Goal: Task Accomplishment & Management: Manage account settings

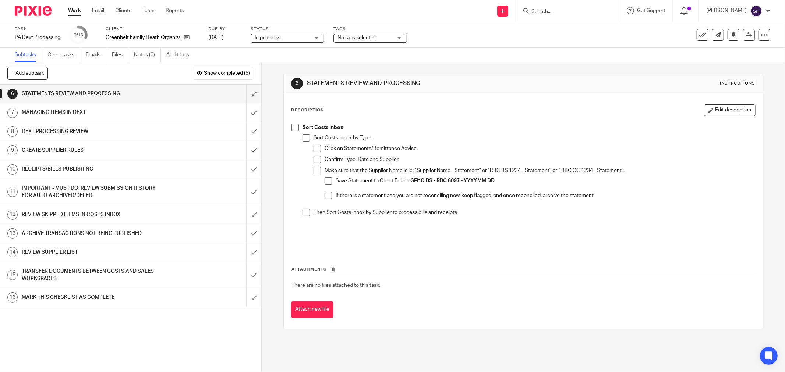
drag, startPoint x: 294, startPoint y: 127, endPoint x: 319, endPoint y: 138, distance: 27.0
click at [296, 127] on span at bounding box center [294, 127] width 7 height 7
click at [304, 140] on span at bounding box center [306, 137] width 7 height 7
click at [316, 150] on span at bounding box center [317, 148] width 7 height 7
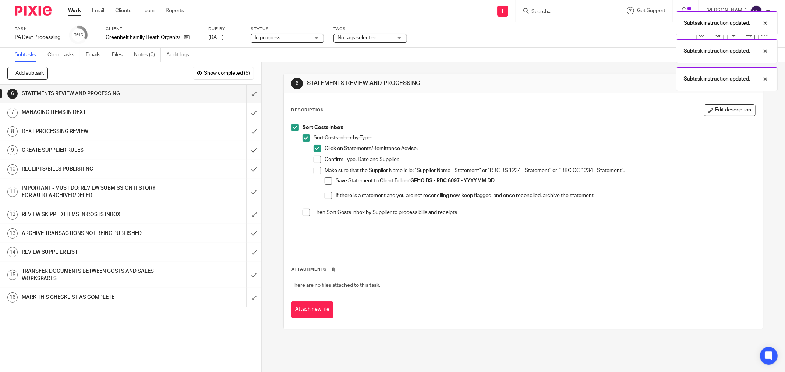
drag, startPoint x: 318, startPoint y: 159, endPoint x: 315, endPoint y: 171, distance: 12.8
click at [318, 159] on span at bounding box center [317, 159] width 7 height 7
drag, startPoint x: 314, startPoint y: 175, endPoint x: 318, endPoint y: 178, distance: 5.5
click at [314, 175] on li "Make sure that the Supplier Name is ie: "Supplier Name - Statement" or "RBC BS …" at bounding box center [535, 186] width 442 height 39
drag, startPoint x: 312, startPoint y: 170, endPoint x: 330, endPoint y: 186, distance: 24.0
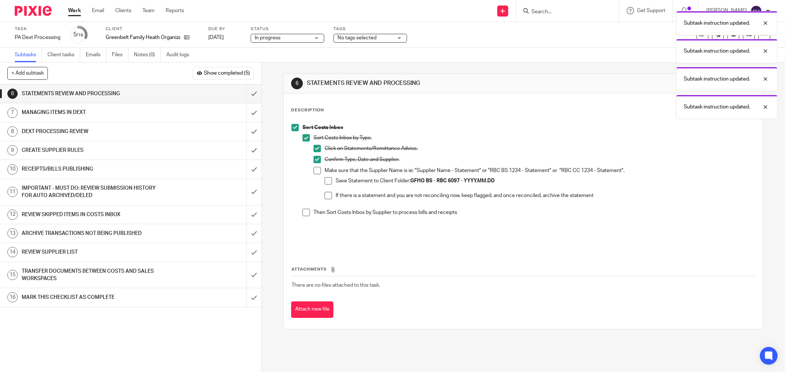
click at [314, 171] on span at bounding box center [317, 170] width 7 height 7
drag, startPoint x: 330, startPoint y: 186, endPoint x: 324, endPoint y: 181, distance: 7.8
click at [330, 186] on li "Save Statement to Client Folder: GFHO BS - RBC 6097 - YYYY.MM.DD" at bounding box center [540, 184] width 431 height 15
click at [325, 181] on span at bounding box center [328, 180] width 7 height 7
click at [325, 195] on span at bounding box center [328, 195] width 7 height 7
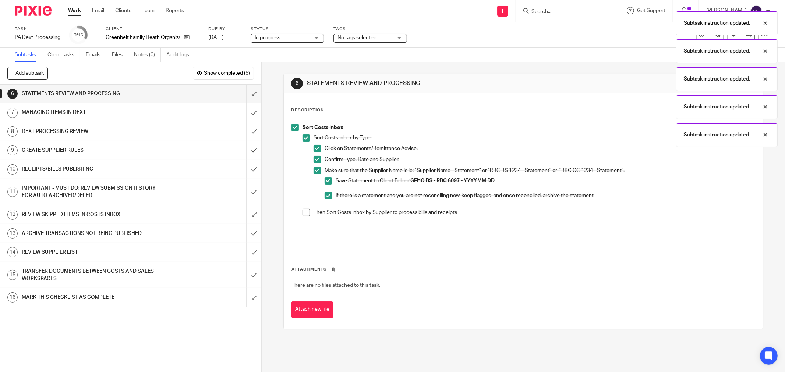
click at [299, 214] on li "Sort Costs Inbox Sort Costs Inbox by Type. Click on Statements/Remittance Advis…" at bounding box center [523, 184] width 464 height 121
click at [304, 209] on span at bounding box center [306, 212] width 7 height 7
click at [242, 93] on input "submit" at bounding box center [130, 94] width 261 height 18
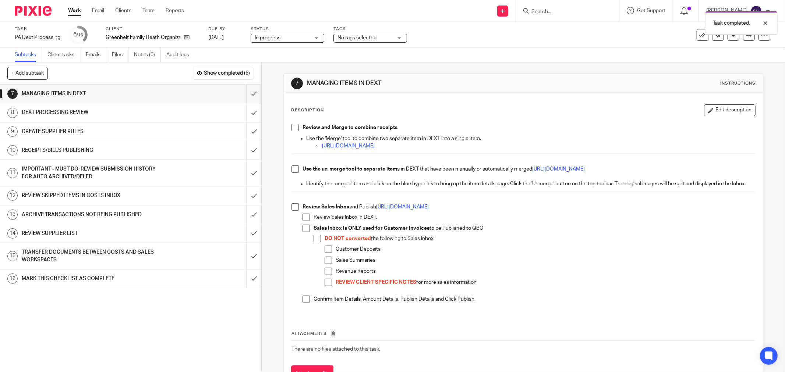
click at [294, 129] on span at bounding box center [294, 127] width 7 height 7
click at [292, 167] on span at bounding box center [294, 169] width 7 height 7
click at [292, 211] on span at bounding box center [294, 207] width 7 height 7
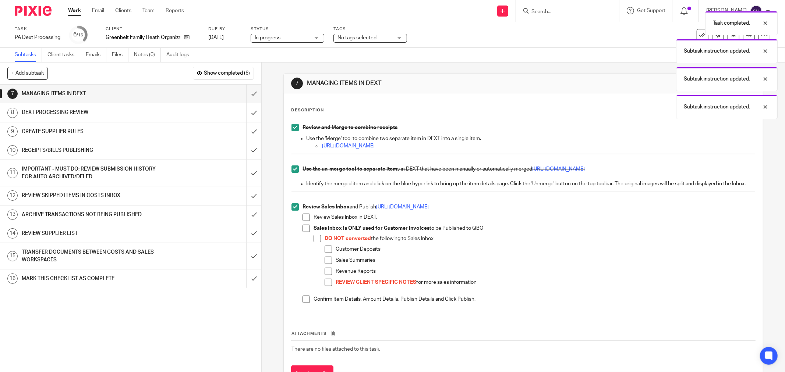
click at [304, 221] on span at bounding box center [306, 217] width 7 height 7
click at [305, 232] on span at bounding box center [306, 228] width 7 height 7
click at [315, 243] on span at bounding box center [317, 238] width 7 height 7
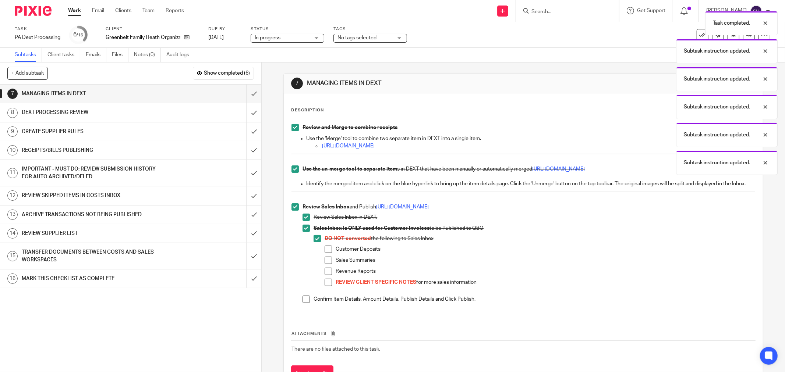
drag, startPoint x: 325, startPoint y: 257, endPoint x: 328, endPoint y: 266, distance: 10.1
click at [325, 253] on span at bounding box center [328, 249] width 7 height 7
click at [328, 264] on span at bounding box center [328, 260] width 7 height 7
drag, startPoint x: 328, startPoint y: 277, endPoint x: 325, endPoint y: 285, distance: 8.5
click at [327, 275] on span at bounding box center [328, 271] width 7 height 7
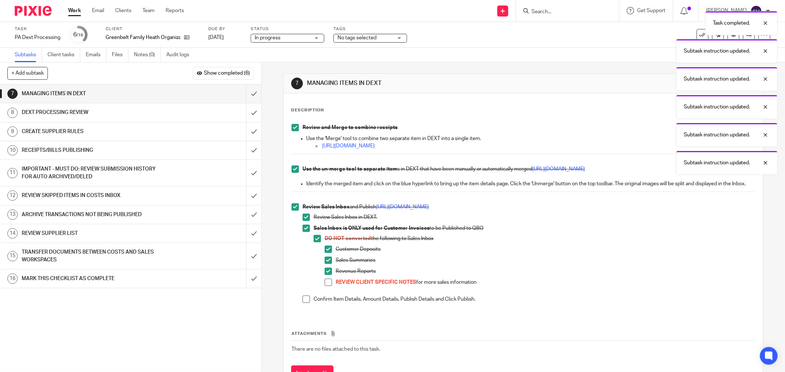
click at [325, 286] on span at bounding box center [328, 282] width 7 height 7
drag, startPoint x: 305, startPoint y: 307, endPoint x: 295, endPoint y: 275, distance: 33.2
click at [304, 303] on span at bounding box center [306, 299] width 7 height 7
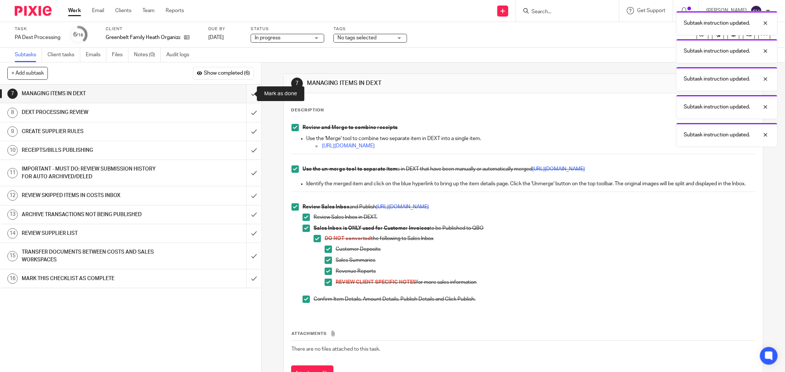
click at [247, 92] on input "submit" at bounding box center [130, 94] width 261 height 18
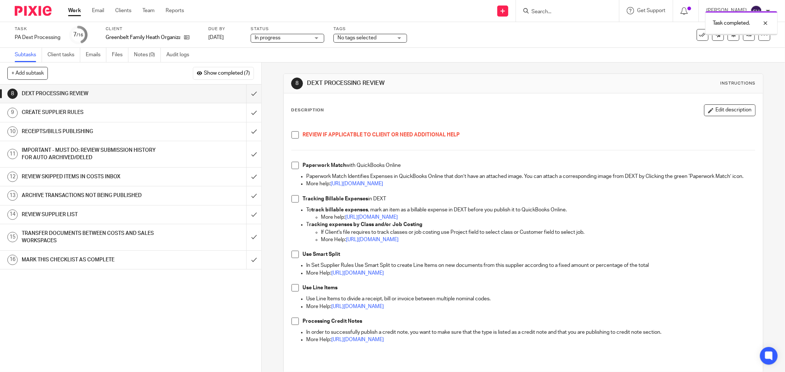
click at [295, 134] on span at bounding box center [294, 134] width 7 height 7
click at [292, 166] on span at bounding box center [294, 165] width 7 height 7
drag, startPoint x: 295, startPoint y: 207, endPoint x: 290, endPoint y: 226, distance: 19.4
click at [294, 203] on span at bounding box center [294, 198] width 7 height 7
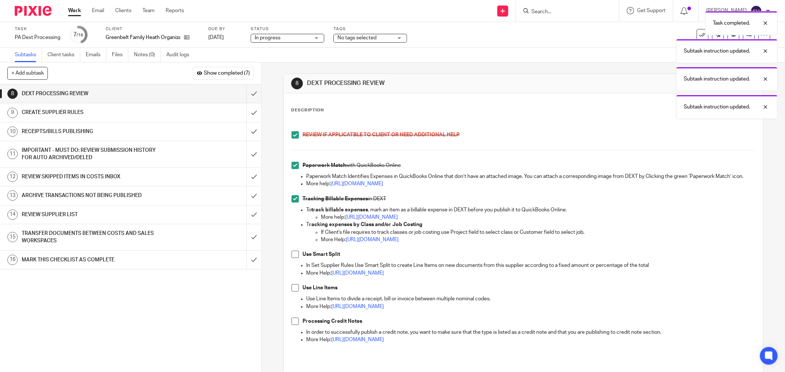
click at [293, 258] on span at bounding box center [294, 254] width 7 height 7
drag, startPoint x: 290, startPoint y: 296, endPoint x: 291, endPoint y: 303, distance: 7.8
click at [291, 292] on span at bounding box center [294, 287] width 7 height 7
click at [294, 325] on span at bounding box center [294, 321] width 7 height 7
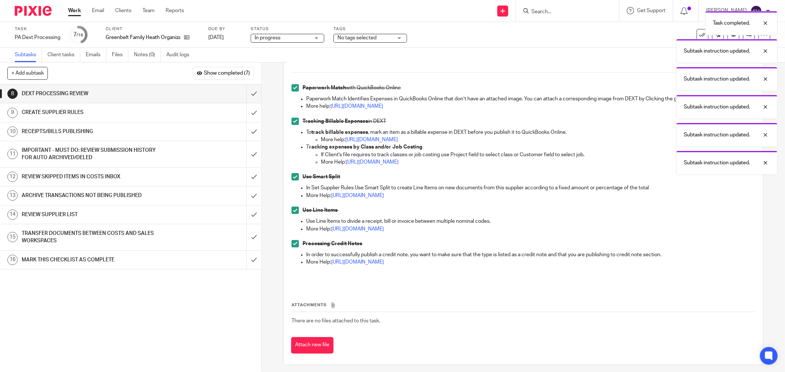
scroll to position [89, 0]
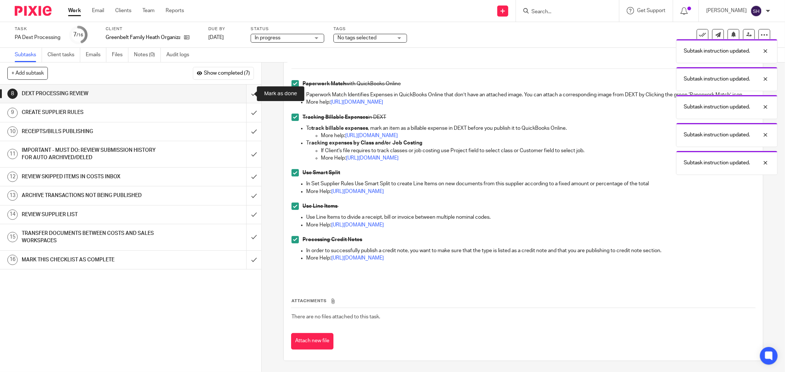
click at [243, 92] on input "submit" at bounding box center [130, 94] width 261 height 18
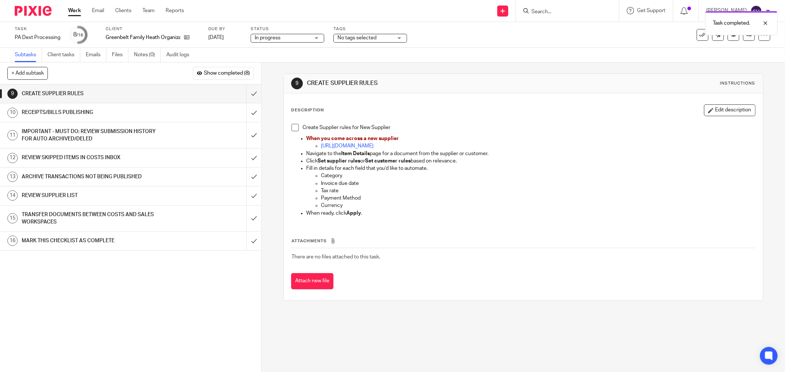
click at [295, 129] on span at bounding box center [294, 127] width 7 height 7
click at [247, 92] on input "submit" at bounding box center [130, 94] width 261 height 18
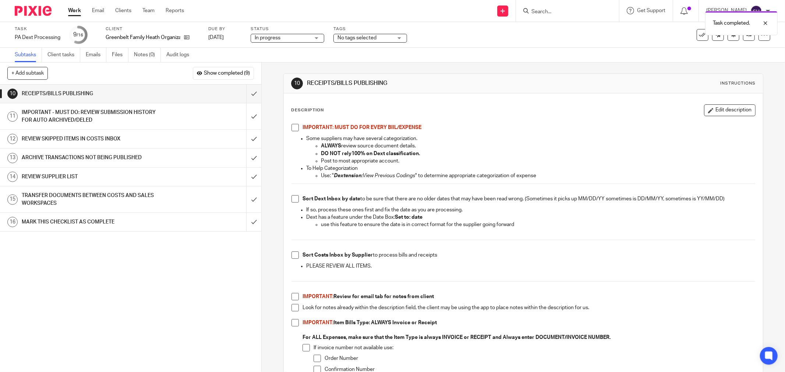
click at [292, 130] on span at bounding box center [294, 127] width 7 height 7
drag, startPoint x: 293, startPoint y: 201, endPoint x: 284, endPoint y: 223, distance: 23.8
click at [293, 201] on span at bounding box center [294, 198] width 7 height 7
click at [293, 257] on span at bounding box center [294, 255] width 7 height 7
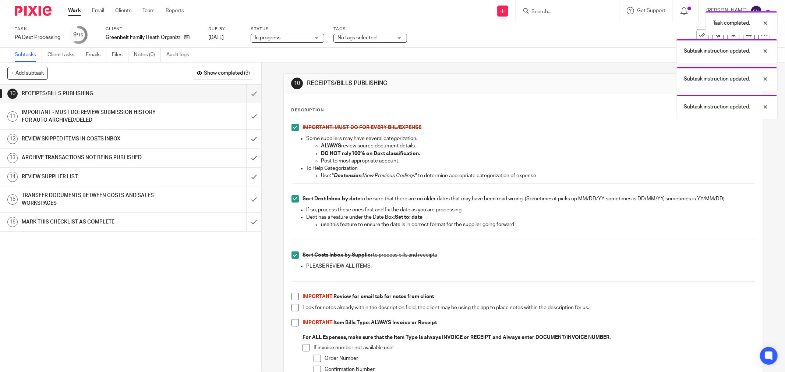
click at [291, 310] on span at bounding box center [294, 307] width 7 height 7
click at [291, 299] on span at bounding box center [294, 296] width 7 height 7
click at [292, 322] on span at bounding box center [294, 322] width 7 height 7
click at [304, 347] on span at bounding box center [306, 347] width 7 height 7
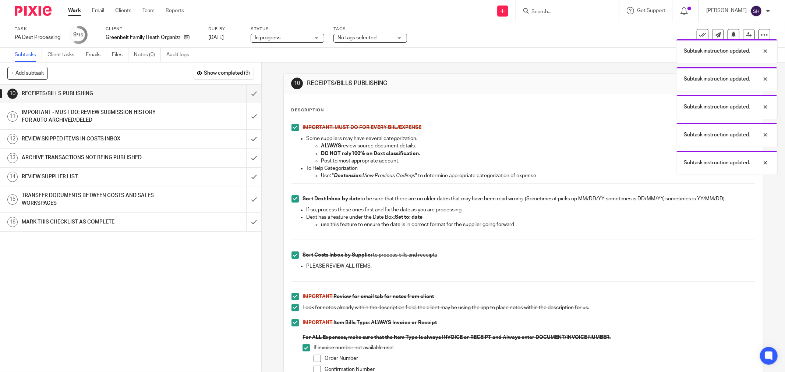
click at [315, 361] on span at bounding box center [317, 358] width 7 height 7
drag, startPoint x: 317, startPoint y: 369, endPoint x: 347, endPoint y: 332, distance: 47.1
click at [317, 368] on span at bounding box center [317, 369] width 7 height 7
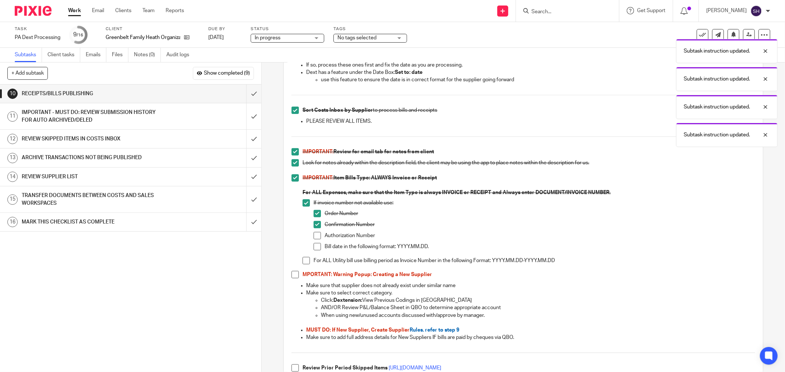
scroll to position [245, 0]
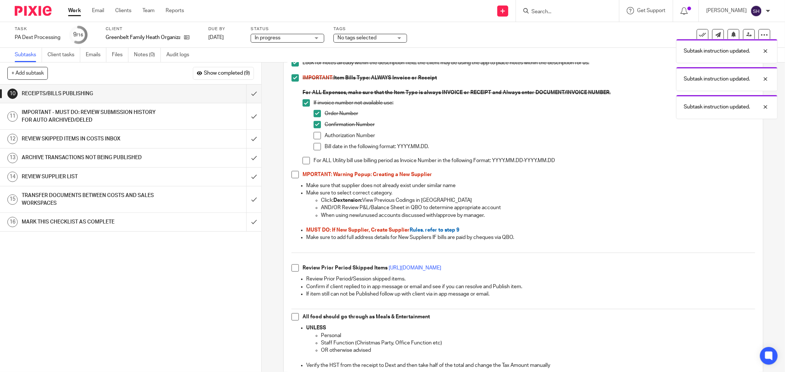
click at [314, 137] on span at bounding box center [317, 135] width 7 height 7
click at [315, 146] on span at bounding box center [317, 146] width 7 height 7
click at [304, 161] on span at bounding box center [306, 160] width 7 height 7
drag, startPoint x: 293, startPoint y: 176, endPoint x: 282, endPoint y: 221, distance: 46.6
click at [292, 176] on span at bounding box center [294, 174] width 7 height 7
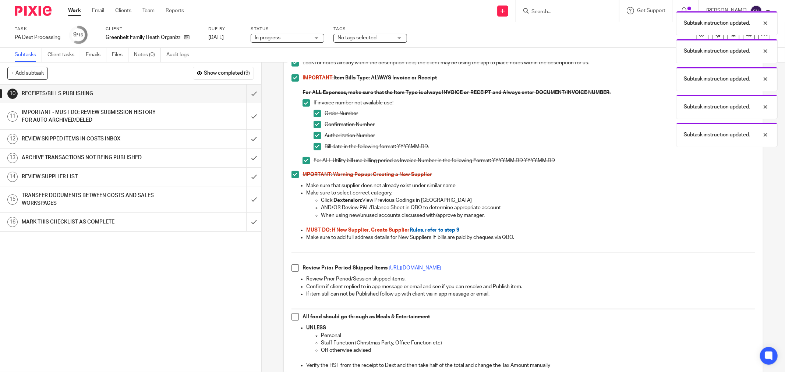
click at [293, 267] on span at bounding box center [294, 268] width 7 height 7
click at [292, 318] on span at bounding box center [294, 317] width 7 height 7
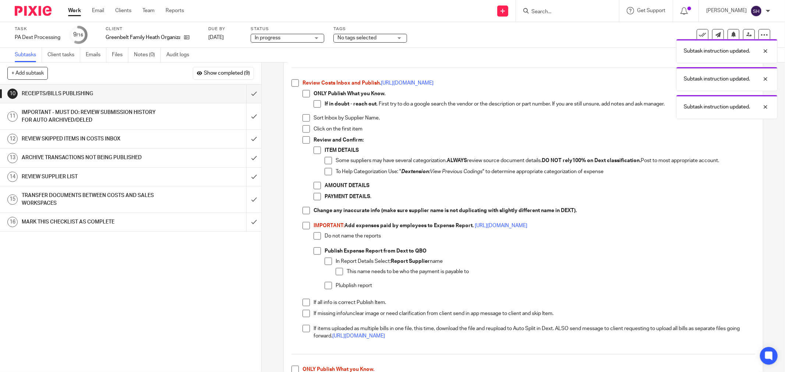
scroll to position [572, 0]
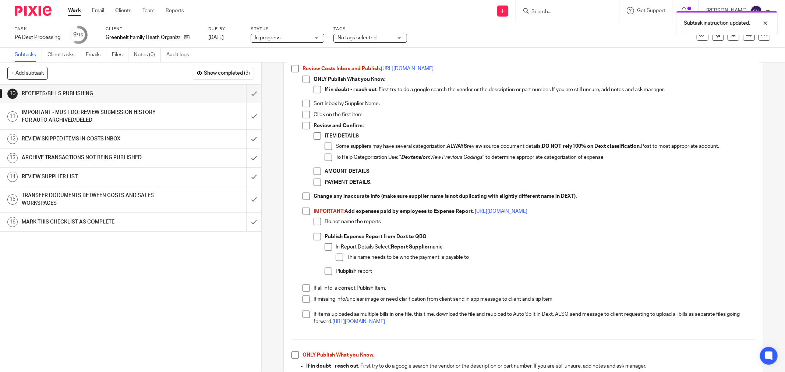
drag, startPoint x: 296, startPoint y: 71, endPoint x: 300, endPoint y: 74, distance: 5.7
click at [296, 71] on span at bounding box center [294, 68] width 7 height 7
click at [303, 78] on span at bounding box center [306, 79] width 7 height 7
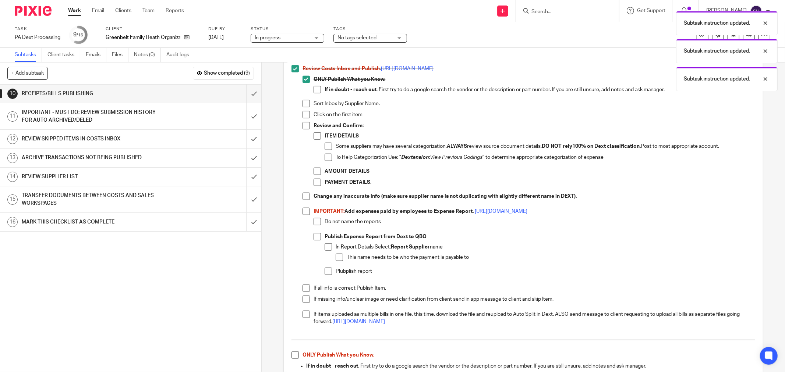
click at [314, 87] on span at bounding box center [317, 89] width 7 height 7
click at [305, 106] on span at bounding box center [306, 103] width 7 height 7
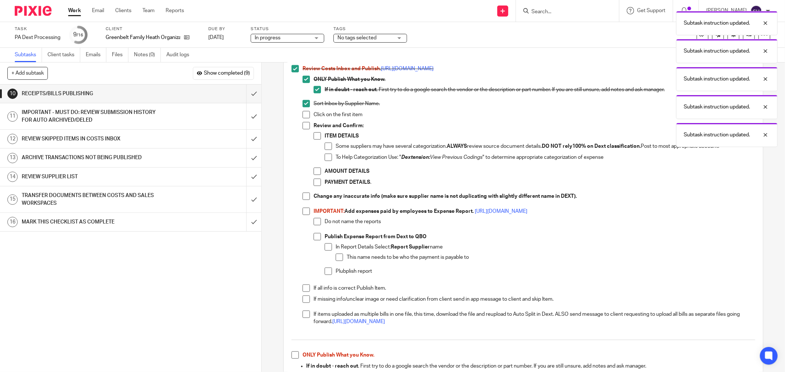
drag, startPoint x: 305, startPoint y: 114, endPoint x: 304, endPoint y: 125, distance: 10.7
click at [305, 115] on span at bounding box center [306, 114] width 7 height 7
drag, startPoint x: 304, startPoint y: 127, endPoint x: 306, endPoint y: 133, distance: 6.8
click at [304, 127] on span at bounding box center [306, 125] width 7 height 7
click at [314, 138] on span at bounding box center [317, 135] width 7 height 7
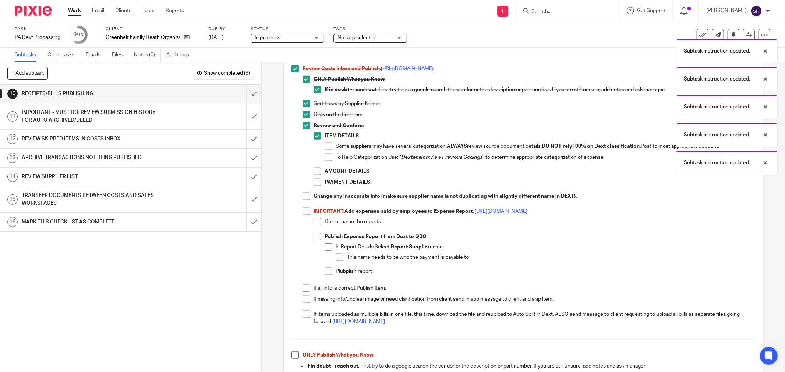
click at [325, 149] on span at bounding box center [328, 146] width 7 height 7
click at [325, 159] on span at bounding box center [328, 157] width 7 height 7
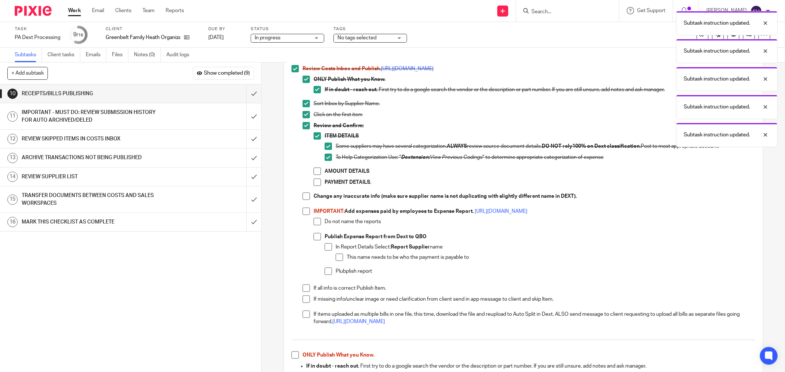
click at [315, 172] on span at bounding box center [317, 171] width 7 height 7
click at [315, 180] on span at bounding box center [317, 182] width 7 height 7
click at [306, 195] on span at bounding box center [306, 196] width 7 height 7
click at [307, 208] on span at bounding box center [306, 211] width 7 height 7
click at [314, 222] on span at bounding box center [317, 221] width 7 height 7
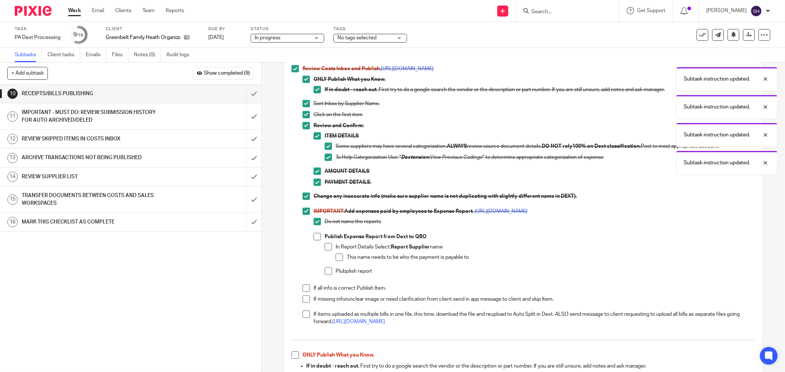
drag, startPoint x: 313, startPoint y: 233, endPoint x: 320, endPoint y: 243, distance: 12.1
click at [314, 233] on li "Do not name the reports" at bounding box center [535, 225] width 442 height 15
drag, startPoint x: 317, startPoint y: 237, endPoint x: 318, endPoint y: 241, distance: 4.6
click at [317, 237] on span at bounding box center [317, 236] width 7 height 7
click at [322, 247] on li "Publish Expense Report from Dext to QBO In Report Details Select: Report Suppli…" at bounding box center [535, 257] width 442 height 49
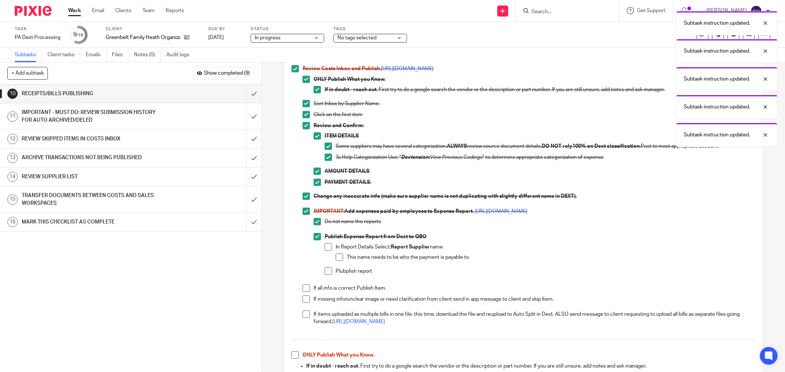
drag, startPoint x: 323, startPoint y: 248, endPoint x: 334, endPoint y: 255, distance: 13.3
click at [325, 248] on span at bounding box center [328, 247] width 7 height 7
click at [336, 256] on span at bounding box center [339, 257] width 7 height 7
click at [329, 266] on li "In Report Details Select: Report Supplier name This name needs to be who the pa…" at bounding box center [540, 256] width 431 height 24
click at [328, 271] on span at bounding box center [328, 271] width 7 height 7
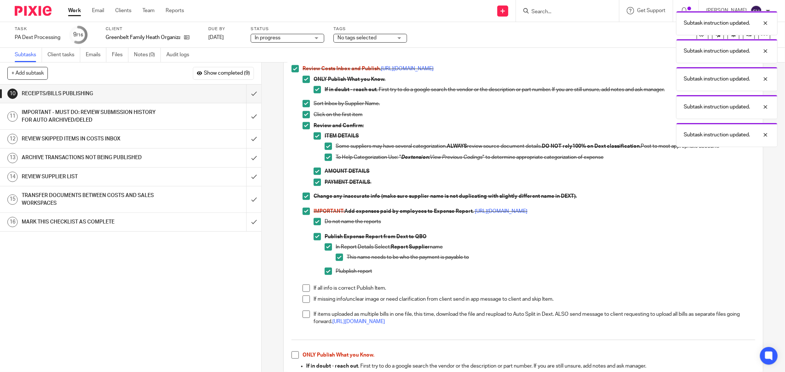
click at [305, 289] on span at bounding box center [306, 288] width 7 height 7
click at [303, 297] on span at bounding box center [306, 299] width 7 height 7
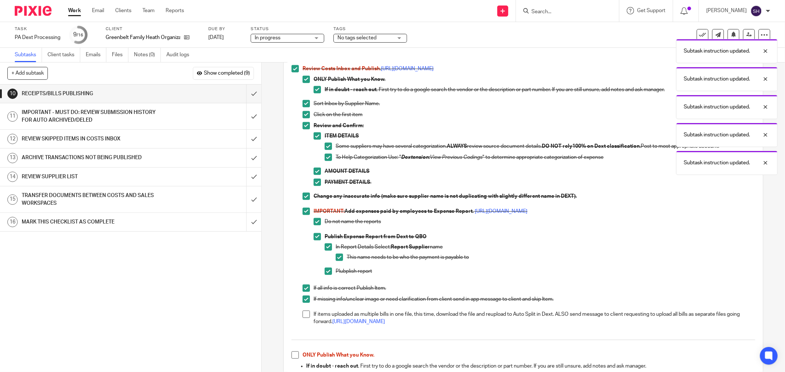
click at [300, 312] on li "Review Costs Inbox and Publish . https://bit.ly/378On3U ONLY Publish What you K…" at bounding box center [523, 200] width 464 height 271
click at [303, 314] on span at bounding box center [306, 314] width 7 height 7
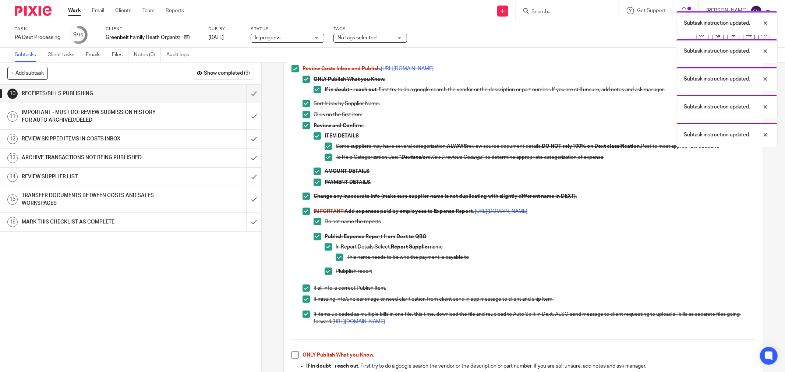
drag, startPoint x: 291, startPoint y: 354, endPoint x: 311, endPoint y: 333, distance: 28.9
click at [291, 354] on span at bounding box center [294, 355] width 7 height 7
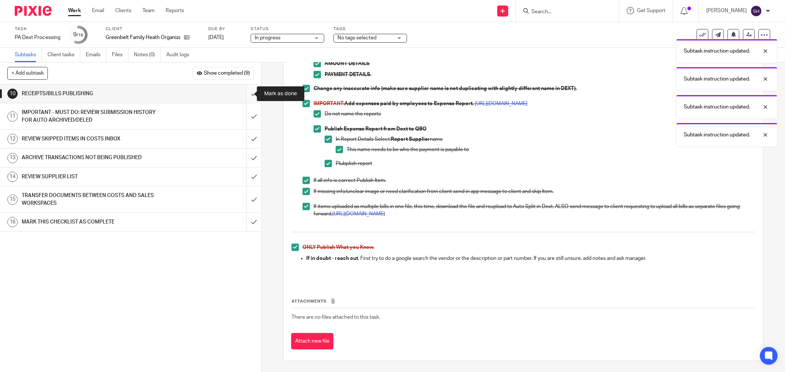
click at [246, 94] on input "submit" at bounding box center [130, 94] width 261 height 18
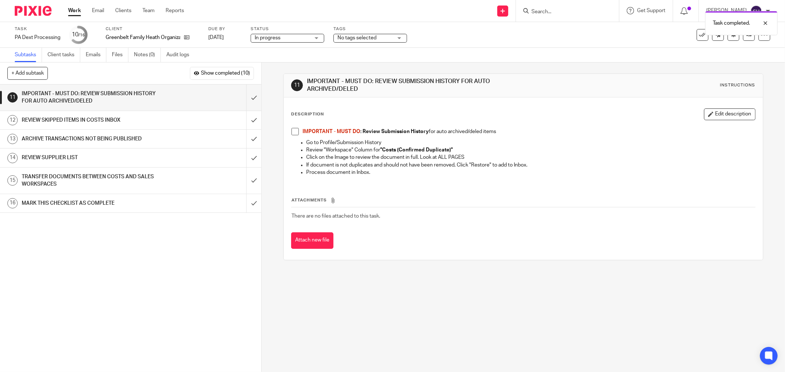
click at [291, 132] on span at bounding box center [294, 131] width 7 height 7
click at [246, 99] on input "submit" at bounding box center [130, 98] width 261 height 26
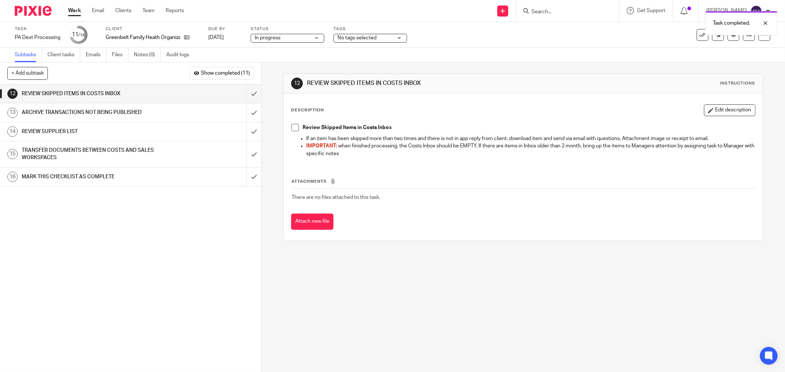
click at [291, 126] on span at bounding box center [294, 127] width 7 height 7
click at [248, 92] on input "submit" at bounding box center [130, 94] width 261 height 18
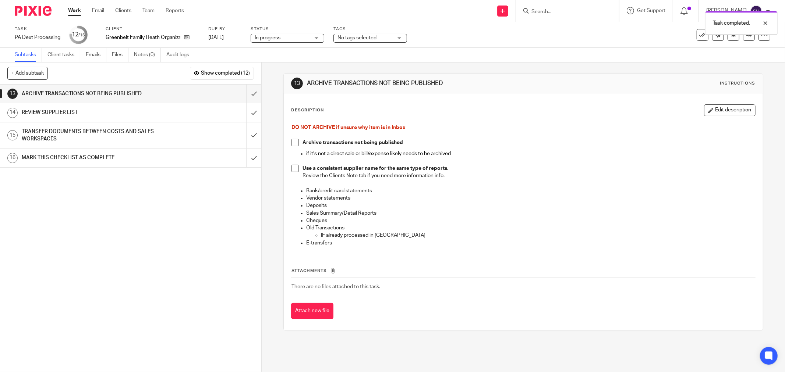
drag, startPoint x: 293, startPoint y: 144, endPoint x: 298, endPoint y: 159, distance: 16.3
click at [293, 144] on span at bounding box center [294, 142] width 7 height 7
click at [291, 167] on span at bounding box center [294, 168] width 7 height 7
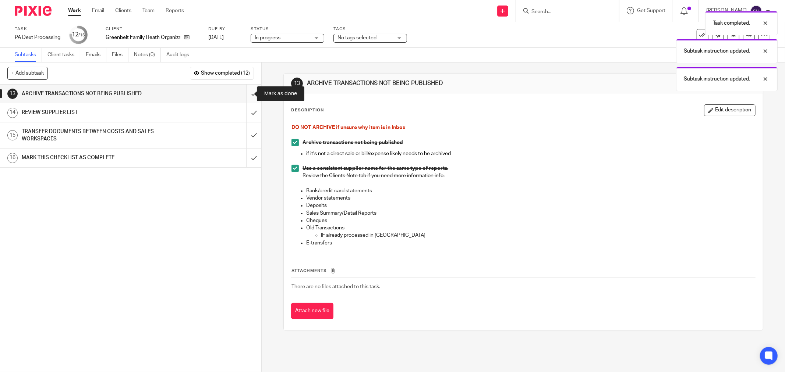
click at [243, 92] on input "submit" at bounding box center [130, 94] width 261 height 18
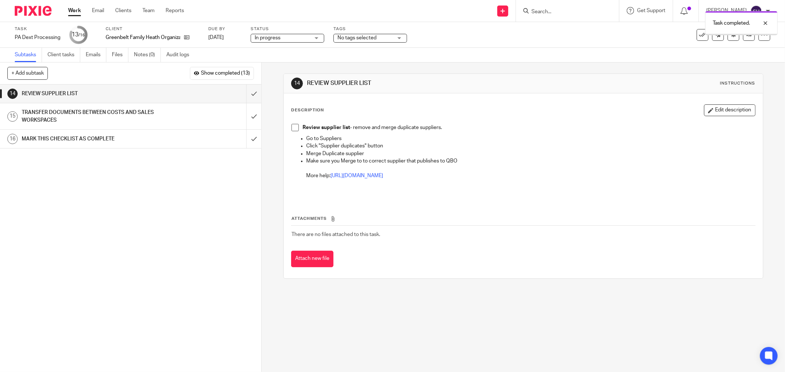
click at [291, 125] on span at bounding box center [294, 127] width 7 height 7
click at [249, 93] on input "submit" at bounding box center [130, 94] width 261 height 18
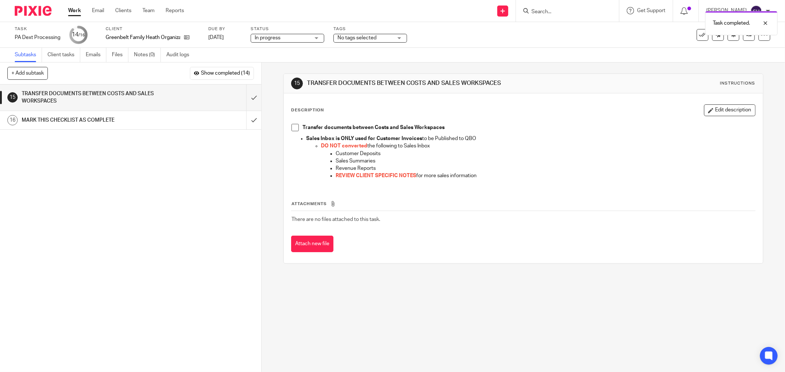
click at [296, 128] on span at bounding box center [294, 127] width 7 height 7
click at [245, 91] on input "submit" at bounding box center [130, 98] width 261 height 26
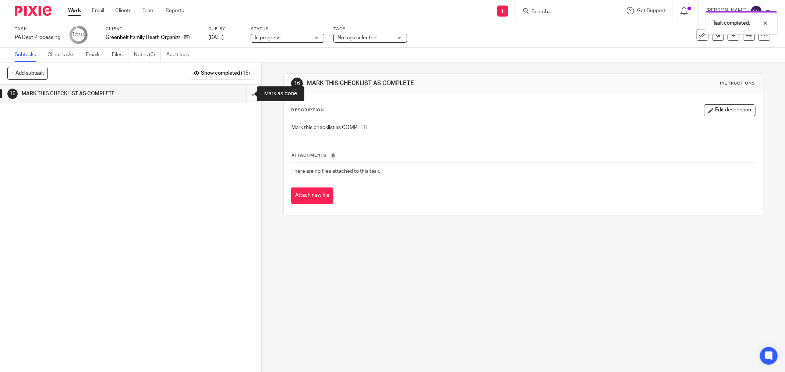
click at [247, 89] on input "submit" at bounding box center [130, 94] width 261 height 18
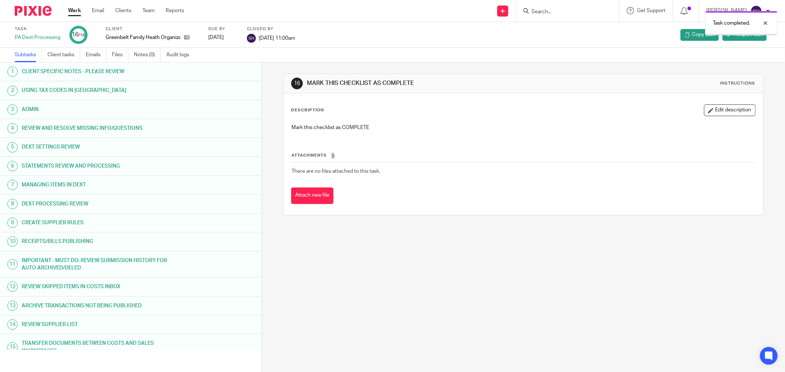
click at [70, 9] on link "Work" at bounding box center [74, 10] width 13 height 7
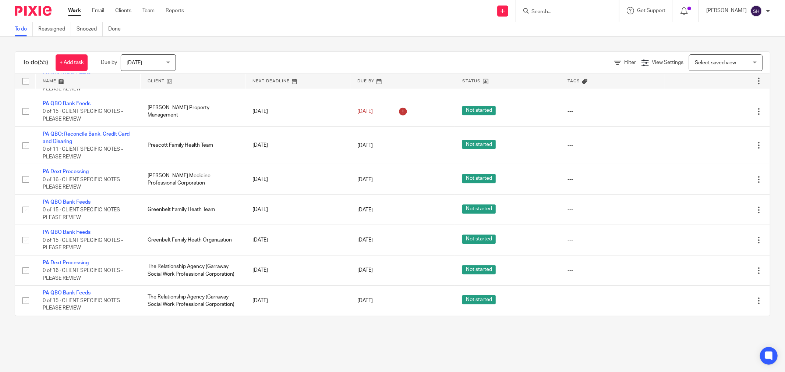
scroll to position [1690, 0]
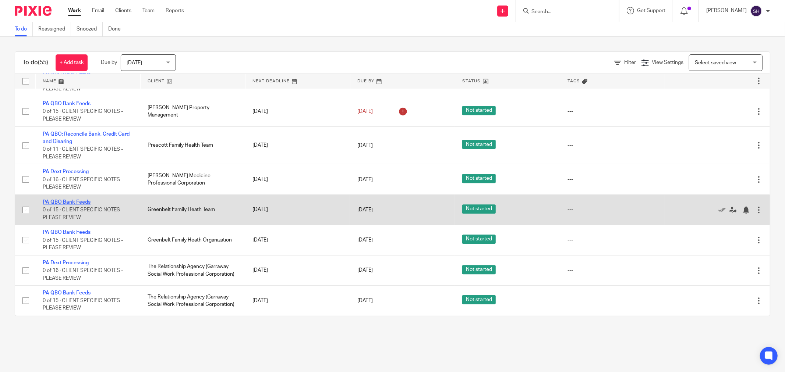
click at [80, 200] on link "PA QBO Bank Feeds" at bounding box center [67, 202] width 48 height 5
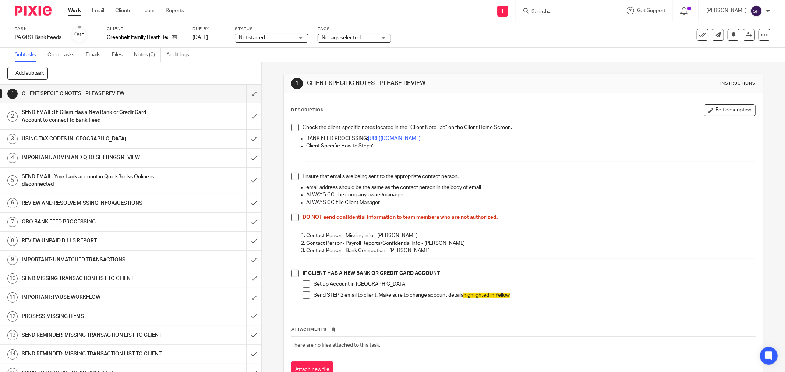
click at [269, 39] on span "Not started" at bounding box center [266, 38] width 55 height 8
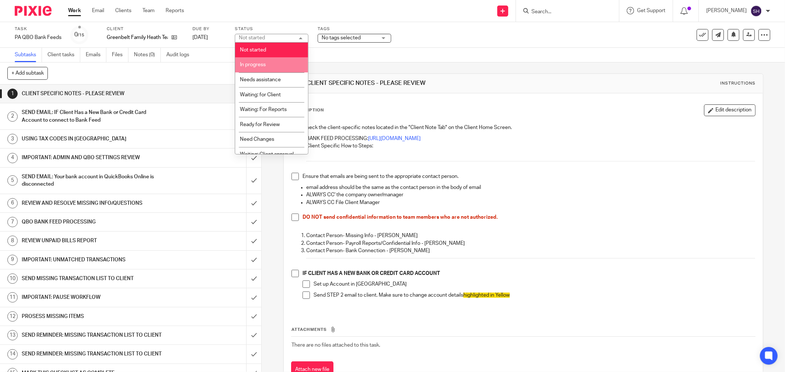
click at [271, 63] on li "In progress" at bounding box center [271, 64] width 73 height 15
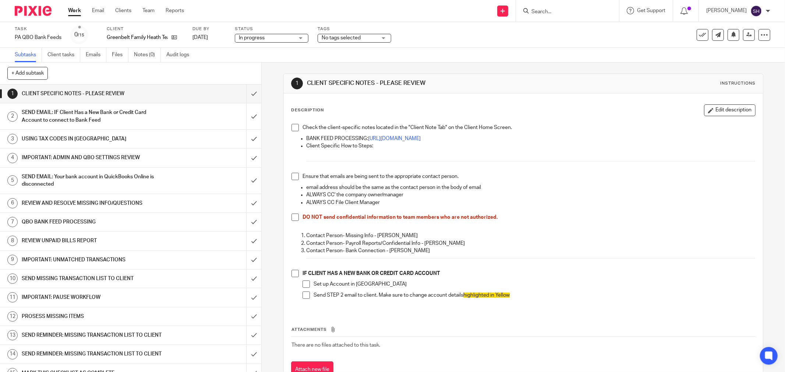
drag, startPoint x: 295, startPoint y: 126, endPoint x: 304, endPoint y: 161, distance: 36.4
click at [295, 126] on span at bounding box center [294, 127] width 7 height 7
click at [291, 176] on span at bounding box center [294, 176] width 7 height 7
click at [292, 216] on span at bounding box center [294, 217] width 7 height 7
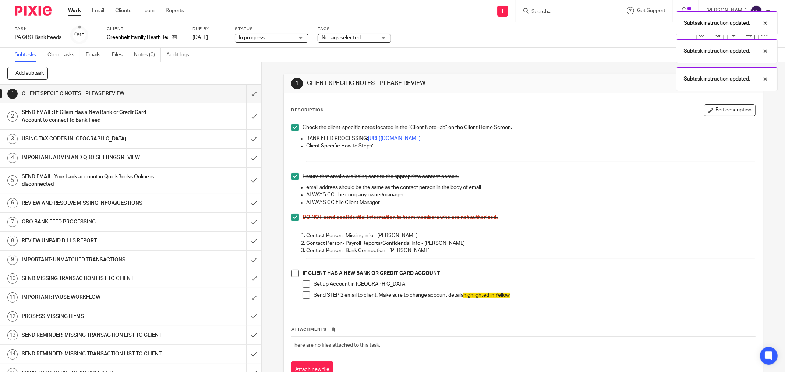
drag, startPoint x: 296, startPoint y: 274, endPoint x: 299, endPoint y: 282, distance: 8.6
click at [296, 275] on span at bounding box center [294, 273] width 7 height 7
click at [303, 287] on span at bounding box center [306, 284] width 7 height 7
click at [305, 299] on span at bounding box center [306, 295] width 7 height 7
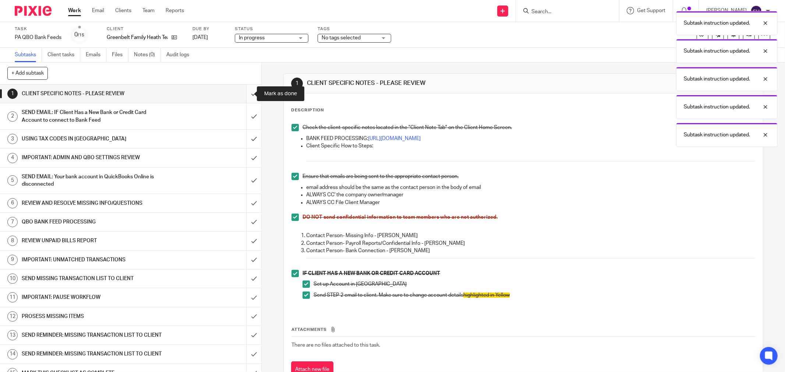
click at [250, 97] on input "submit" at bounding box center [130, 94] width 261 height 18
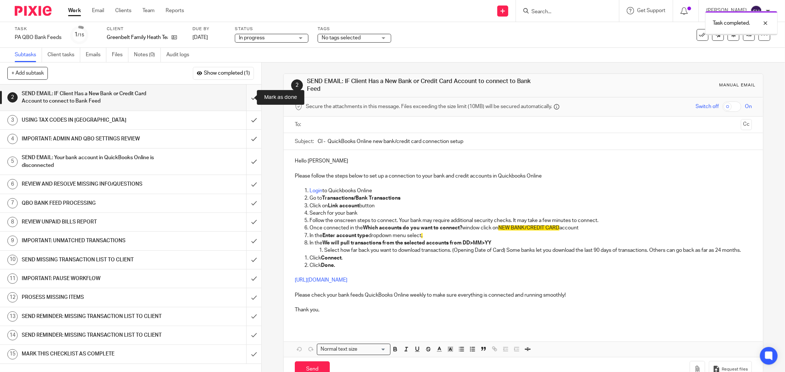
click at [247, 96] on input "submit" at bounding box center [130, 98] width 261 height 26
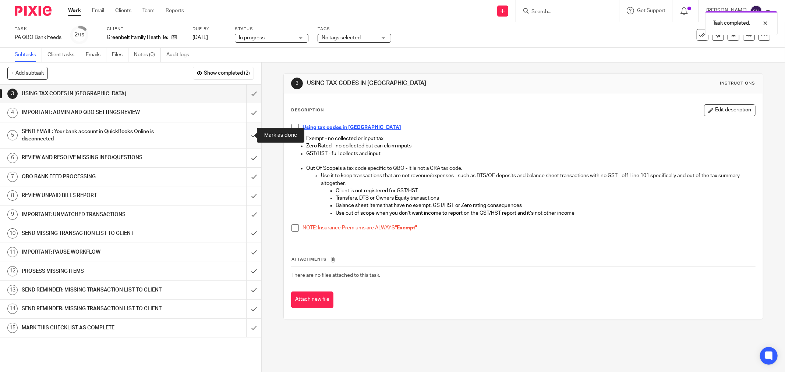
click at [248, 134] on input "submit" at bounding box center [130, 136] width 261 height 26
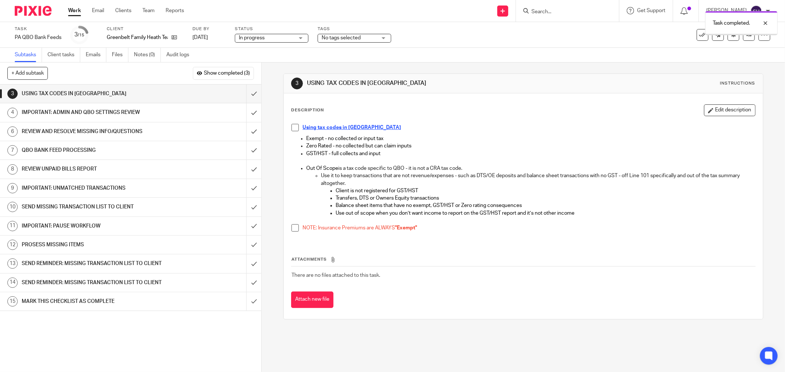
click at [292, 127] on span at bounding box center [294, 127] width 7 height 7
drag, startPoint x: 293, startPoint y: 231, endPoint x: 288, endPoint y: 223, distance: 8.6
click at [291, 230] on span at bounding box center [294, 227] width 7 height 7
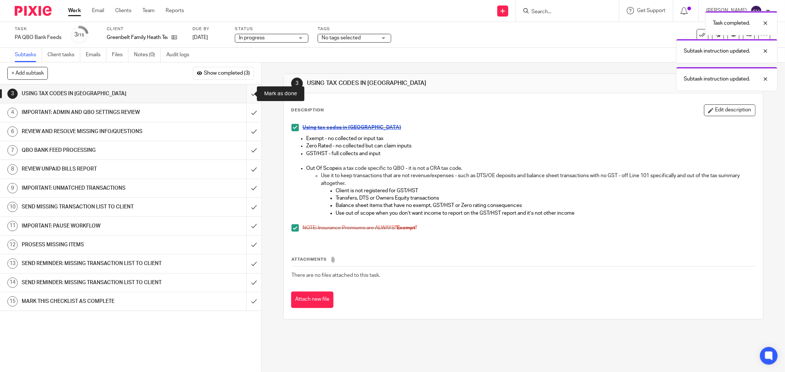
click at [245, 92] on input "submit" at bounding box center [130, 94] width 261 height 18
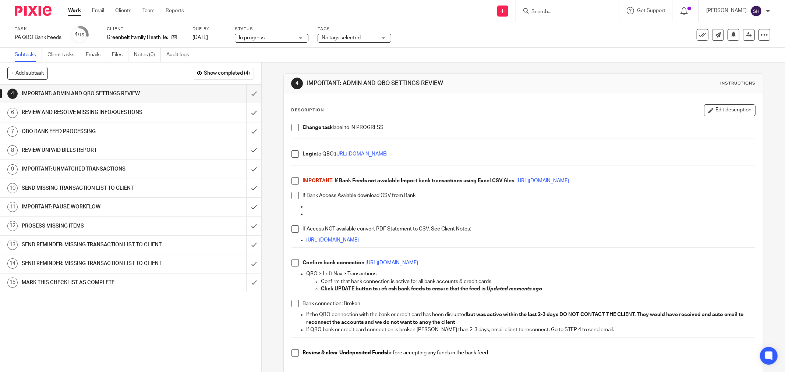
click at [293, 130] on span at bounding box center [294, 127] width 7 height 7
click at [291, 155] on span at bounding box center [294, 154] width 7 height 7
click at [291, 181] on span at bounding box center [294, 180] width 7 height 7
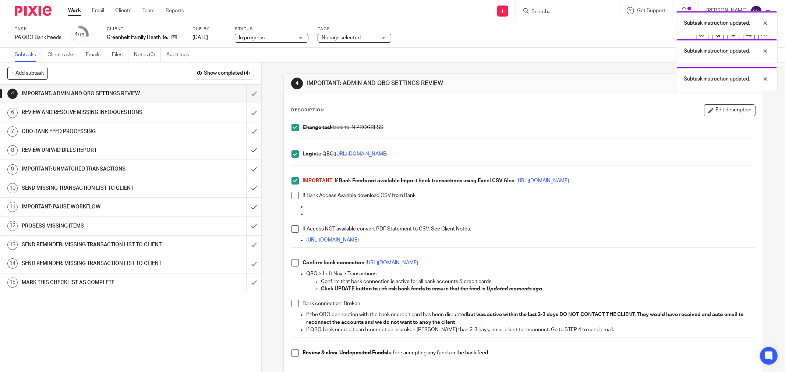
click at [295, 195] on span at bounding box center [294, 195] width 7 height 7
click at [296, 234] on li "If Access NOT available convert PDF Statement to CSV. See Client Notes:" at bounding box center [523, 231] width 464 height 11
click at [293, 231] on span at bounding box center [294, 229] width 7 height 7
click at [293, 263] on span at bounding box center [294, 262] width 7 height 7
click at [291, 305] on span at bounding box center [294, 303] width 7 height 7
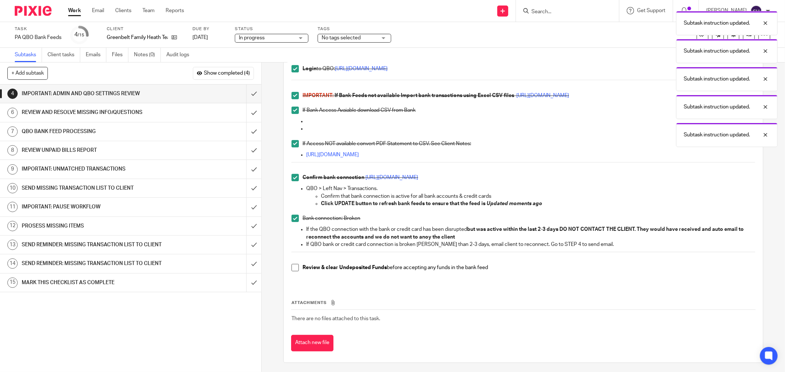
scroll to position [87, 0]
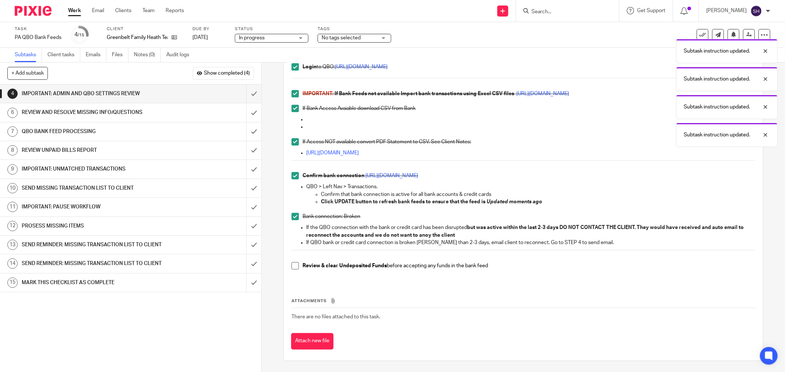
drag, startPoint x: 290, startPoint y: 269, endPoint x: 287, endPoint y: 256, distance: 13.1
click at [291, 269] on span at bounding box center [294, 265] width 7 height 7
click at [250, 95] on input "submit" at bounding box center [130, 94] width 261 height 18
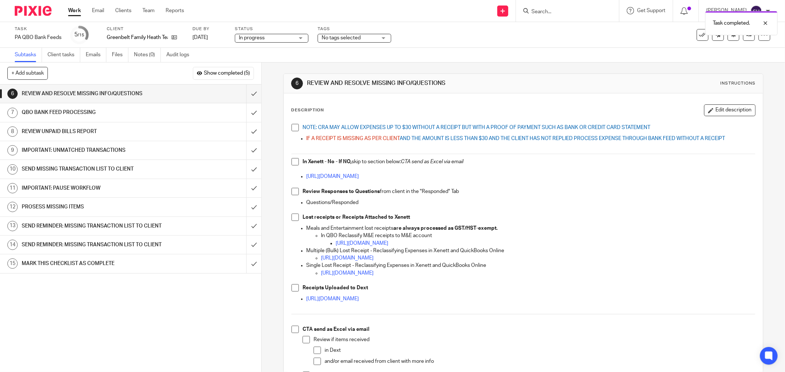
click at [291, 128] on span at bounding box center [294, 127] width 7 height 7
drag, startPoint x: 292, startPoint y: 160, endPoint x: 291, endPoint y: 176, distance: 15.5
click at [292, 161] on span at bounding box center [294, 161] width 7 height 7
click at [291, 195] on span at bounding box center [294, 191] width 7 height 7
click at [294, 219] on span at bounding box center [294, 217] width 7 height 7
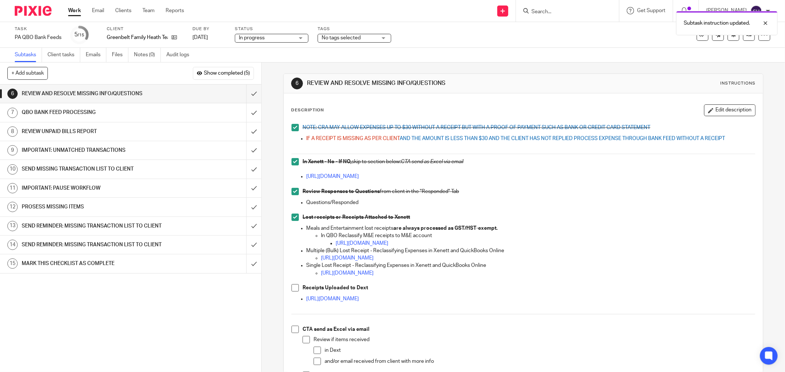
click at [294, 286] on span at bounding box center [294, 287] width 7 height 7
click at [294, 330] on span at bounding box center [294, 329] width 7 height 7
click at [307, 343] on span at bounding box center [306, 339] width 7 height 7
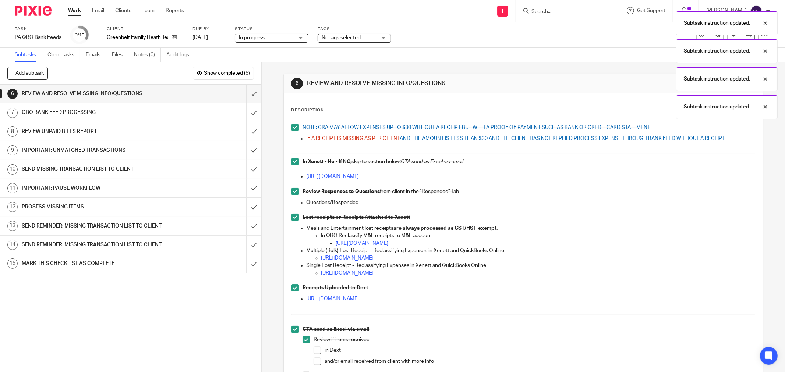
drag, startPoint x: 313, startPoint y: 351, endPoint x: 316, endPoint y: 361, distance: 11.3
click at [314, 351] on span at bounding box center [317, 350] width 7 height 7
drag, startPoint x: 316, startPoint y: 362, endPoint x: 334, endPoint y: 337, distance: 30.6
click at [316, 362] on span at bounding box center [317, 361] width 7 height 7
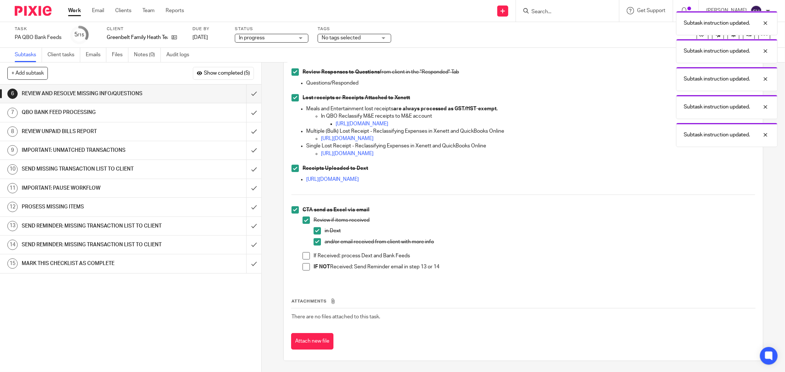
click at [303, 257] on span at bounding box center [306, 255] width 7 height 7
click at [303, 266] on span at bounding box center [306, 266] width 7 height 7
click at [244, 95] on input "submit" at bounding box center [130, 94] width 261 height 18
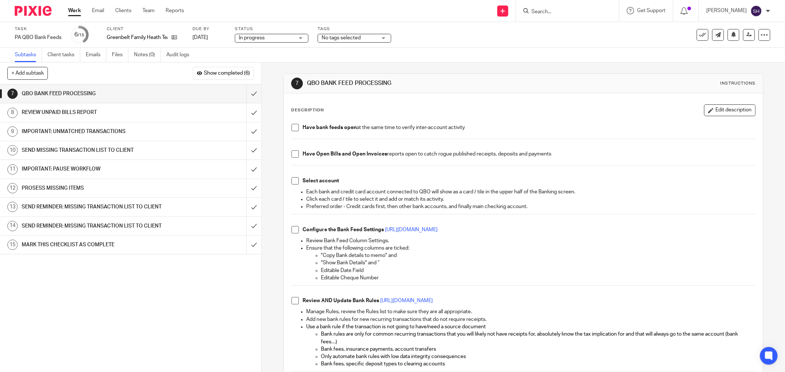
click at [293, 129] on span at bounding box center [294, 127] width 7 height 7
click at [292, 153] on span at bounding box center [294, 154] width 7 height 7
click at [292, 180] on span at bounding box center [294, 180] width 7 height 7
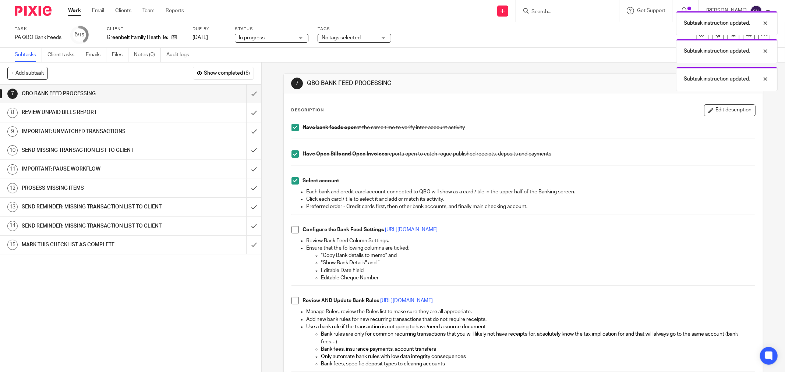
drag, startPoint x: 293, startPoint y: 231, endPoint x: 293, endPoint y: 244, distance: 13.6
click at [293, 232] on span at bounding box center [294, 229] width 7 height 7
click at [292, 303] on span at bounding box center [294, 300] width 7 height 7
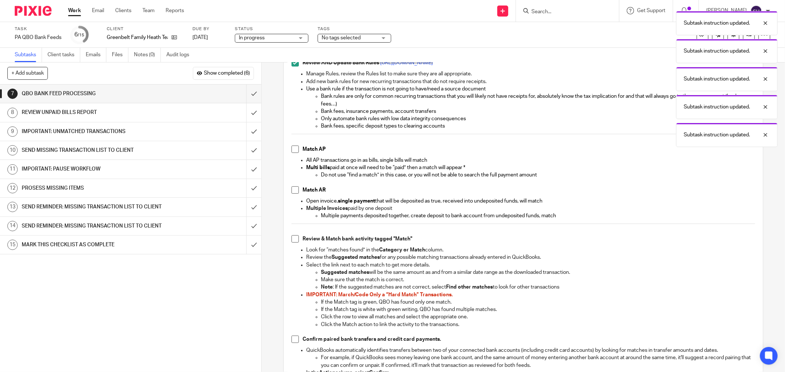
scroll to position [245, 0]
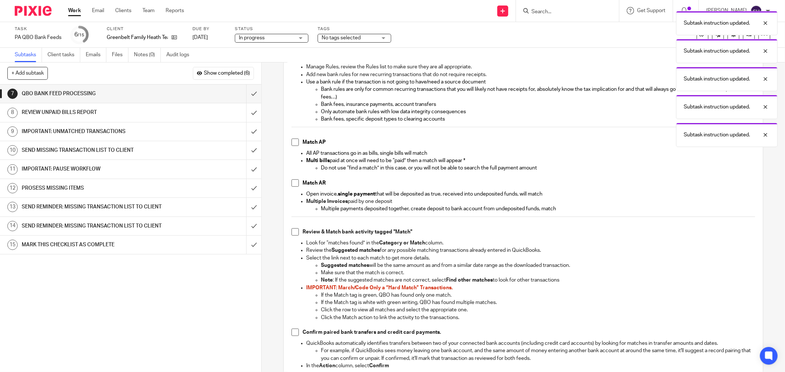
drag, startPoint x: 289, startPoint y: 141, endPoint x: 291, endPoint y: 146, distance: 5.3
click at [291, 142] on span at bounding box center [294, 142] width 7 height 7
click at [291, 185] on span at bounding box center [294, 183] width 7 height 7
click at [293, 232] on span at bounding box center [294, 232] width 7 height 7
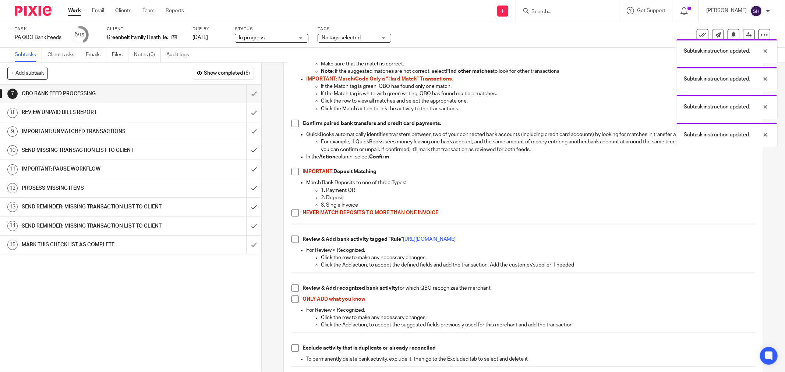
scroll to position [531, 0]
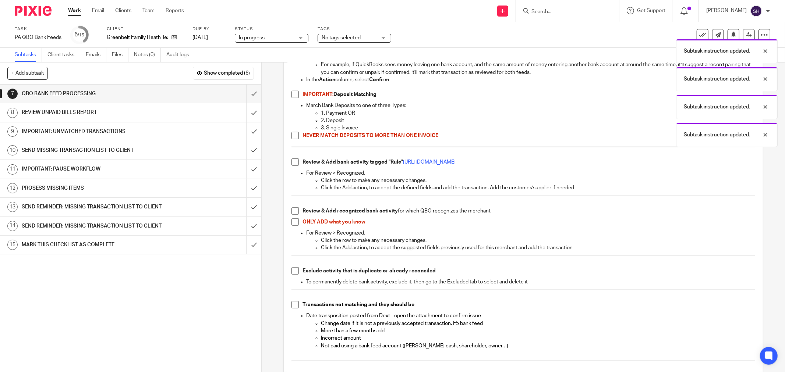
click at [292, 93] on span at bounding box center [294, 94] width 7 height 7
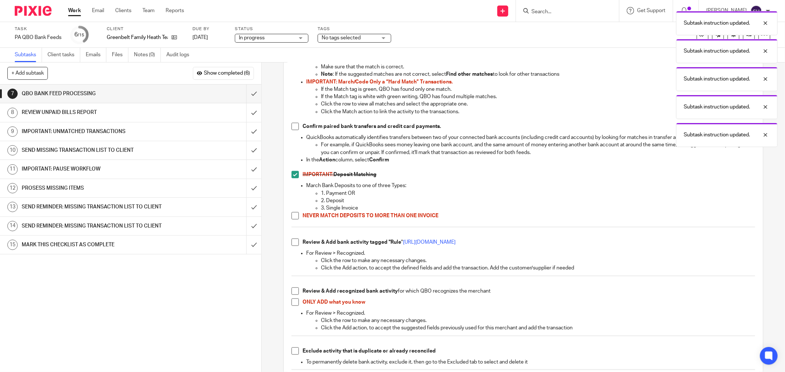
scroll to position [450, 0]
click at [296, 127] on span at bounding box center [294, 127] width 7 height 7
click at [292, 219] on span at bounding box center [294, 217] width 7 height 7
click at [292, 245] on span at bounding box center [294, 243] width 7 height 7
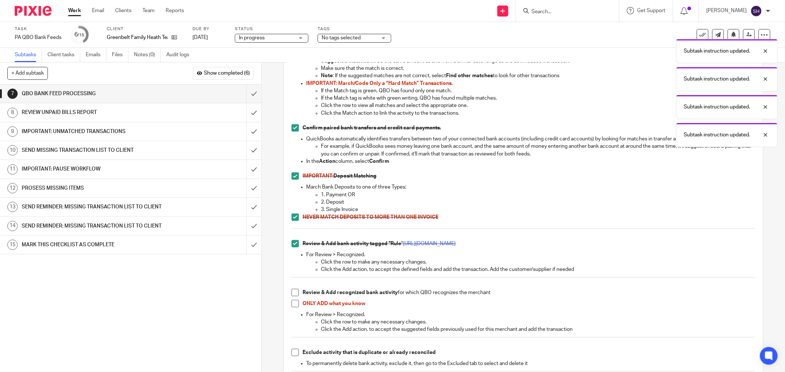
drag, startPoint x: 293, startPoint y: 293, endPoint x: 292, endPoint y: 305, distance: 12.2
click at [293, 293] on span at bounding box center [294, 292] width 7 height 7
click at [292, 308] on li "ONLY ADD what you know" at bounding box center [523, 305] width 464 height 11
drag, startPoint x: 290, startPoint y: 354, endPoint x: 291, endPoint y: 350, distance: 4.8
click at [291, 354] on span at bounding box center [294, 352] width 7 height 7
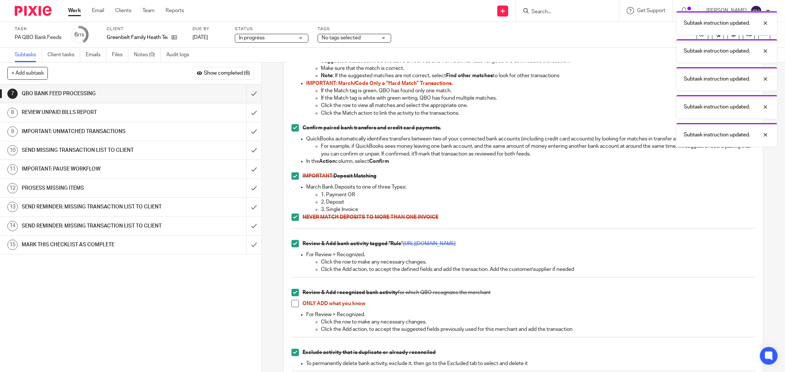
click at [291, 304] on span at bounding box center [294, 303] width 7 height 7
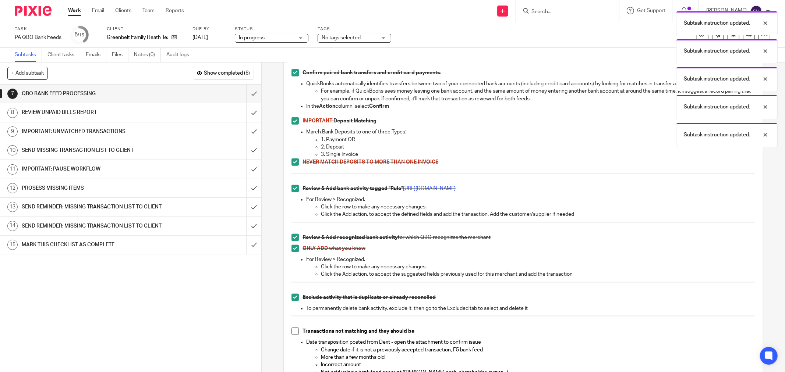
scroll to position [639, 0]
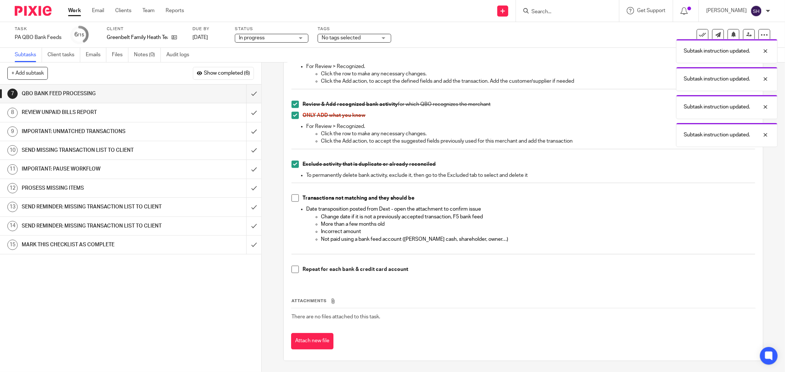
click at [294, 198] on span at bounding box center [294, 198] width 7 height 7
click at [293, 271] on span at bounding box center [294, 269] width 7 height 7
click at [244, 94] on input "submit" at bounding box center [130, 94] width 261 height 18
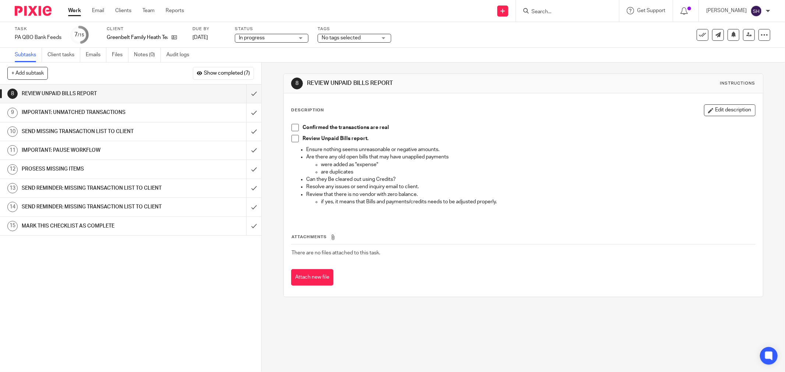
click at [294, 129] on span at bounding box center [294, 127] width 7 height 7
click at [297, 142] on li "Review Unpaid Bills report." at bounding box center [523, 140] width 464 height 11
click at [291, 135] on span at bounding box center [294, 138] width 7 height 7
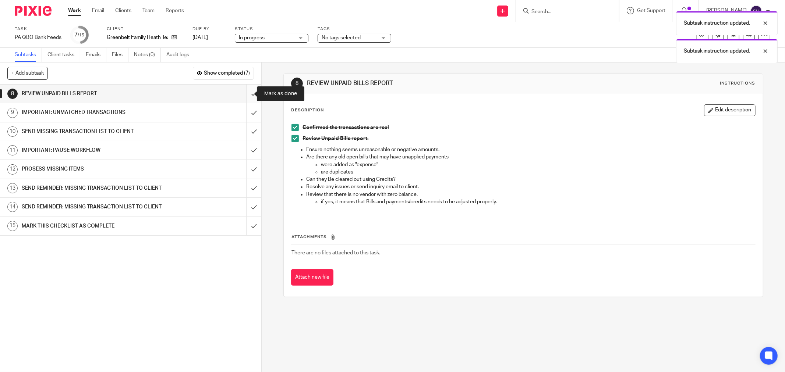
click at [243, 97] on input "submit" at bounding box center [130, 94] width 261 height 18
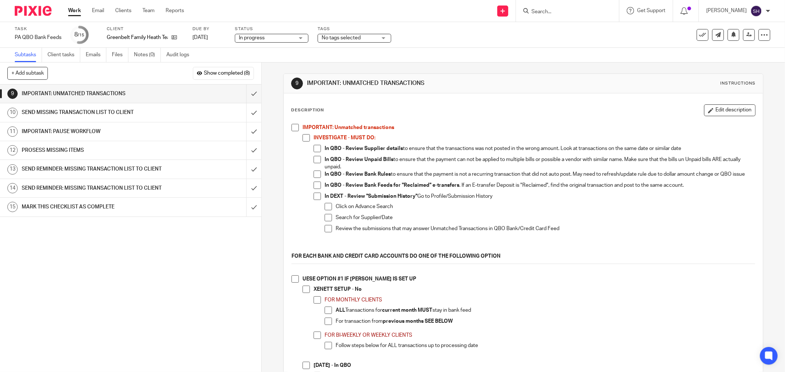
click at [306, 138] on span at bounding box center [306, 137] width 7 height 7
drag, startPoint x: 292, startPoint y: 130, endPoint x: 310, endPoint y: 144, distance: 23.0
click at [293, 130] on span at bounding box center [294, 127] width 7 height 7
click at [316, 150] on span at bounding box center [317, 148] width 7 height 7
click at [314, 161] on span at bounding box center [317, 159] width 7 height 7
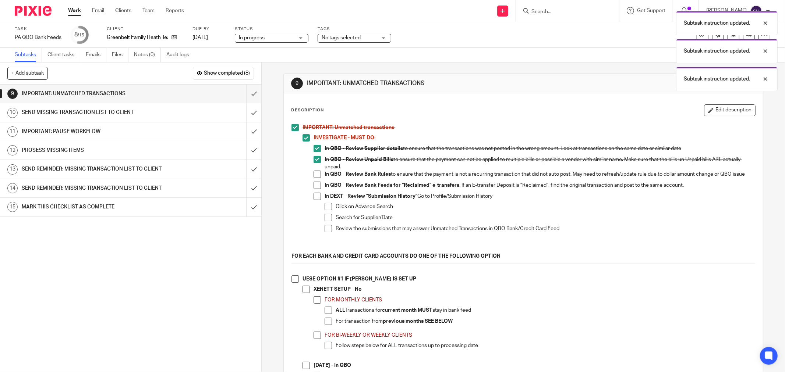
click at [314, 174] on span at bounding box center [317, 174] width 7 height 7
click at [318, 187] on span at bounding box center [317, 185] width 7 height 7
click at [317, 200] on span at bounding box center [317, 196] width 7 height 7
click at [321, 206] on li "In DEXT - Review "Submission History" Go to Profile/Submission History Click on…" at bounding box center [535, 220] width 442 height 54
click at [325, 210] on span at bounding box center [328, 206] width 7 height 7
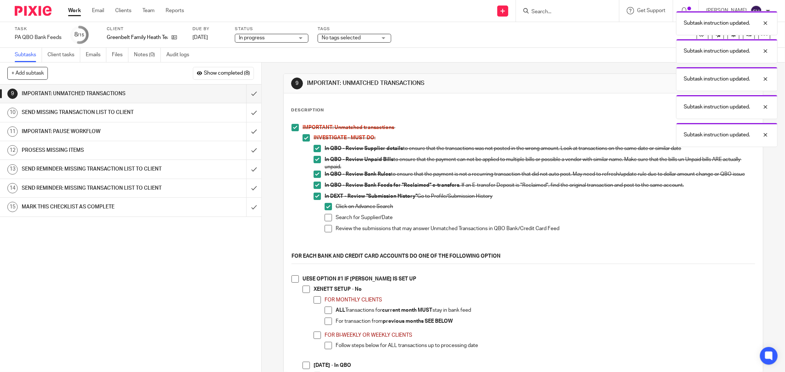
click at [326, 225] on li "Search for Supplier/Date" at bounding box center [540, 219] width 431 height 11
click at [326, 222] on span at bounding box center [328, 217] width 7 height 7
click at [325, 233] on span at bounding box center [328, 228] width 7 height 7
drag, startPoint x: 301, startPoint y: 293, endPoint x: 299, endPoint y: 288, distance: 5.8
click at [303, 293] on span at bounding box center [306, 289] width 7 height 7
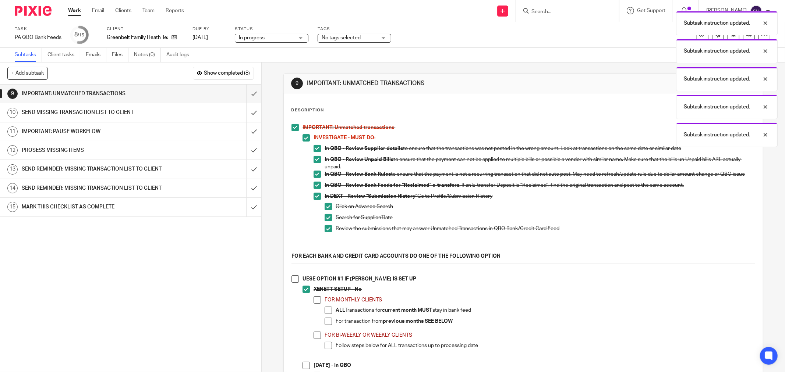
click at [295, 282] on span at bounding box center [294, 279] width 7 height 7
drag, startPoint x: 314, startPoint y: 307, endPoint x: 318, endPoint y: 314, distance: 8.4
click at [314, 304] on span at bounding box center [317, 300] width 7 height 7
click at [325, 314] on span at bounding box center [328, 310] width 7 height 7
click at [325, 325] on span at bounding box center [328, 321] width 7 height 7
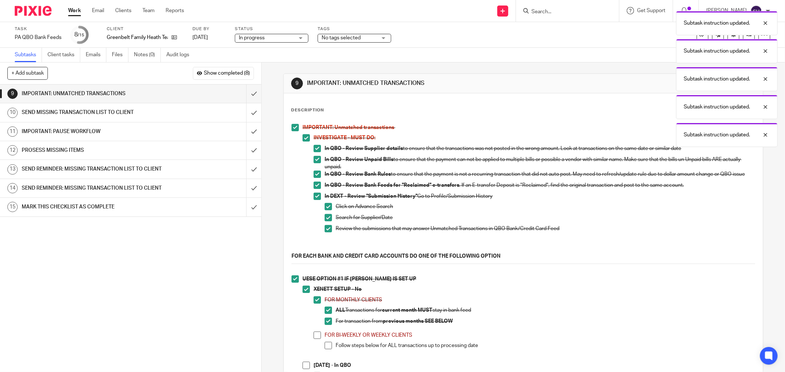
click at [317, 345] on li "FOR BI-WEEKLY OR WEEKLY CLIENTS Follow steps below for ALL transactions up to p…" at bounding box center [535, 344] width 442 height 24
drag, startPoint x: 325, startPoint y: 350, endPoint x: 316, endPoint y: 344, distance: 9.9
click at [325, 348] on span at bounding box center [328, 345] width 7 height 7
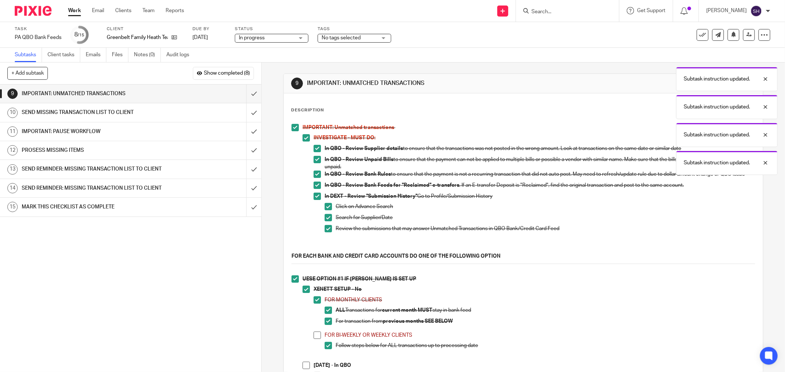
click at [314, 339] on span at bounding box center [317, 335] width 7 height 7
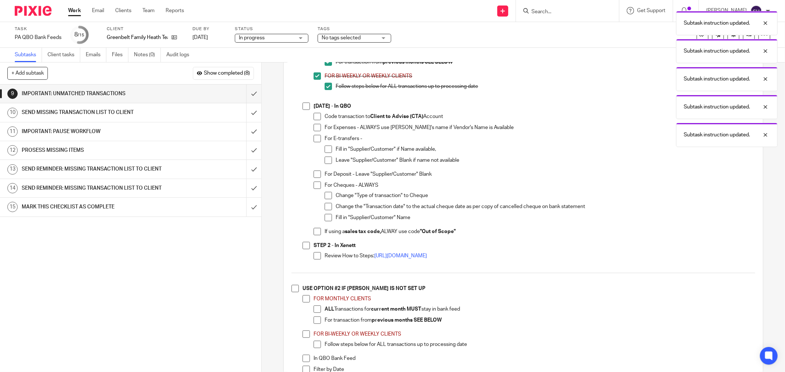
scroll to position [245, 0]
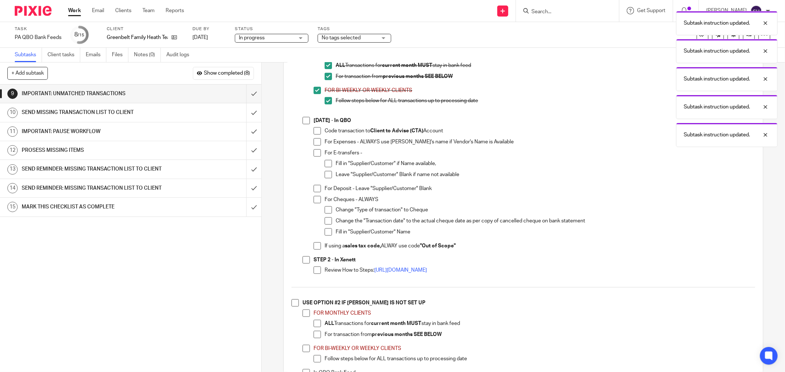
click at [303, 124] on span at bounding box center [306, 120] width 7 height 7
drag, startPoint x: 311, startPoint y: 135, endPoint x: 314, endPoint y: 143, distance: 8.3
click at [311, 137] on li "SEPT 1 - In QBO Code transaction to Client to Advise (CTA) Account For Expenses…" at bounding box center [529, 186] width 453 height 139
drag, startPoint x: 314, startPoint y: 137, endPoint x: 315, endPoint y: 145, distance: 8.2
click at [314, 138] on li "Code transaction to Client to Advise (CTA) Account" at bounding box center [535, 132] width 442 height 11
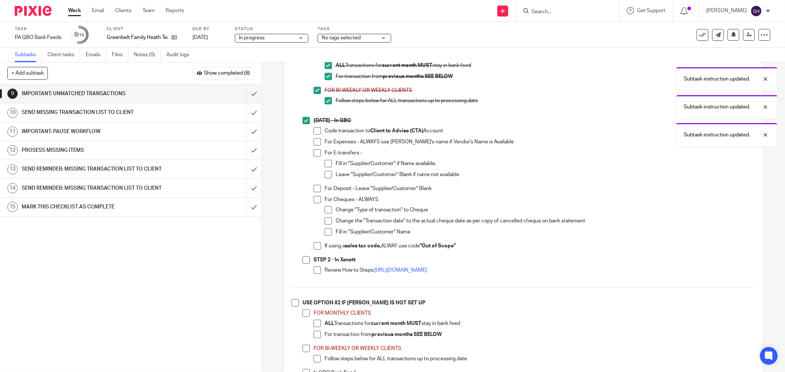
click at [315, 146] on span at bounding box center [317, 141] width 7 height 7
click at [315, 153] on span at bounding box center [317, 152] width 7 height 7
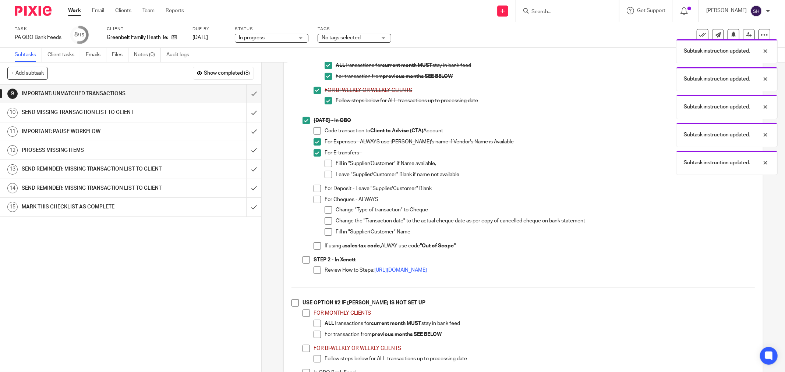
click at [315, 135] on span at bounding box center [317, 130] width 7 height 7
drag, startPoint x: 328, startPoint y: 168, endPoint x: 328, endPoint y: 177, distance: 8.5
click at [328, 167] on span at bounding box center [328, 163] width 7 height 7
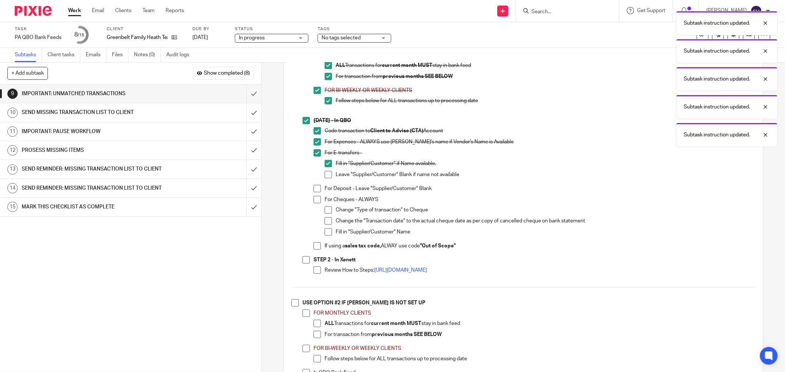
click at [328, 178] on span at bounding box center [328, 174] width 7 height 7
click at [316, 196] on li "For Deposit - Leave "Supplier/Customer" Blank" at bounding box center [535, 190] width 442 height 11
click at [315, 192] on span at bounding box center [317, 188] width 7 height 7
drag, startPoint x: 315, startPoint y: 204, endPoint x: 318, endPoint y: 209, distance: 5.8
click at [315, 204] on span at bounding box center [317, 199] width 7 height 7
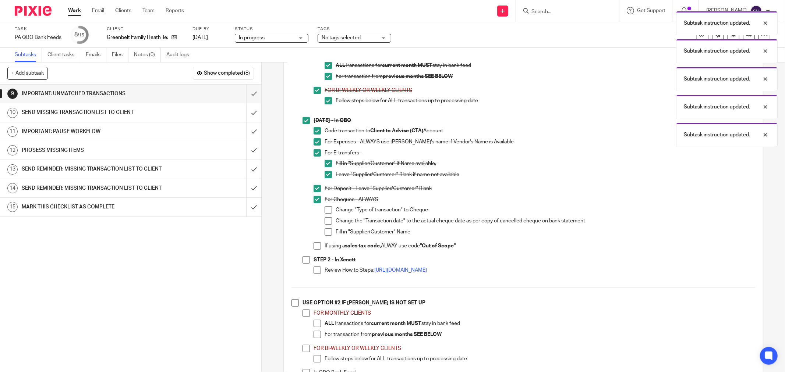
click at [326, 214] on span at bounding box center [328, 209] width 7 height 7
click at [326, 222] on span at bounding box center [328, 220] width 7 height 7
click at [328, 233] on span at bounding box center [328, 232] width 7 height 7
click at [315, 248] on span at bounding box center [317, 246] width 7 height 7
click at [303, 260] on span at bounding box center [306, 260] width 7 height 7
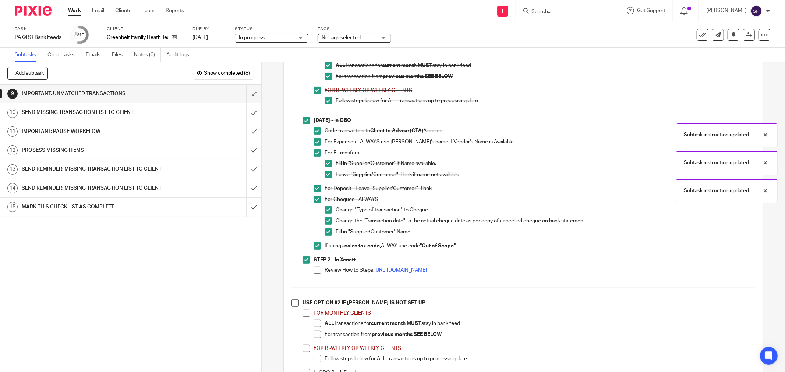
click at [315, 273] on span at bounding box center [317, 270] width 7 height 7
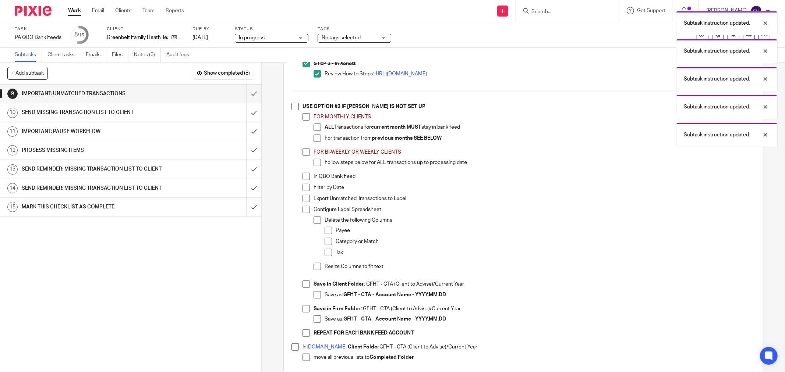
scroll to position [450, 0]
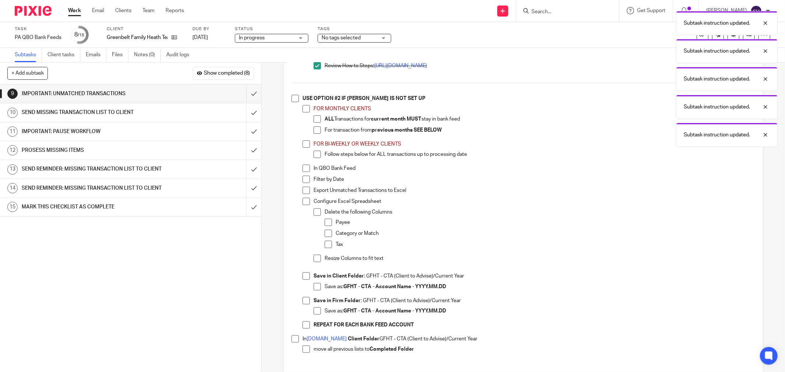
click at [293, 102] on span at bounding box center [294, 98] width 7 height 7
click at [307, 116] on li "FOR MONTHLY CLIENTS ALL Transactions for current month MUST stay in bank feed F…" at bounding box center [529, 122] width 453 height 35
click at [305, 113] on span at bounding box center [306, 108] width 7 height 7
click at [314, 123] on span at bounding box center [317, 119] width 7 height 7
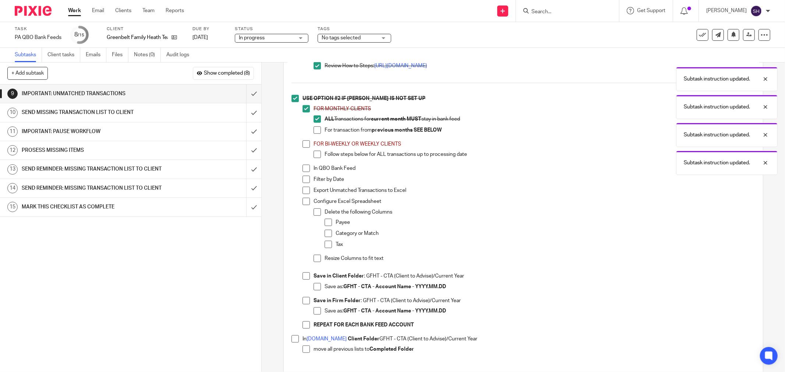
click at [314, 132] on span at bounding box center [317, 130] width 7 height 7
click at [305, 148] on span at bounding box center [306, 144] width 7 height 7
drag, startPoint x: 314, startPoint y: 159, endPoint x: 308, endPoint y: 171, distance: 13.5
click at [314, 158] on span at bounding box center [317, 154] width 7 height 7
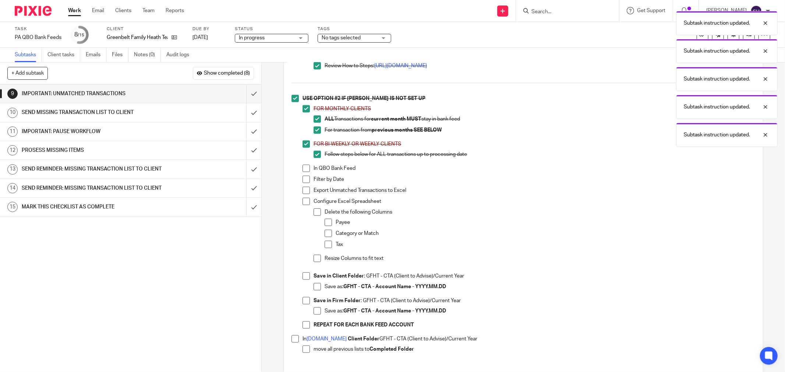
click at [306, 172] on span at bounding box center [306, 168] width 7 height 7
click at [303, 183] on span at bounding box center [306, 179] width 7 height 7
click at [248, 173] on input "submit" at bounding box center [130, 169] width 261 height 18
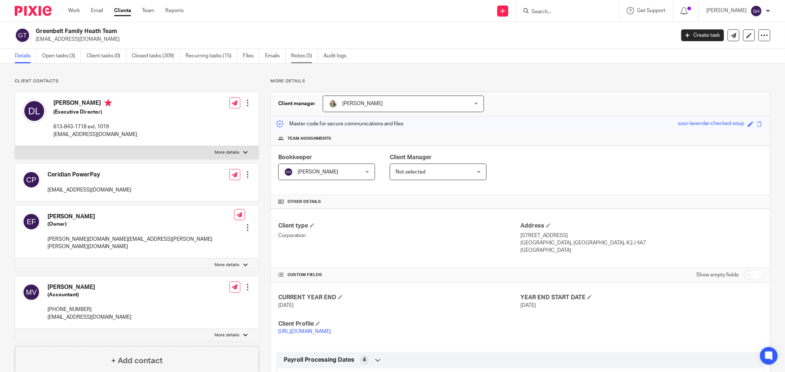
click at [301, 59] on link "Notes (5)" at bounding box center [304, 56] width 27 height 14
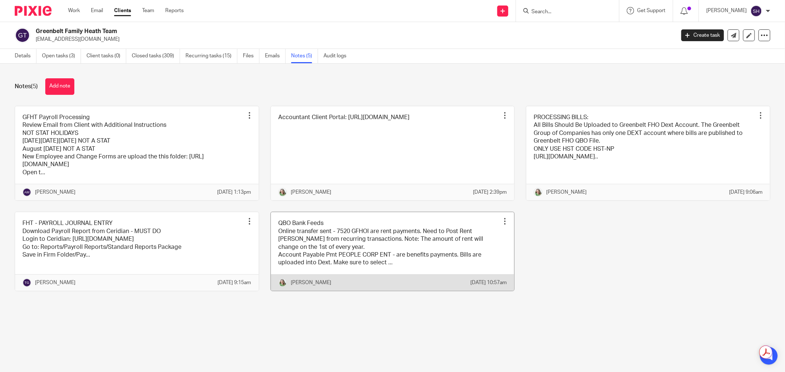
click at [407, 245] on link at bounding box center [393, 251] width 244 height 79
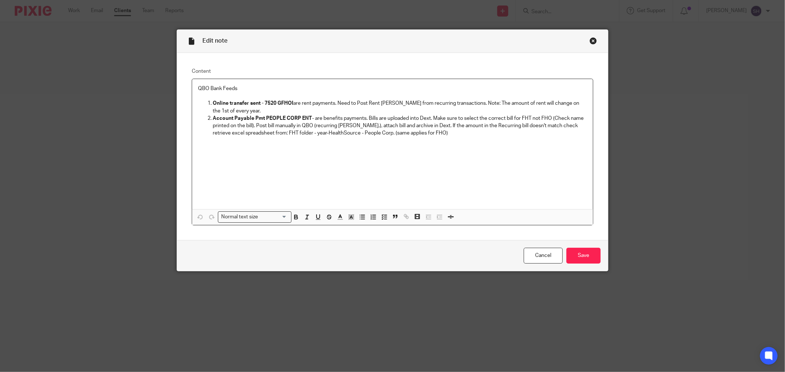
click at [590, 41] on div "Close this dialog window" at bounding box center [593, 40] width 7 height 7
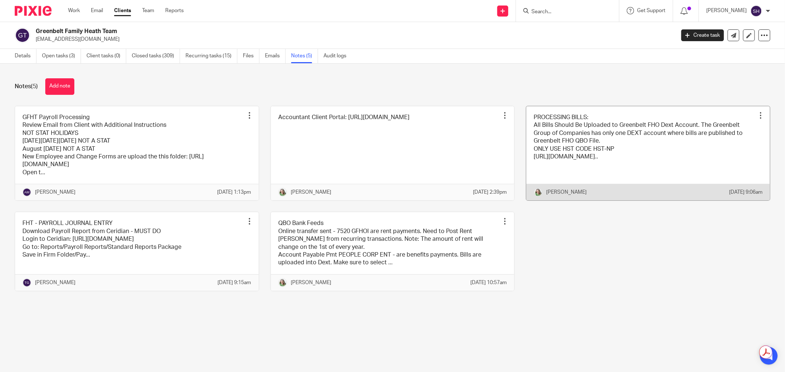
click at [572, 181] on link at bounding box center [648, 153] width 244 height 95
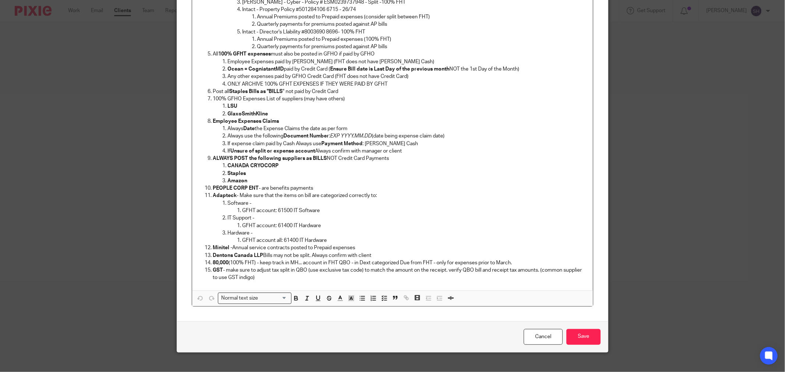
scroll to position [313, 0]
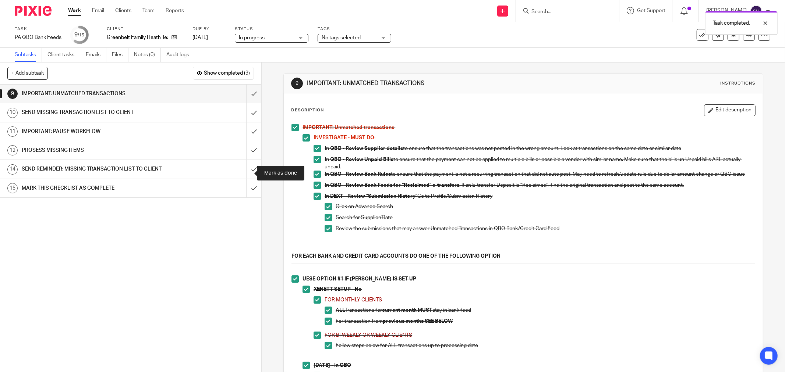
click at [247, 174] on input "submit" at bounding box center [130, 169] width 261 height 18
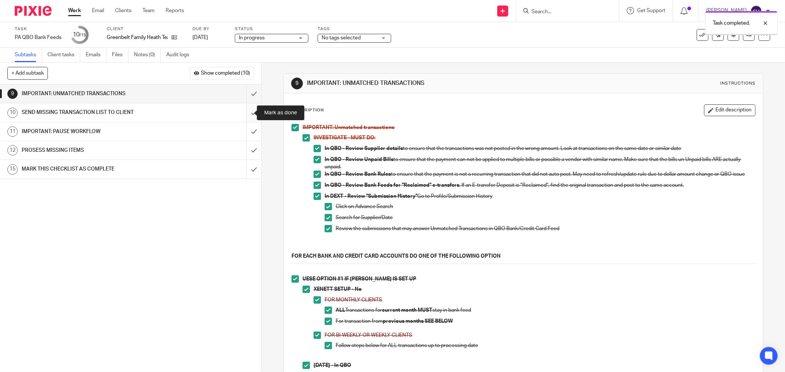
click at [248, 110] on input "submit" at bounding box center [130, 112] width 261 height 18
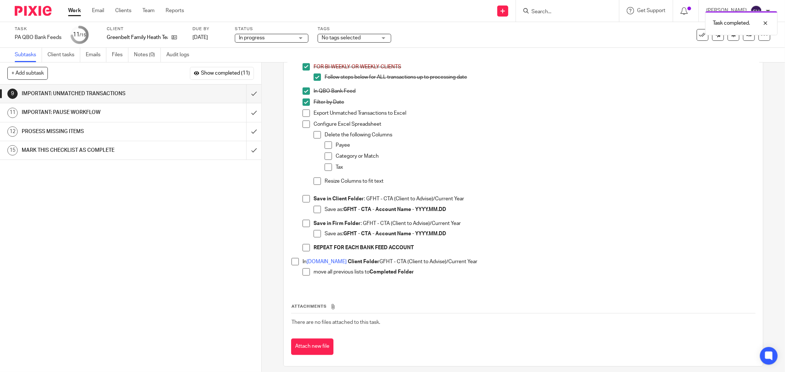
scroll to position [536, 0]
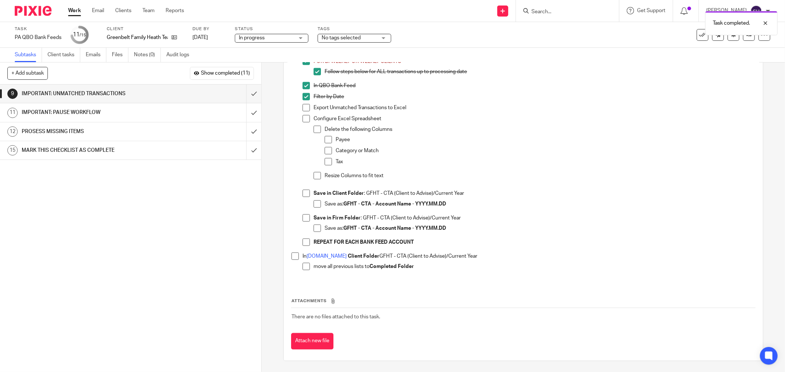
drag, startPoint x: 302, startPoint y: 267, endPoint x: 289, endPoint y: 258, distance: 16.0
click at [303, 266] on span at bounding box center [306, 266] width 7 height 7
click at [291, 256] on span at bounding box center [294, 256] width 7 height 7
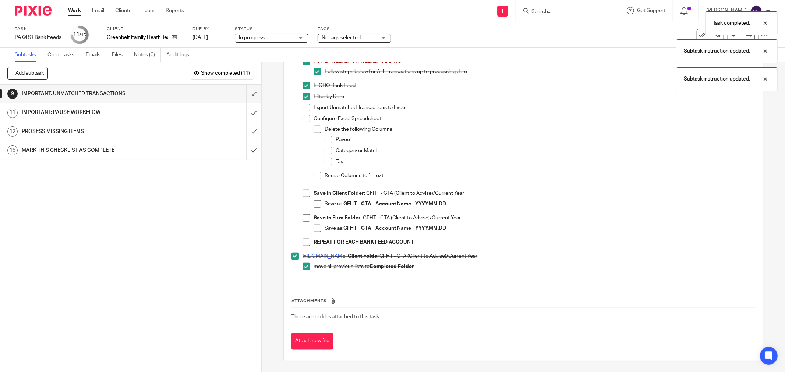
click at [303, 242] on span at bounding box center [306, 242] width 7 height 7
drag, startPoint x: 314, startPoint y: 227, endPoint x: 304, endPoint y: 220, distance: 12.4
click at [314, 226] on span at bounding box center [317, 228] width 7 height 7
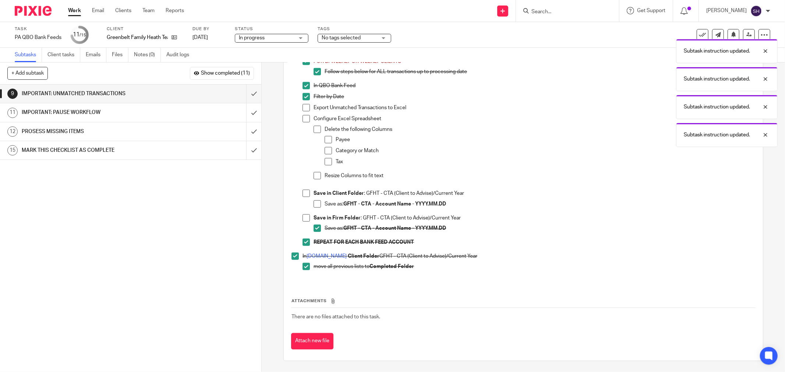
click at [303, 217] on span at bounding box center [306, 218] width 7 height 7
click at [317, 204] on span at bounding box center [317, 204] width 7 height 7
drag, startPoint x: 305, startPoint y: 194, endPoint x: 307, endPoint y: 191, distance: 3.9
click at [306, 192] on span at bounding box center [306, 193] width 7 height 7
click at [318, 176] on span at bounding box center [317, 175] width 7 height 7
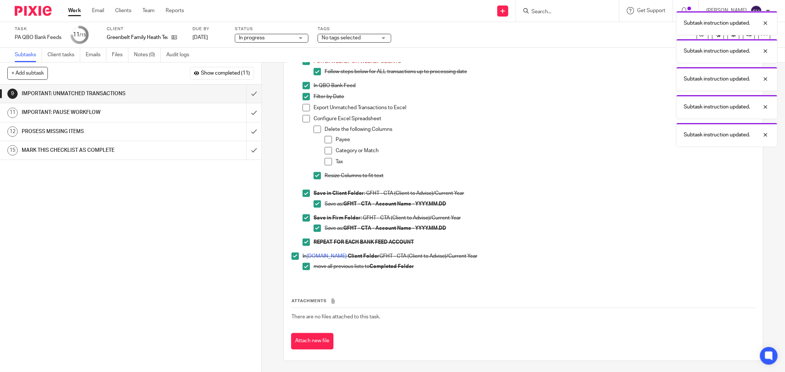
click at [326, 162] on span at bounding box center [328, 161] width 7 height 7
click at [328, 137] on span at bounding box center [328, 139] width 7 height 7
drag, startPoint x: 316, startPoint y: 131, endPoint x: 309, endPoint y: 124, distance: 9.4
click at [315, 131] on span at bounding box center [317, 129] width 7 height 7
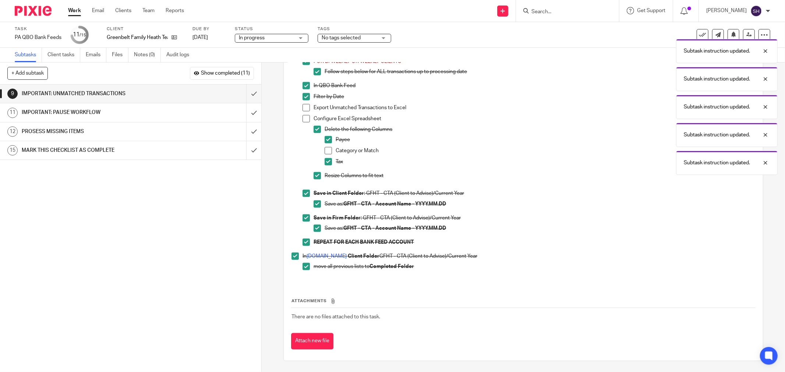
drag, startPoint x: 305, startPoint y: 118, endPoint x: 304, endPoint y: 109, distance: 9.2
click at [304, 117] on span at bounding box center [306, 118] width 7 height 7
click at [304, 108] on span at bounding box center [306, 107] width 7 height 7
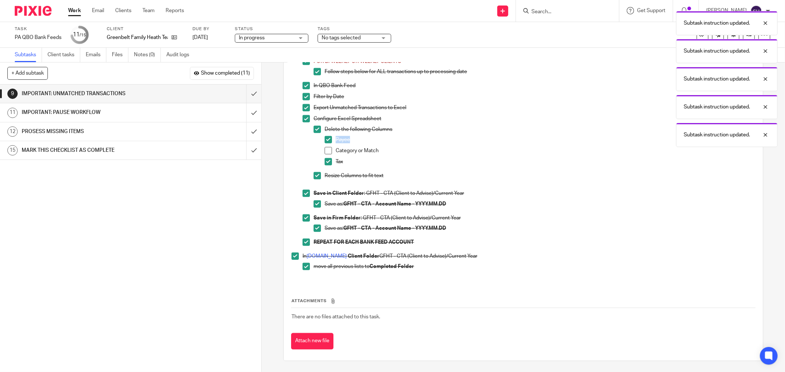
click at [326, 150] on span at bounding box center [328, 150] width 7 height 7
click at [250, 93] on input "submit" at bounding box center [130, 94] width 261 height 18
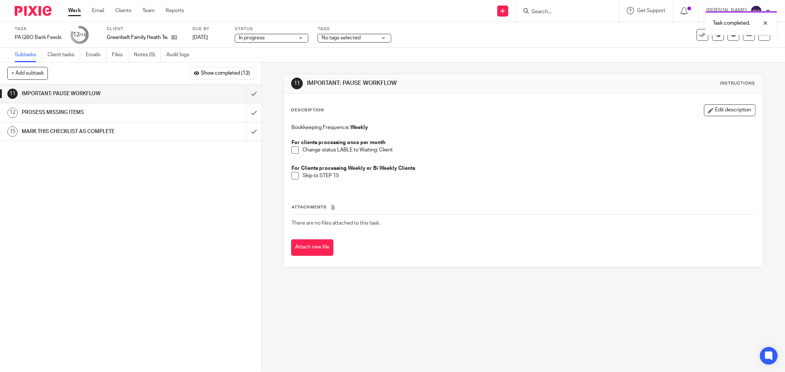
click at [293, 150] on span at bounding box center [294, 149] width 7 height 7
click at [294, 176] on span at bounding box center [294, 175] width 7 height 7
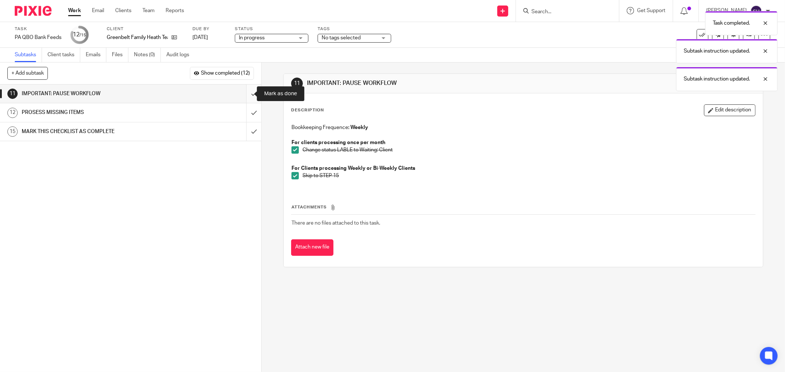
click at [245, 96] on input "submit" at bounding box center [130, 94] width 261 height 18
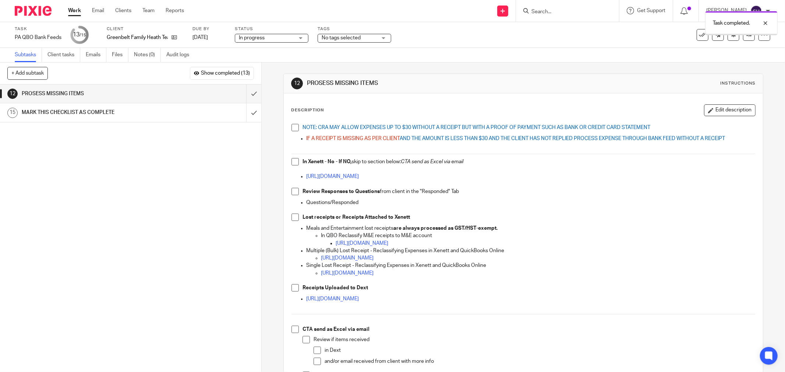
drag, startPoint x: 292, startPoint y: 130, endPoint x: 293, endPoint y: 144, distance: 13.7
click at [292, 131] on span at bounding box center [294, 127] width 7 height 7
click at [291, 162] on span at bounding box center [294, 161] width 7 height 7
click at [295, 190] on span at bounding box center [294, 191] width 7 height 7
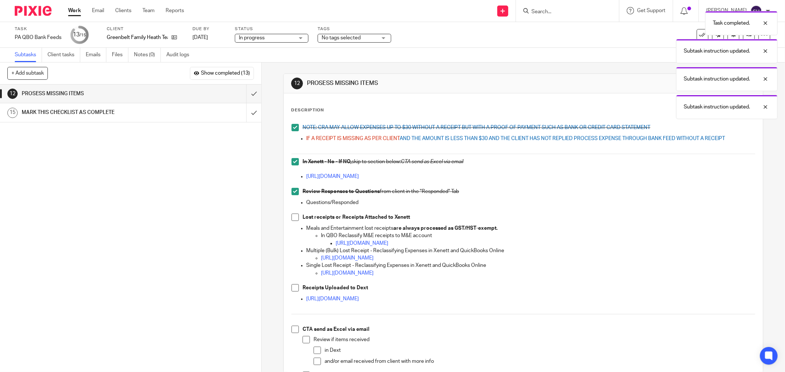
drag, startPoint x: 293, startPoint y: 211, endPoint x: 293, endPoint y: 215, distance: 4.1
click at [293, 212] on ul "Questions/Responded" at bounding box center [523, 206] width 464 height 15
click at [293, 216] on span at bounding box center [294, 217] width 7 height 7
click at [293, 284] on div "NOTE: CRA MAY ALLOW EXPENSES UP TO $30 WITHOUT A RECEIPT BUT WITH A PROOF OF PA…" at bounding box center [523, 263] width 471 height 286
click at [293, 284] on span at bounding box center [294, 287] width 7 height 7
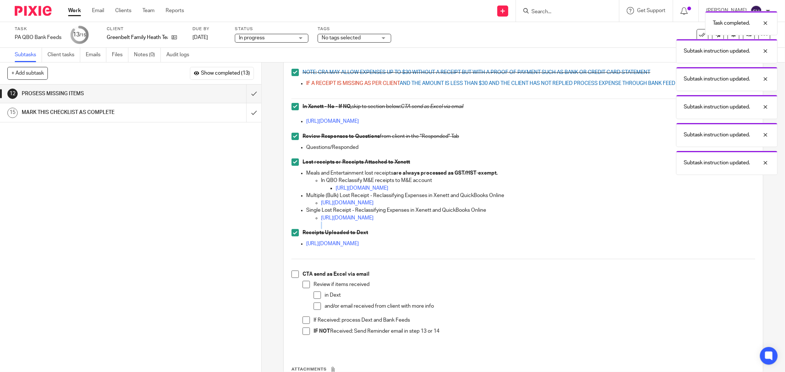
scroll to position [124, 0]
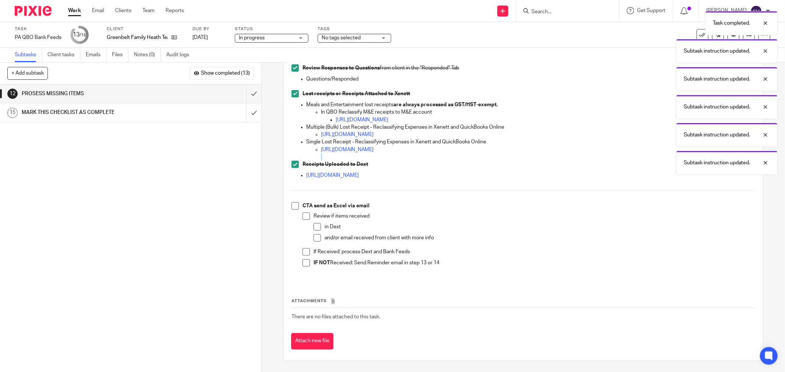
drag, startPoint x: 289, startPoint y: 205, endPoint x: 295, endPoint y: 211, distance: 8.3
click at [291, 206] on span at bounding box center [294, 205] width 7 height 7
click at [303, 219] on span at bounding box center [306, 216] width 7 height 7
click at [315, 227] on span at bounding box center [317, 226] width 7 height 7
click at [315, 239] on span at bounding box center [317, 237] width 7 height 7
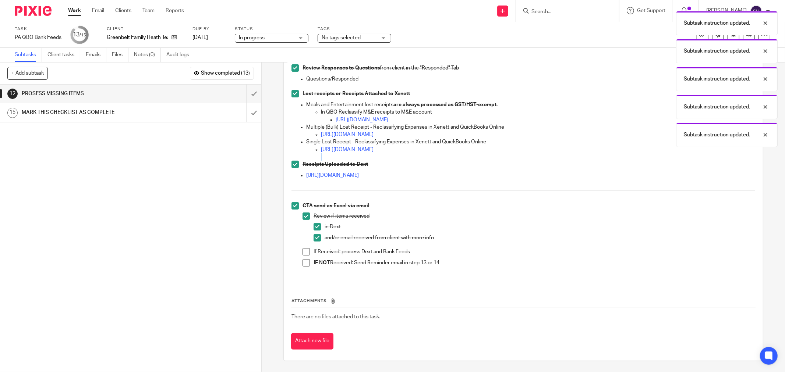
click at [303, 253] on span at bounding box center [306, 251] width 7 height 7
click at [303, 262] on span at bounding box center [306, 262] width 7 height 7
click at [250, 96] on input "submit" at bounding box center [130, 94] width 261 height 18
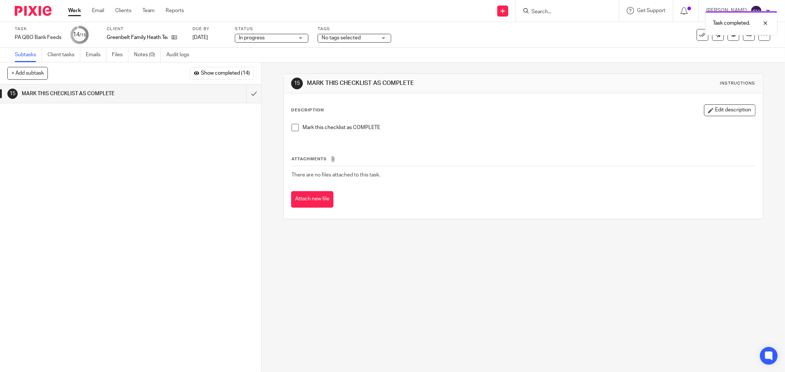
drag, startPoint x: 292, startPoint y: 127, endPoint x: 278, endPoint y: 122, distance: 14.7
click at [291, 126] on span at bounding box center [294, 127] width 7 height 7
click at [250, 98] on input "submit" at bounding box center [130, 94] width 261 height 18
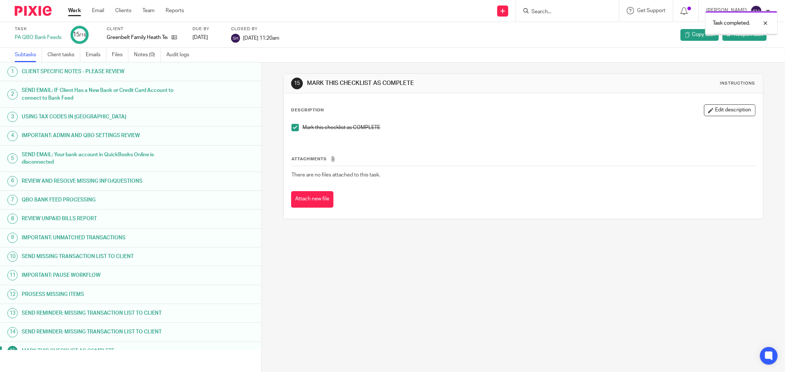
click at [79, 11] on link "Work" at bounding box center [74, 10] width 13 height 7
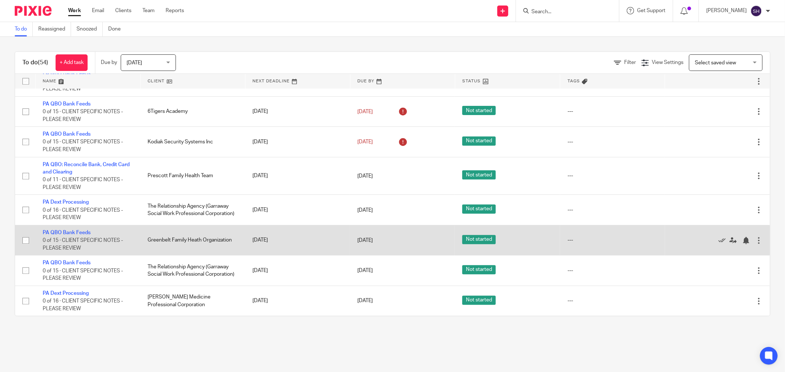
scroll to position [1659, 0]
click at [66, 233] on link "PA QBO Bank Feeds" at bounding box center [67, 232] width 48 height 5
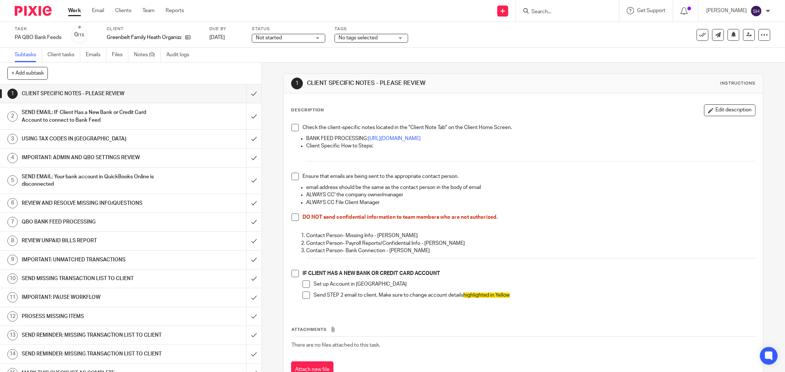
drag, startPoint x: 261, startPoint y: 89, endPoint x: 263, endPoint y: 82, distance: 7.6
click at [262, 89] on div "1 CLIENT SPECIFIC NOTES - PLEASE REVIEW Instructions Description Edit descripti…" at bounding box center [523, 218] width 523 height 310
click at [295, 37] on span "Not started" at bounding box center [283, 38] width 55 height 8
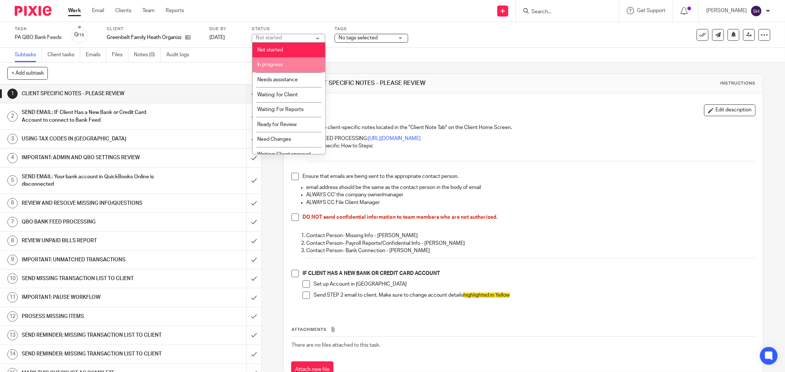
click at [284, 67] on li "In progress" at bounding box center [288, 64] width 73 height 15
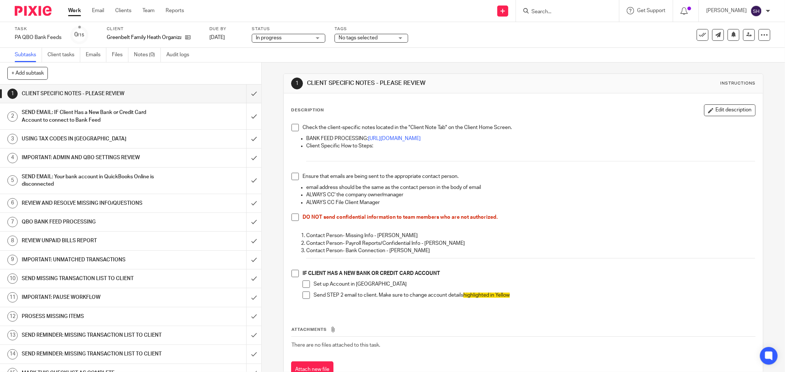
click at [291, 129] on span at bounding box center [294, 127] width 7 height 7
click at [296, 177] on span at bounding box center [294, 176] width 7 height 7
click at [289, 220] on div "Check the client-specific notes located in the "Client Note Tab" on the Client …" at bounding box center [523, 215] width 471 height 191
drag, startPoint x: 293, startPoint y: 220, endPoint x: 293, endPoint y: 226, distance: 6.6
click at [293, 220] on span at bounding box center [294, 217] width 7 height 7
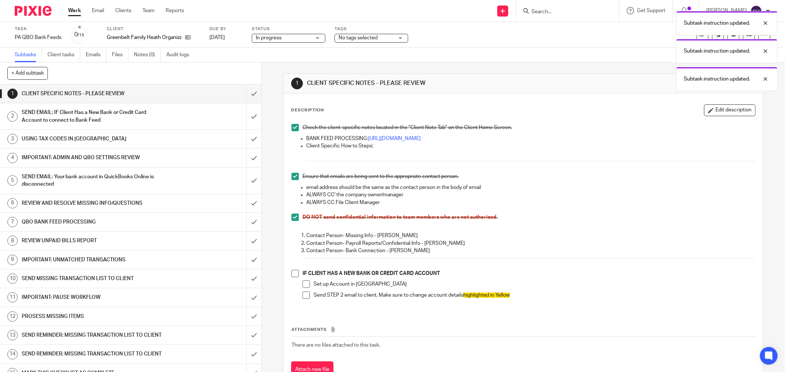
click at [295, 275] on span at bounding box center [294, 273] width 7 height 7
drag, startPoint x: 312, startPoint y: 285, endPoint x: 298, endPoint y: 287, distance: 13.9
click at [309, 285] on li "Set up Account in QBO" at bounding box center [529, 286] width 453 height 11
click at [298, 287] on li "IF CLIENT HAS A NEW BANK OR CREDIT CARD ACCOUNT Set up Account in QBO Send STEP…" at bounding box center [523, 287] width 464 height 35
click at [303, 285] on span at bounding box center [306, 284] width 7 height 7
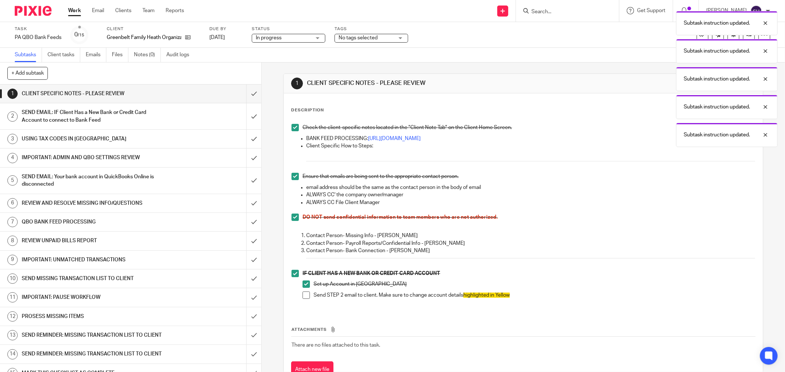
drag, startPoint x: 304, startPoint y: 293, endPoint x: 314, endPoint y: 283, distance: 14.3
click at [304, 293] on span at bounding box center [306, 295] width 7 height 7
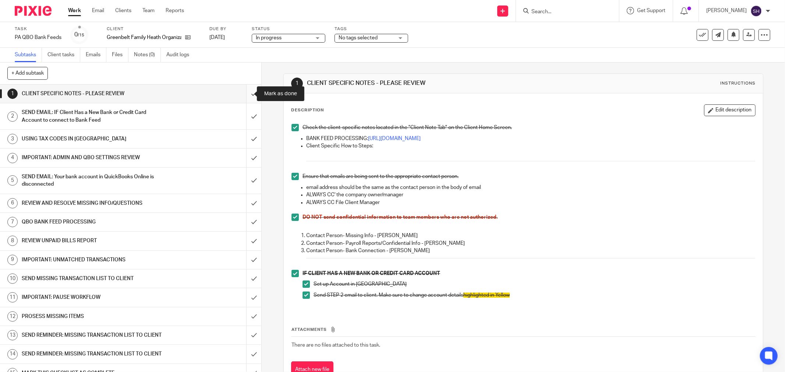
click at [245, 93] on input "submit" at bounding box center [130, 94] width 261 height 18
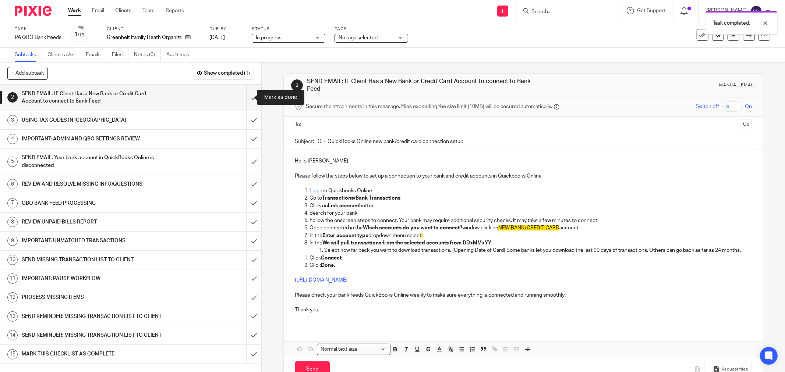
click at [245, 96] on input "submit" at bounding box center [130, 98] width 261 height 26
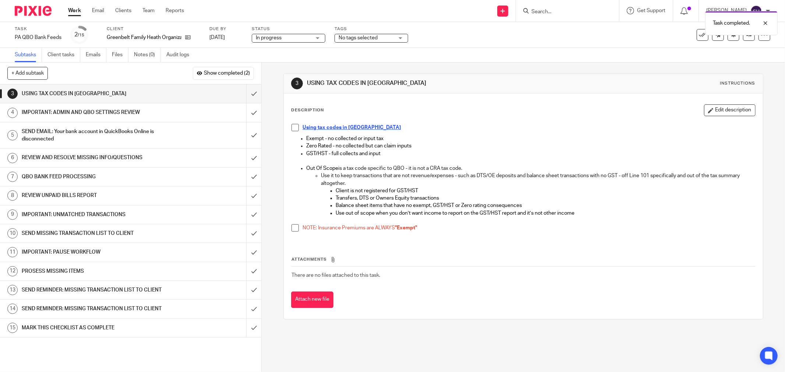
click at [293, 129] on span at bounding box center [294, 127] width 7 height 7
drag, startPoint x: 292, startPoint y: 228, endPoint x: 252, endPoint y: 145, distance: 92.0
click at [292, 227] on span at bounding box center [294, 227] width 7 height 7
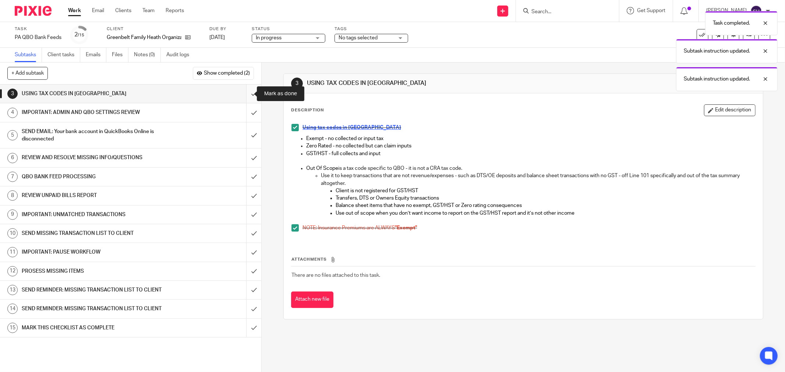
click at [252, 93] on input "submit" at bounding box center [130, 94] width 261 height 18
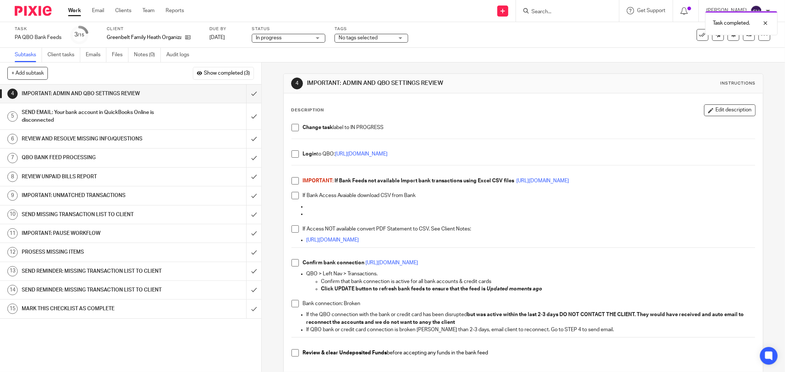
click at [291, 133] on li "Change task label to IN PROGRESS" at bounding box center [523, 129] width 464 height 11
click at [293, 127] on span at bounding box center [294, 127] width 7 height 7
click at [291, 153] on span at bounding box center [294, 154] width 7 height 7
click at [294, 182] on span at bounding box center [294, 180] width 7 height 7
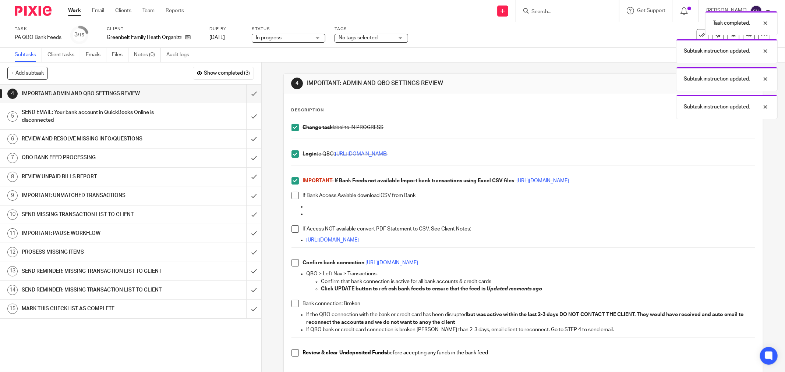
click at [293, 197] on span at bounding box center [294, 195] width 7 height 7
click at [294, 231] on span at bounding box center [294, 229] width 7 height 7
click at [293, 261] on span at bounding box center [294, 262] width 7 height 7
click at [295, 304] on span at bounding box center [294, 303] width 7 height 7
drag, startPoint x: 295, startPoint y: 353, endPoint x: 301, endPoint y: 339, distance: 15.4
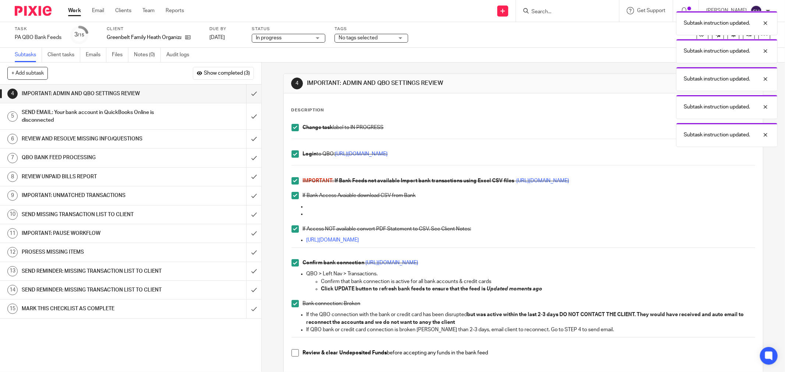
click at [294, 353] on span at bounding box center [294, 353] width 7 height 7
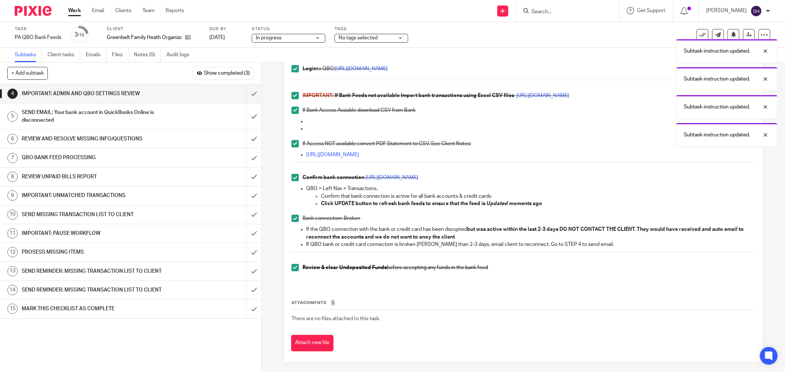
scroll to position [87, 0]
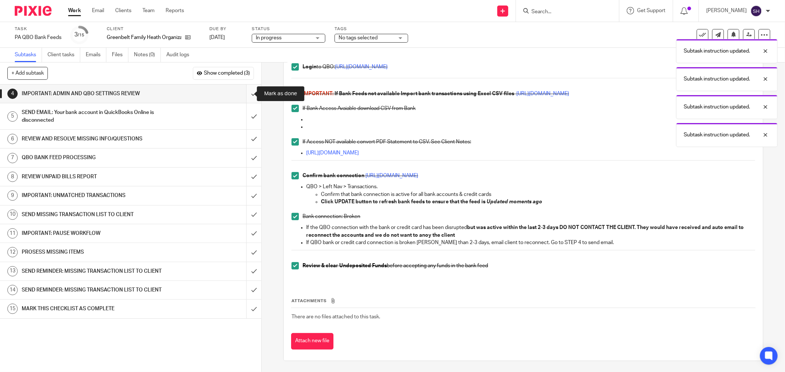
click at [247, 95] on input "submit" at bounding box center [130, 94] width 261 height 18
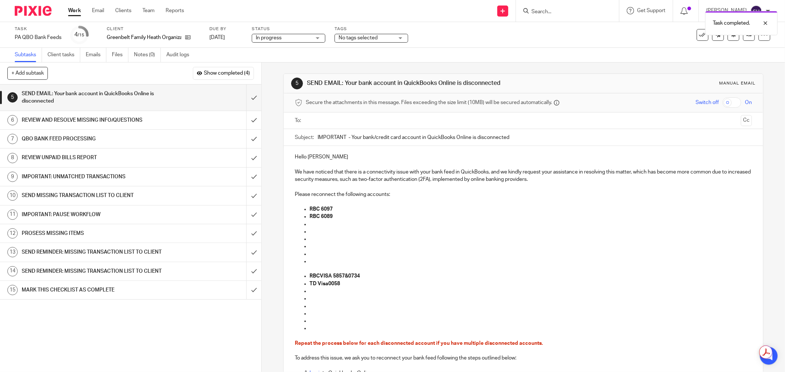
click at [197, 121] on div "REVIEW AND RESOLVE MISSING INFO/QUESTIONS" at bounding box center [130, 120] width 217 height 11
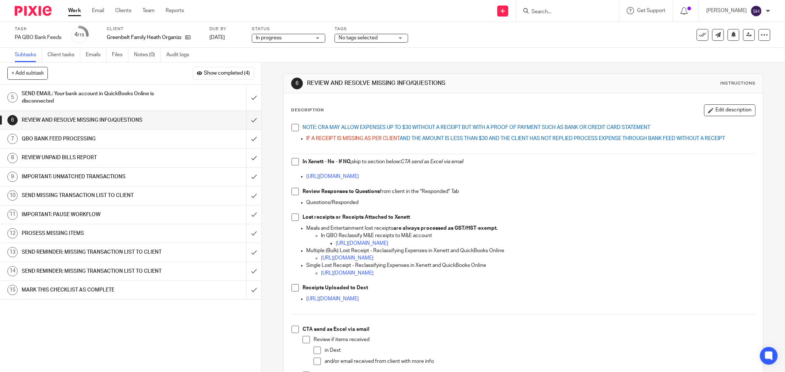
drag, startPoint x: 293, startPoint y: 127, endPoint x: 293, endPoint y: 134, distance: 7.4
click at [293, 127] on span at bounding box center [294, 127] width 7 height 7
click at [291, 163] on span at bounding box center [294, 161] width 7 height 7
drag, startPoint x: 294, startPoint y: 191, endPoint x: 297, endPoint y: 215, distance: 23.5
click at [294, 192] on span at bounding box center [294, 191] width 7 height 7
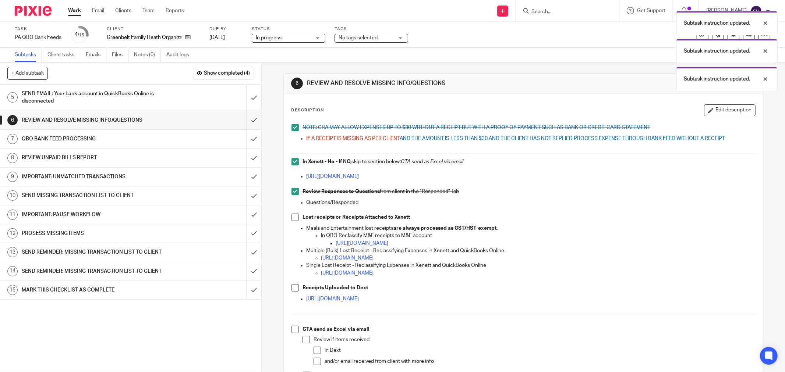
drag, startPoint x: 296, startPoint y: 217, endPoint x: 297, endPoint y: 258, distance: 41.2
click at [296, 217] on span at bounding box center [294, 217] width 7 height 7
click at [291, 291] on span at bounding box center [294, 287] width 7 height 7
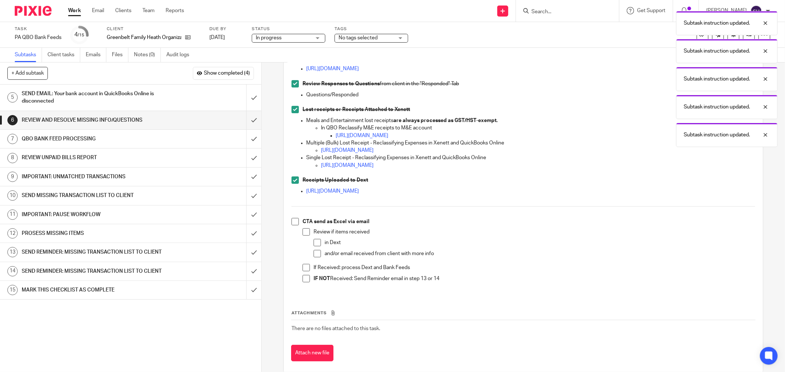
scroll to position [120, 0]
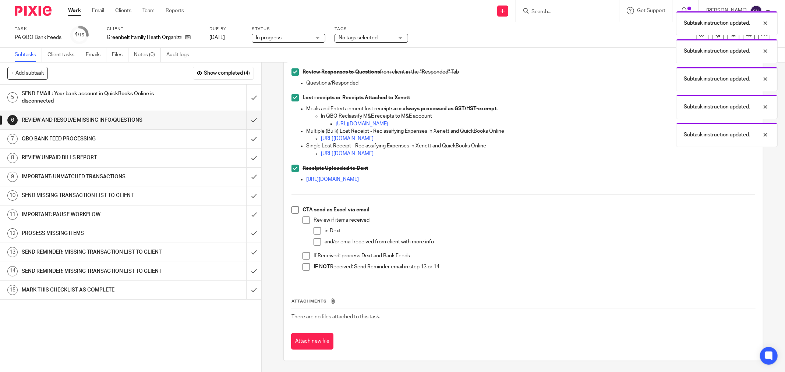
click at [296, 212] on span at bounding box center [294, 209] width 7 height 7
drag, startPoint x: 302, startPoint y: 220, endPoint x: 310, endPoint y: 229, distance: 12.0
click at [303, 220] on span at bounding box center [306, 220] width 7 height 7
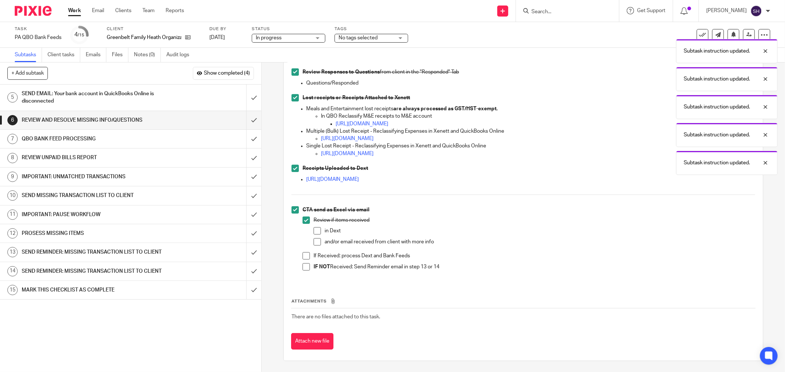
click at [314, 233] on span at bounding box center [317, 230] width 7 height 7
drag, startPoint x: 315, startPoint y: 239, endPoint x: 307, endPoint y: 249, distance: 12.5
click at [315, 240] on span at bounding box center [317, 241] width 7 height 7
click at [304, 252] on span at bounding box center [306, 255] width 7 height 7
drag, startPoint x: 304, startPoint y: 266, endPoint x: 293, endPoint y: 242, distance: 27.0
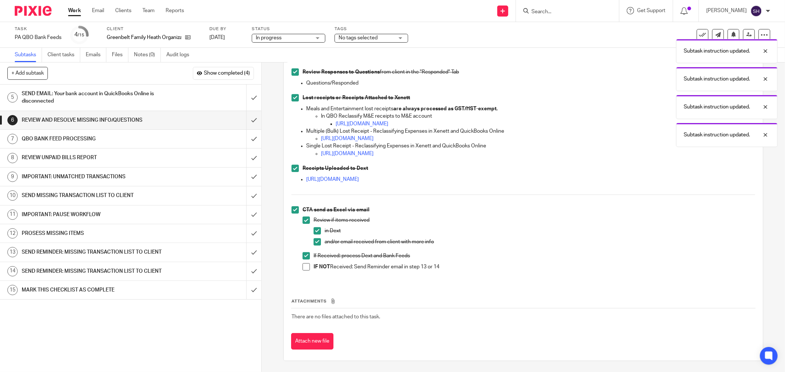
click at [303, 266] on span at bounding box center [306, 266] width 7 height 7
click at [247, 118] on input "submit" at bounding box center [130, 120] width 261 height 18
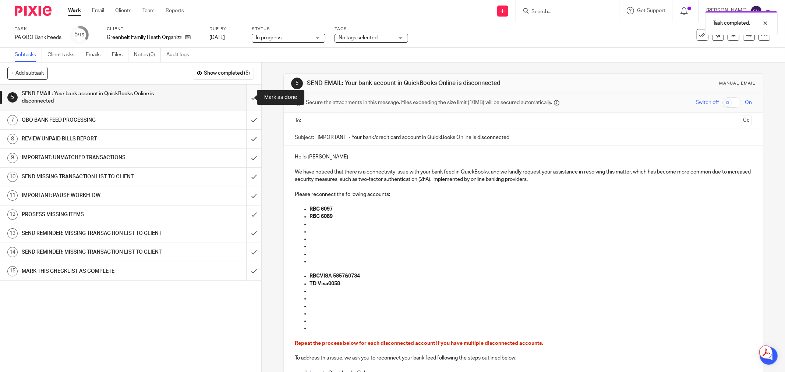
click at [251, 97] on input "submit" at bounding box center [130, 98] width 261 height 26
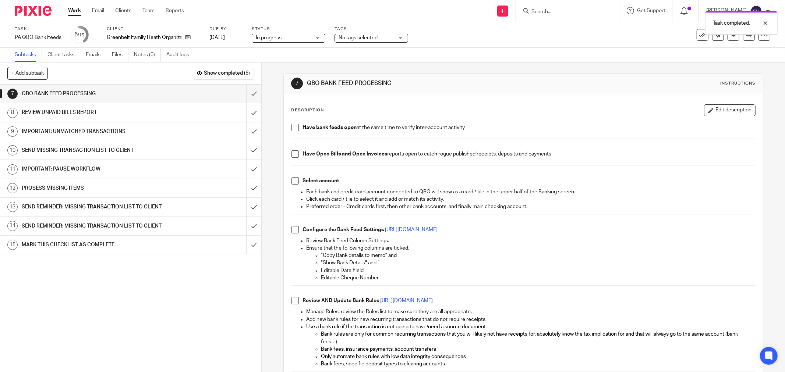
click at [297, 127] on li "Have bank feeds open at the same time to verify inter-account activity" at bounding box center [523, 129] width 464 height 11
drag, startPoint x: 295, startPoint y: 130, endPoint x: 296, endPoint y: 137, distance: 6.3
click at [296, 131] on span at bounding box center [294, 127] width 7 height 7
click at [293, 155] on span at bounding box center [294, 154] width 7 height 7
click at [292, 179] on span at bounding box center [294, 180] width 7 height 7
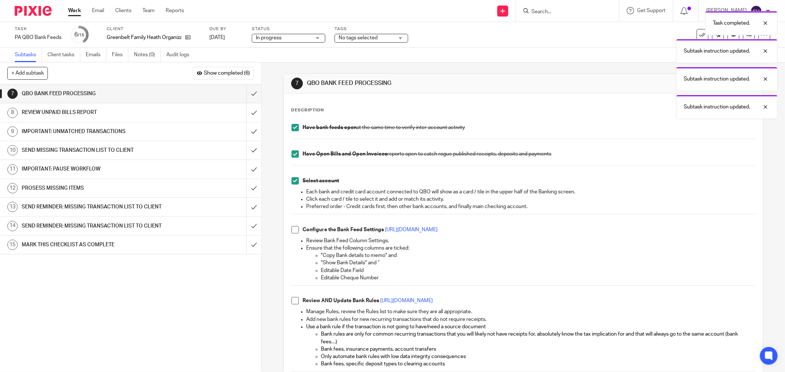
click at [293, 228] on span at bounding box center [294, 229] width 7 height 7
drag, startPoint x: 293, startPoint y: 303, endPoint x: 326, endPoint y: 268, distance: 48.1
click at [293, 302] on span at bounding box center [294, 300] width 7 height 7
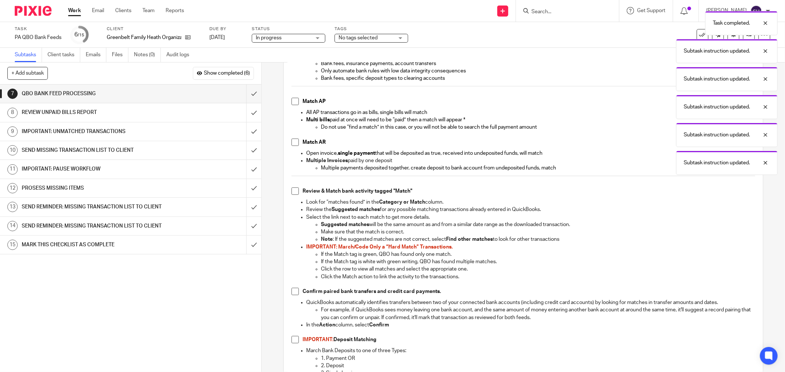
scroll to position [327, 0]
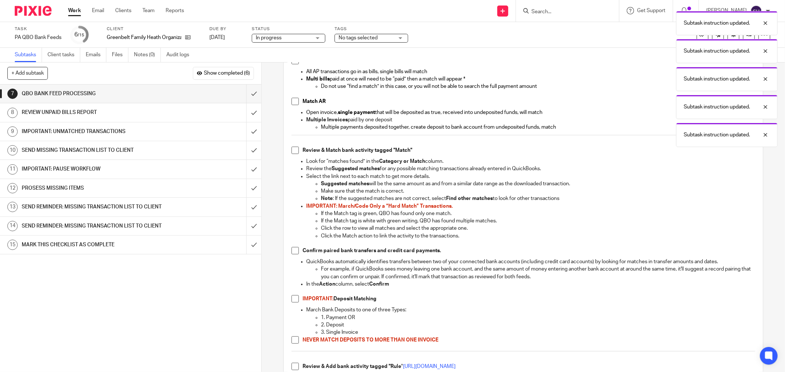
click at [291, 64] on span at bounding box center [294, 60] width 7 height 7
click at [291, 102] on span at bounding box center [294, 101] width 7 height 7
click at [293, 151] on span at bounding box center [294, 150] width 7 height 7
drag, startPoint x: 293, startPoint y: 251, endPoint x: 291, endPoint y: 269, distance: 17.8
click at [293, 251] on span at bounding box center [294, 250] width 7 height 7
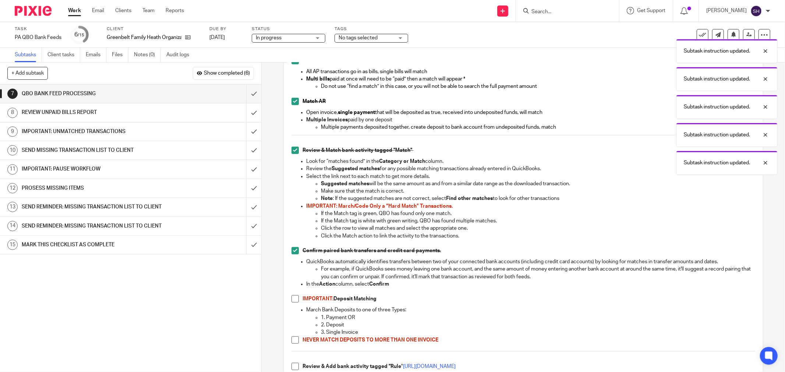
drag, startPoint x: 297, startPoint y: 298, endPoint x: 300, endPoint y: 304, distance: 6.9
click at [297, 299] on li "IMPORTANT: Deposit Matching" at bounding box center [523, 301] width 464 height 11
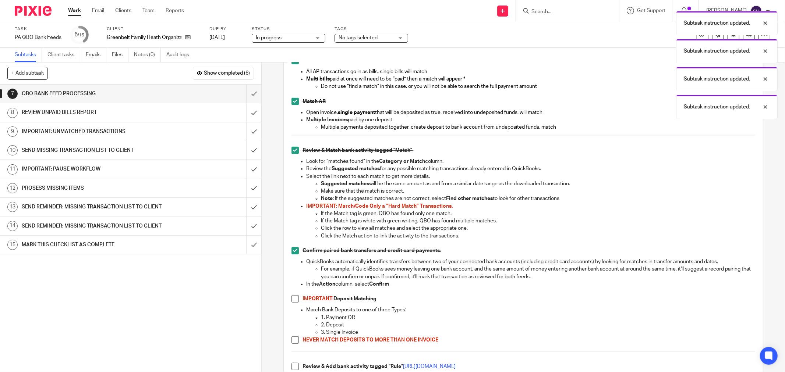
click at [296, 300] on span at bounding box center [294, 299] width 7 height 7
drag, startPoint x: 291, startPoint y: 340, endPoint x: 294, endPoint y: 357, distance: 17.2
click at [291, 341] on span at bounding box center [294, 340] width 7 height 7
click at [293, 366] on span at bounding box center [294, 366] width 7 height 7
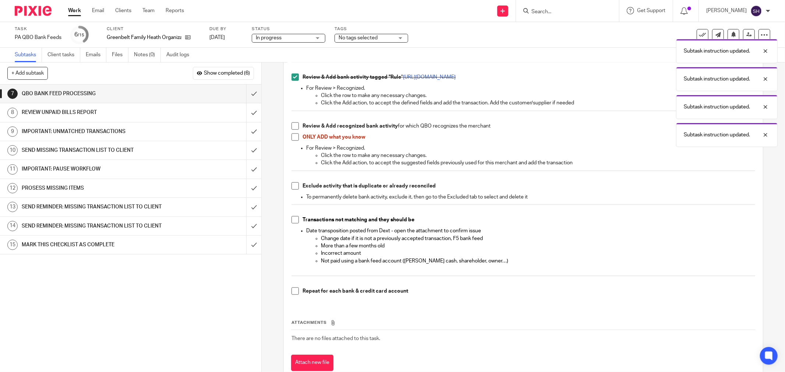
scroll to position [639, 0]
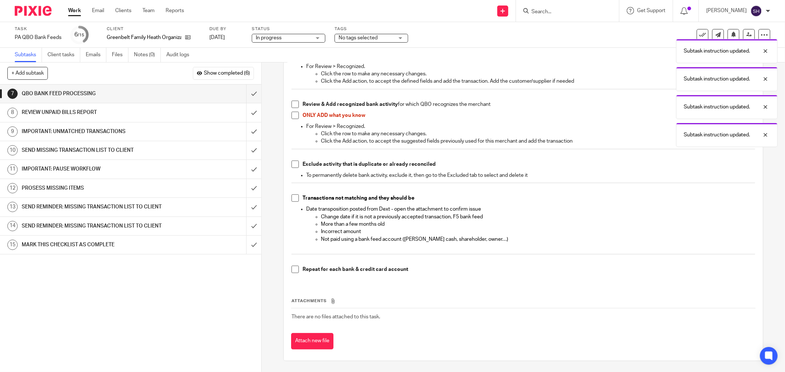
click at [293, 104] on span at bounding box center [294, 104] width 7 height 7
click at [293, 114] on span at bounding box center [294, 115] width 7 height 7
click at [291, 162] on span at bounding box center [294, 164] width 7 height 7
click at [293, 197] on span at bounding box center [294, 198] width 7 height 7
click at [293, 272] on span at bounding box center [294, 269] width 7 height 7
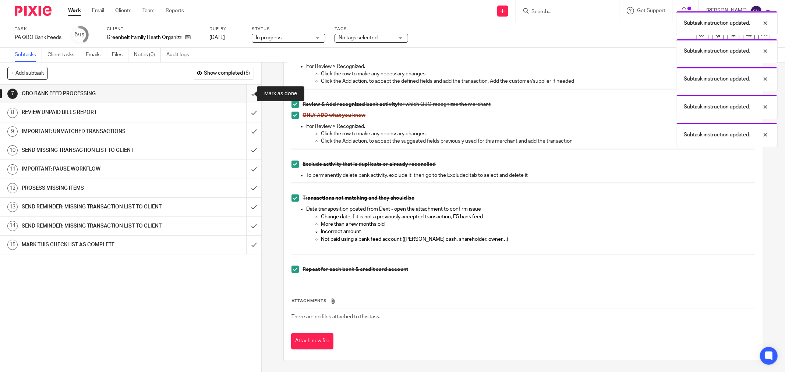
click at [244, 91] on input "submit" at bounding box center [130, 94] width 261 height 18
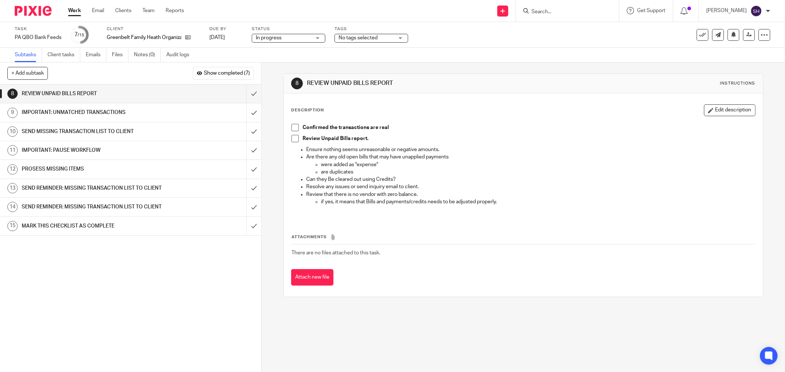
click at [293, 129] on span at bounding box center [294, 127] width 7 height 7
drag, startPoint x: 293, startPoint y: 140, endPoint x: 265, endPoint y: 107, distance: 43.3
click at [293, 140] on span at bounding box center [294, 138] width 7 height 7
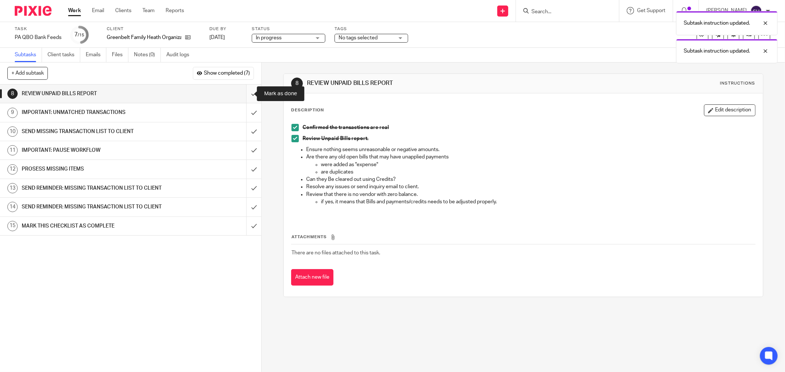
click at [247, 91] on input "submit" at bounding box center [130, 94] width 261 height 18
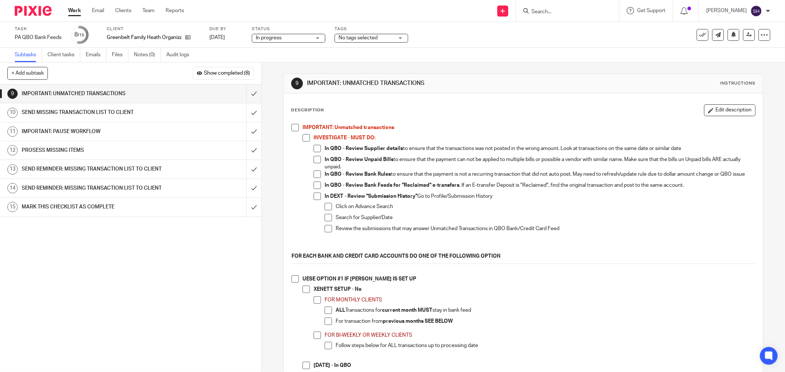
click at [291, 129] on span at bounding box center [294, 127] width 7 height 7
click at [303, 135] on span at bounding box center [306, 137] width 7 height 7
click at [314, 149] on span at bounding box center [317, 148] width 7 height 7
click at [314, 159] on span at bounding box center [317, 159] width 7 height 7
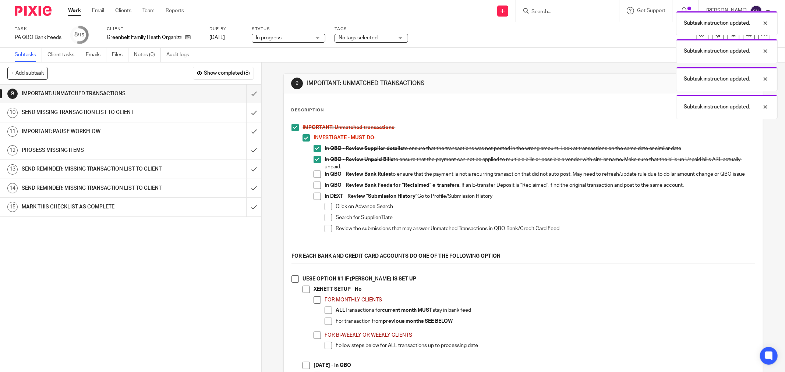
click at [314, 180] on li "In QBO - Review Bank Rules to ensure that the payment is not a recurring transa…" at bounding box center [535, 176] width 442 height 11
drag, startPoint x: 315, startPoint y: 171, endPoint x: 316, endPoint y: 185, distance: 14.1
click at [315, 171] on span at bounding box center [317, 174] width 7 height 7
click at [317, 186] on span at bounding box center [317, 185] width 7 height 7
click at [317, 199] on span at bounding box center [317, 196] width 7 height 7
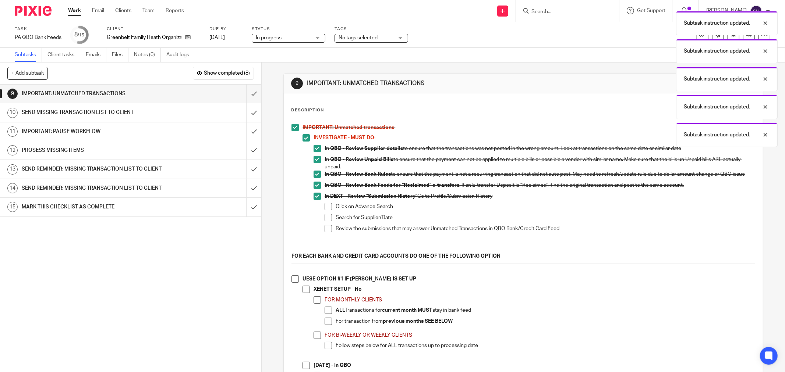
click at [325, 209] on span at bounding box center [328, 206] width 7 height 7
drag, startPoint x: 329, startPoint y: 221, endPoint x: 325, endPoint y: 234, distance: 13.6
click at [329, 221] on span at bounding box center [328, 217] width 7 height 7
click at [325, 233] on span at bounding box center [328, 228] width 7 height 7
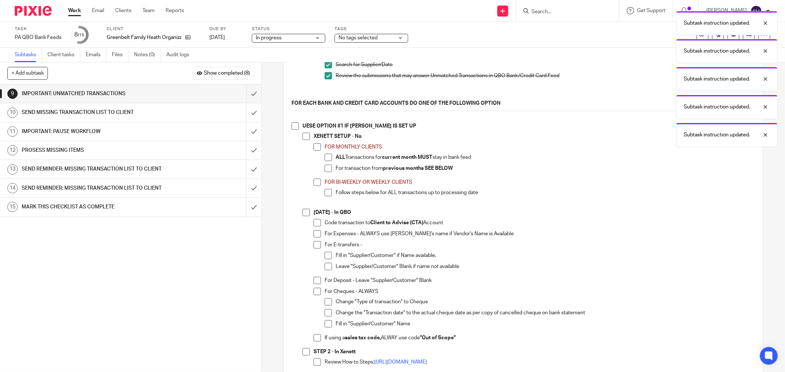
scroll to position [163, 0]
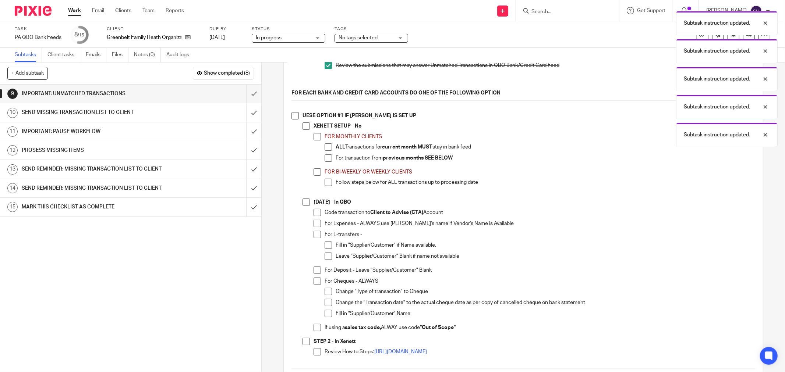
drag, startPoint x: 294, startPoint y: 119, endPoint x: 300, endPoint y: 127, distance: 10.2
click at [294, 120] on span at bounding box center [294, 115] width 7 height 7
click at [303, 128] on span at bounding box center [306, 126] width 7 height 7
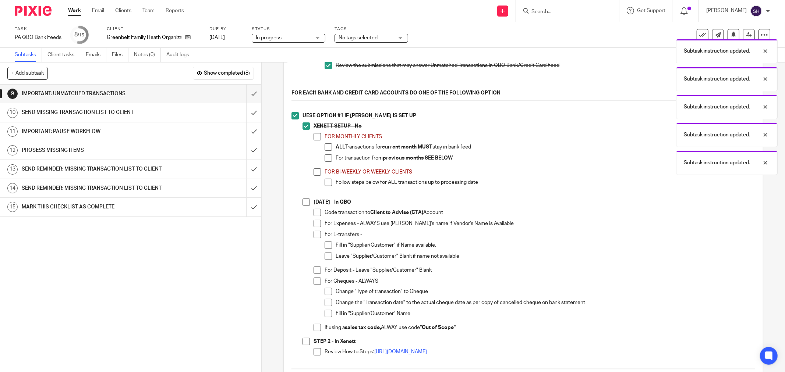
drag, startPoint x: 314, startPoint y: 144, endPoint x: 319, endPoint y: 148, distance: 6.8
click at [315, 141] on span at bounding box center [317, 136] width 7 height 7
click at [322, 149] on li "FOR MONTHLY CLIENTS ALL Transactions for current month MUST stay in bank feed F…" at bounding box center [535, 150] width 442 height 35
drag, startPoint x: 325, startPoint y: 151, endPoint x: 326, endPoint y: 155, distance: 4.2
click at [325, 151] on span at bounding box center [328, 147] width 7 height 7
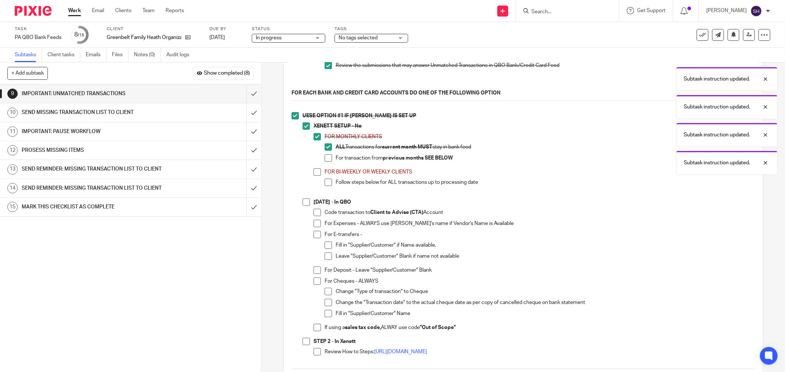
click at [328, 162] on span at bounding box center [328, 158] width 7 height 7
drag, startPoint x: 315, startPoint y: 175, endPoint x: 325, endPoint y: 184, distance: 14.1
click at [315, 176] on span at bounding box center [317, 172] width 7 height 7
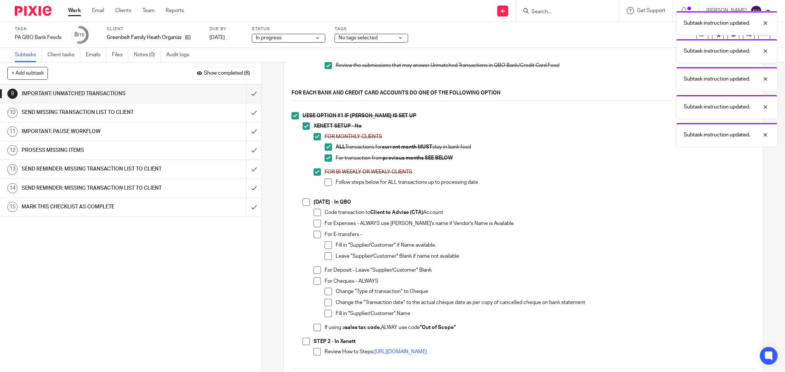
click at [328, 186] on span at bounding box center [328, 182] width 7 height 7
drag, startPoint x: 300, startPoint y: 203, endPoint x: 307, endPoint y: 208, distance: 8.1
click at [300, 203] on li "UESE OPTION #1 IF XENETT IS SET UP XENETT SETUP - No FOR MONTHLY CLIENTS ALL Tr…" at bounding box center [523, 238] width 464 height 253
click at [305, 206] on span at bounding box center [306, 202] width 7 height 7
click at [314, 216] on span at bounding box center [317, 212] width 7 height 7
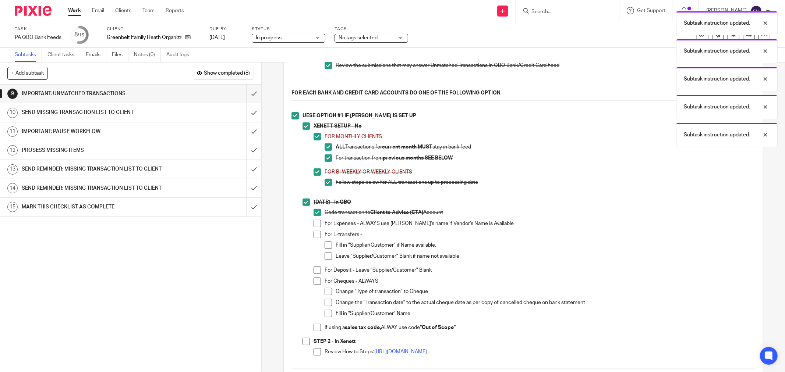
drag, startPoint x: 317, startPoint y: 228, endPoint x: 316, endPoint y: 237, distance: 9.0
click at [317, 227] on span at bounding box center [317, 223] width 7 height 7
drag, startPoint x: 315, startPoint y: 238, endPoint x: 317, endPoint y: 241, distance: 4.1
click at [315, 238] on span at bounding box center [317, 234] width 7 height 7
drag, startPoint x: 327, startPoint y: 249, endPoint x: 328, endPoint y: 256, distance: 7.0
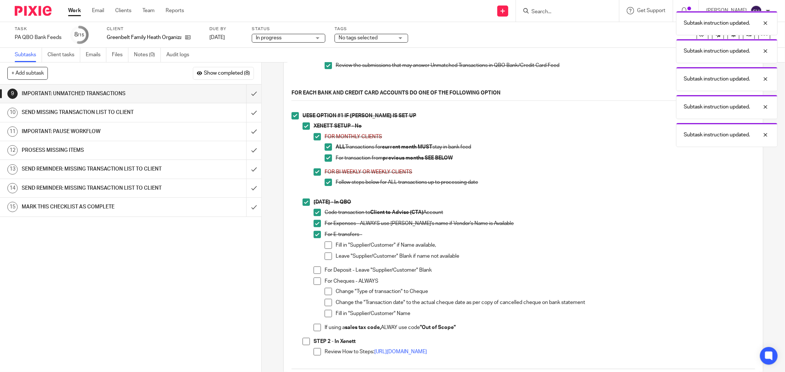
click at [327, 249] on span at bounding box center [328, 245] width 7 height 7
click at [328, 257] on span at bounding box center [328, 256] width 7 height 7
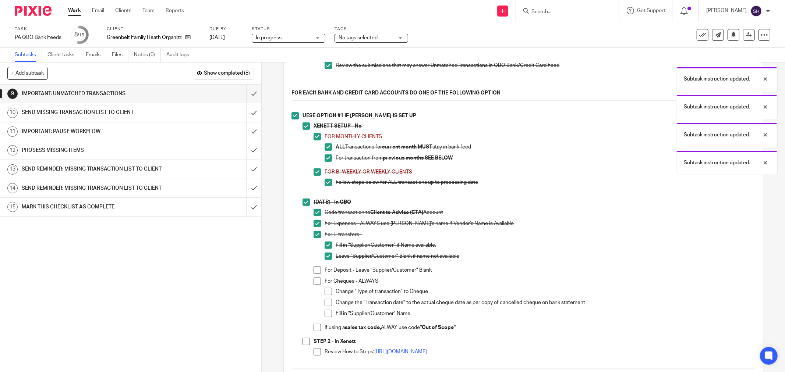
click at [314, 274] on span at bounding box center [317, 270] width 7 height 7
click at [315, 278] on li "For Deposit - Leave "Supplier/Customer" Blank" at bounding box center [535, 272] width 442 height 11
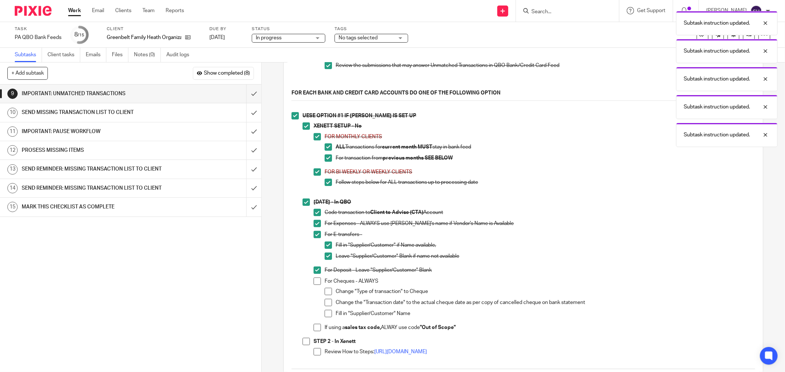
click at [315, 285] on span at bounding box center [317, 281] width 7 height 7
drag, startPoint x: 323, startPoint y: 293, endPoint x: 325, endPoint y: 300, distance: 7.3
click at [325, 294] on span at bounding box center [328, 291] width 7 height 7
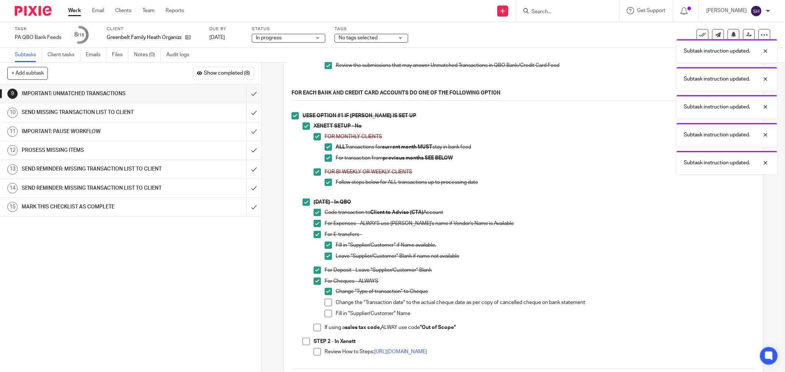
click at [326, 306] on span at bounding box center [328, 302] width 7 height 7
click at [328, 316] on span at bounding box center [328, 313] width 7 height 7
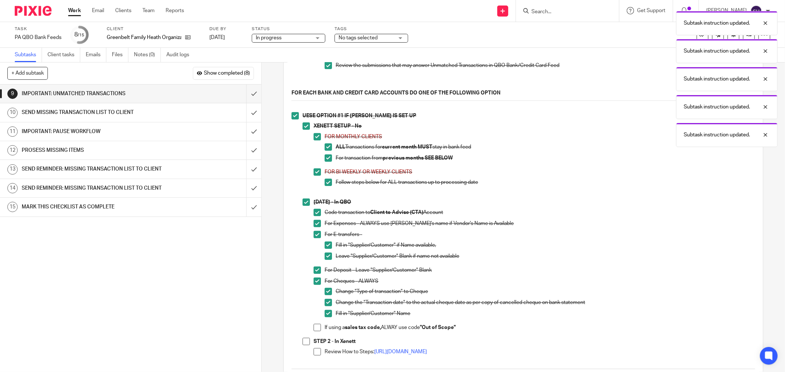
drag, startPoint x: 314, startPoint y: 332, endPoint x: 308, endPoint y: 335, distance: 6.1
click at [314, 332] on span at bounding box center [317, 327] width 7 height 7
click at [298, 346] on li "UESE OPTION #1 IF XENETT IS SET UP XENETT SETUP - No FOR MONTHLY CLIENTS ALL Tr…" at bounding box center [523, 238] width 464 height 253
drag, startPoint x: 300, startPoint y: 346, endPoint x: 306, endPoint y: 347, distance: 6.7
click at [301, 346] on li "UESE OPTION #1 IF XENETT IS SET UP XENETT SETUP - No FOR MONTHLY CLIENTS ALL Tr…" at bounding box center [523, 238] width 464 height 253
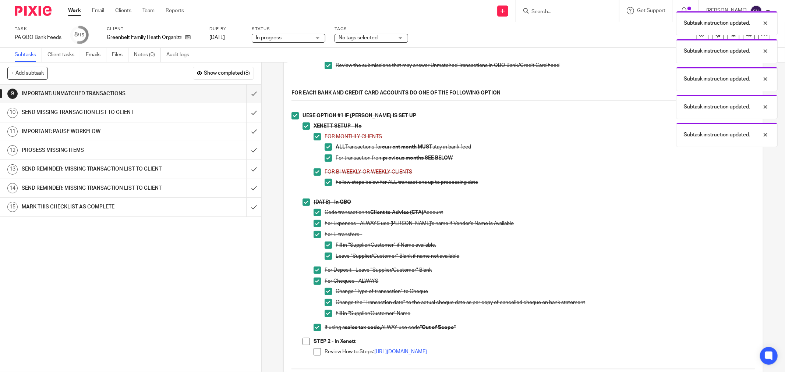
click at [307, 348] on li "STEP 2 - In Xenett Review How to Steps: https://scribehow.com/shared/Importing_…" at bounding box center [529, 350] width 453 height 24
drag, startPoint x: 312, startPoint y: 354, endPoint x: 308, endPoint y: 349, distance: 6.3
click at [314, 354] on span at bounding box center [317, 352] width 7 height 7
click at [304, 345] on span at bounding box center [306, 341] width 7 height 7
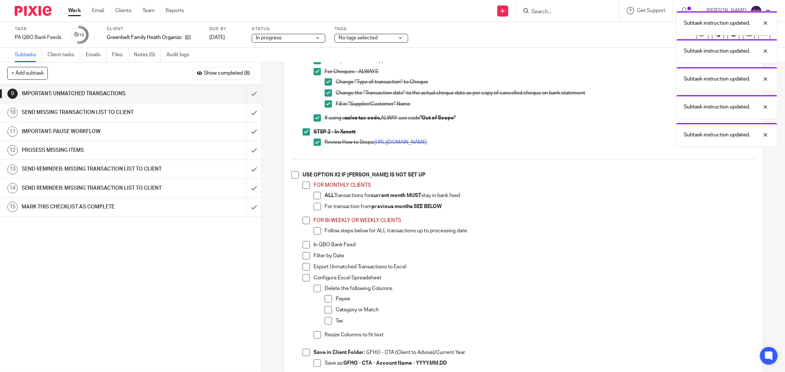
scroll to position [409, 0]
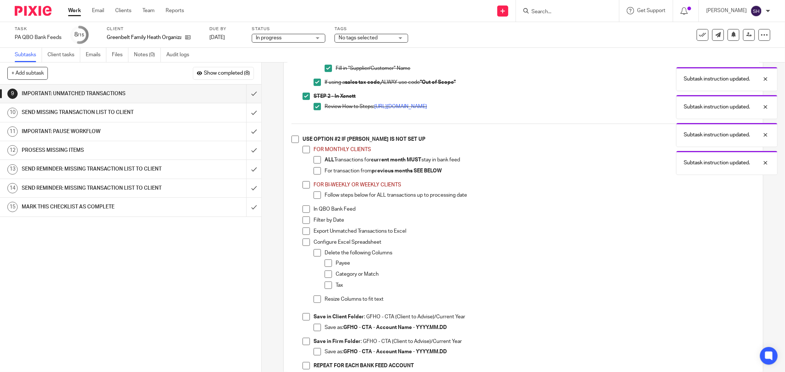
click at [298, 145] on li "USE OPTION #2 IF XENETT IS NOT SET UP FOR MONTHLY CLIENTS ALL Transactions for …" at bounding box center [523, 256] width 464 height 241
click at [296, 143] on span at bounding box center [294, 139] width 7 height 7
click at [305, 153] on span at bounding box center [306, 149] width 7 height 7
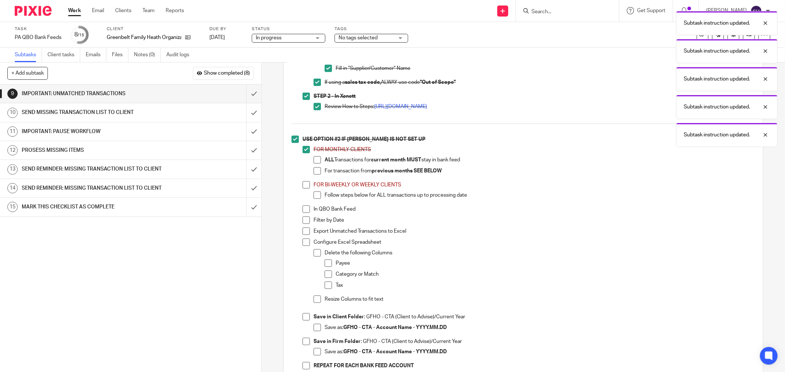
click at [314, 162] on span at bounding box center [317, 159] width 7 height 7
drag, startPoint x: 315, startPoint y: 172, endPoint x: 301, endPoint y: 187, distance: 20.0
click at [314, 173] on span at bounding box center [317, 170] width 7 height 7
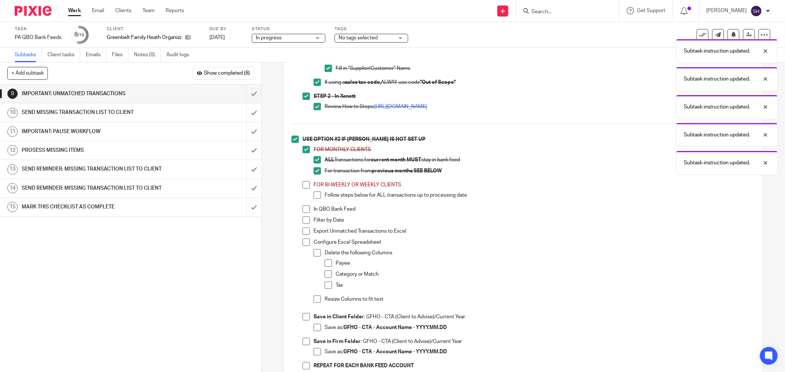
click at [297, 191] on li "USE OPTION #2 IF XENETT IS NOT SET UP FOR MONTHLY CLIENTS ALL Transactions for …" at bounding box center [523, 256] width 464 height 241
click at [303, 189] on span at bounding box center [306, 184] width 7 height 7
click at [314, 199] on span at bounding box center [317, 195] width 7 height 7
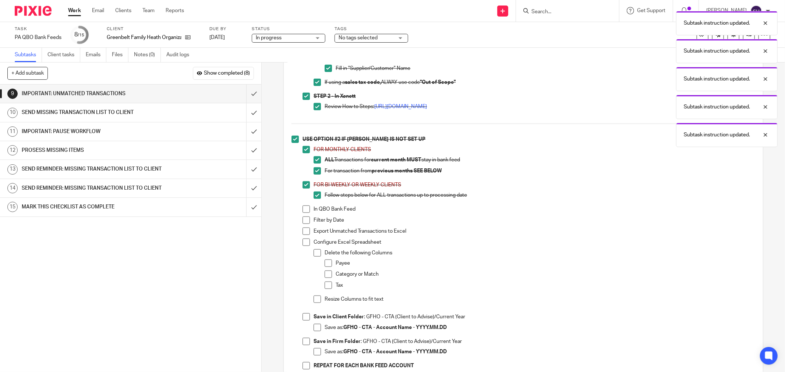
click at [299, 213] on li "USE OPTION #2 IF XENETT IS NOT SET UP FOR MONTHLY CLIENTS ALL Transactions for …" at bounding box center [523, 256] width 464 height 241
drag, startPoint x: 300, startPoint y: 215, endPoint x: 302, endPoint y: 221, distance: 6.3
click at [303, 213] on span at bounding box center [306, 209] width 7 height 7
drag, startPoint x: 303, startPoint y: 221, endPoint x: 304, endPoint y: 226, distance: 4.9
click at [303, 222] on span at bounding box center [306, 220] width 7 height 7
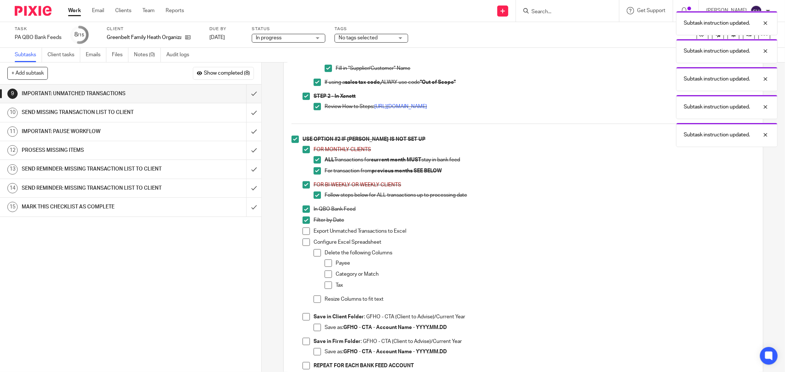
click at [304, 234] on span at bounding box center [306, 231] width 7 height 7
drag, startPoint x: 305, startPoint y: 245, endPoint x: 308, endPoint y: 251, distance: 6.6
click at [304, 245] on span at bounding box center [306, 242] width 7 height 7
click at [314, 256] on span at bounding box center [317, 253] width 7 height 7
drag, startPoint x: 325, startPoint y: 268, endPoint x: 326, endPoint y: 275, distance: 7.0
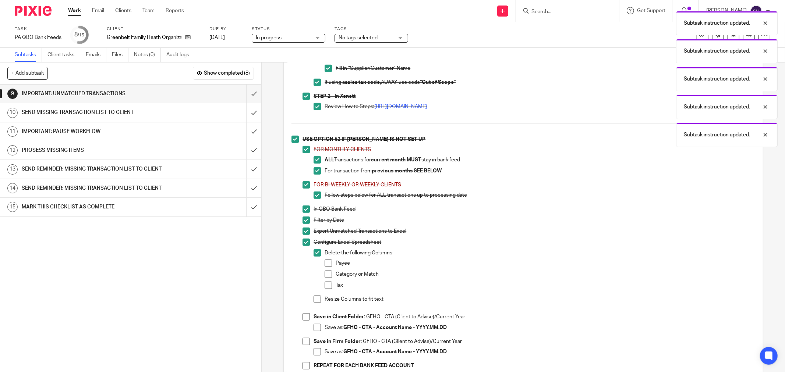
click at [325, 267] on span at bounding box center [328, 263] width 7 height 7
click at [326, 278] on span at bounding box center [328, 274] width 7 height 7
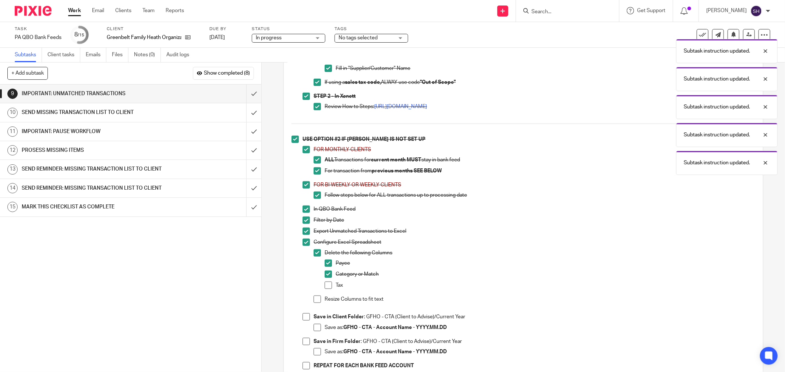
click at [325, 289] on span at bounding box center [328, 285] width 7 height 7
click at [317, 303] on span at bounding box center [317, 299] width 7 height 7
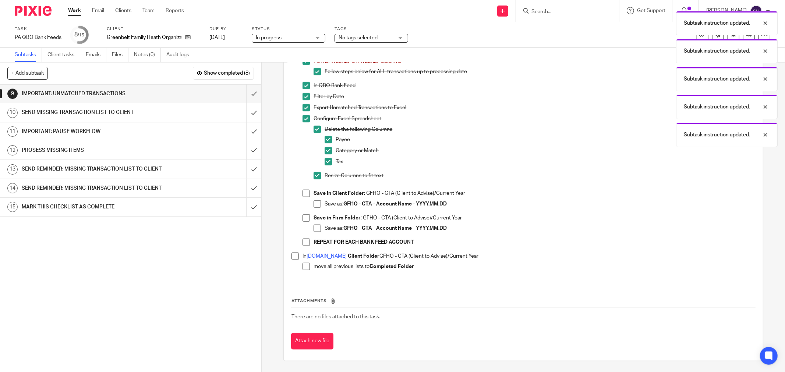
scroll to position [536, 0]
click at [304, 196] on span at bounding box center [306, 193] width 7 height 7
click at [318, 209] on li "Save as: GFHO - CTA - Account Name - YYYY.MM.DD" at bounding box center [535, 206] width 442 height 11
click at [314, 204] on span at bounding box center [317, 204] width 7 height 7
click at [305, 216] on span at bounding box center [306, 218] width 7 height 7
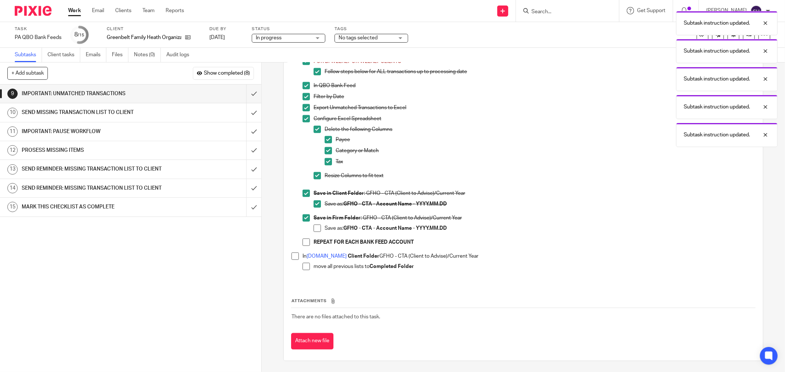
click at [314, 229] on span at bounding box center [317, 228] width 7 height 7
drag, startPoint x: 302, startPoint y: 243, endPoint x: 296, endPoint y: 249, distance: 8.3
click at [303, 243] on span at bounding box center [306, 242] width 7 height 7
drag, startPoint x: 290, startPoint y: 258, endPoint x: 300, endPoint y: 264, distance: 11.9
click at [291, 258] on span at bounding box center [294, 256] width 7 height 7
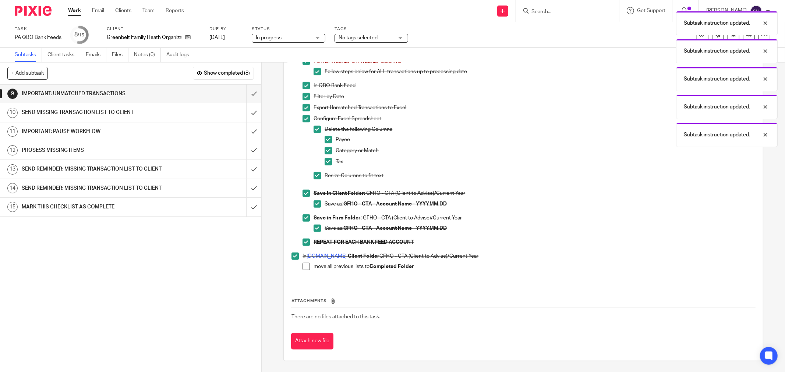
click at [303, 266] on span at bounding box center [306, 266] width 7 height 7
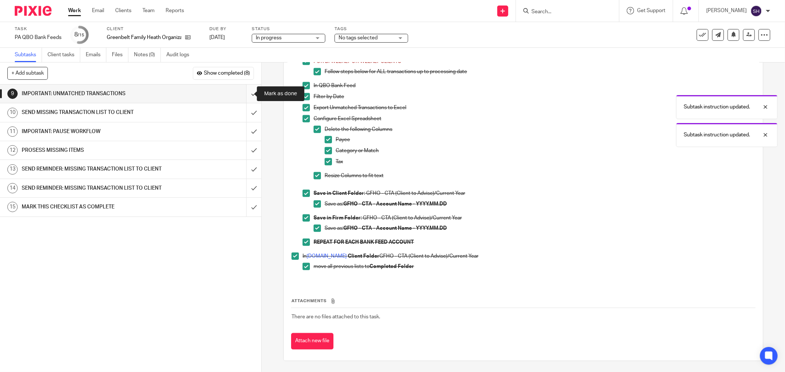
click at [248, 91] on input "submit" at bounding box center [130, 94] width 261 height 18
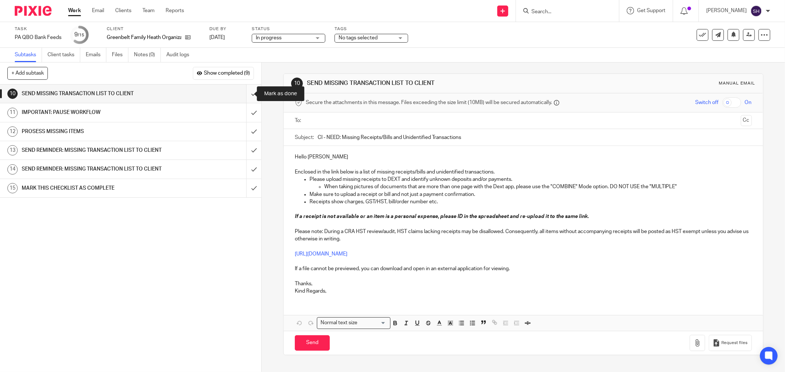
click at [248, 95] on input "submit" at bounding box center [130, 94] width 261 height 18
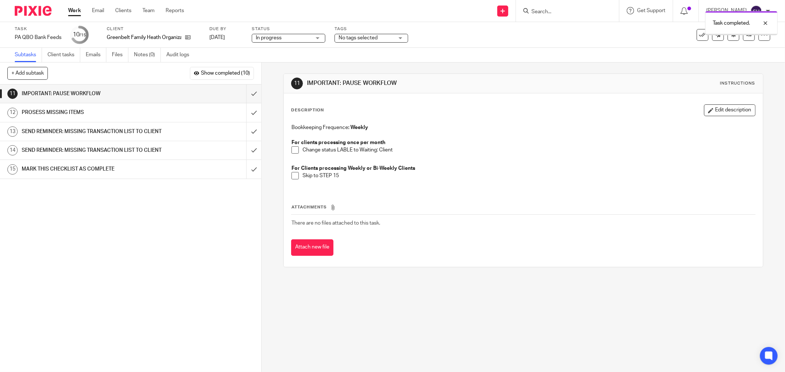
drag, startPoint x: 289, startPoint y: 149, endPoint x: 293, endPoint y: 158, distance: 9.5
click at [291, 149] on span at bounding box center [294, 149] width 7 height 7
click at [293, 177] on span at bounding box center [294, 175] width 7 height 7
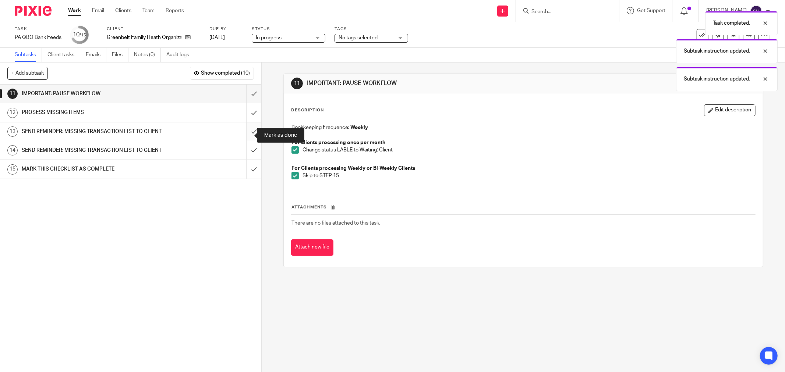
click at [244, 135] on input "submit" at bounding box center [130, 132] width 261 height 18
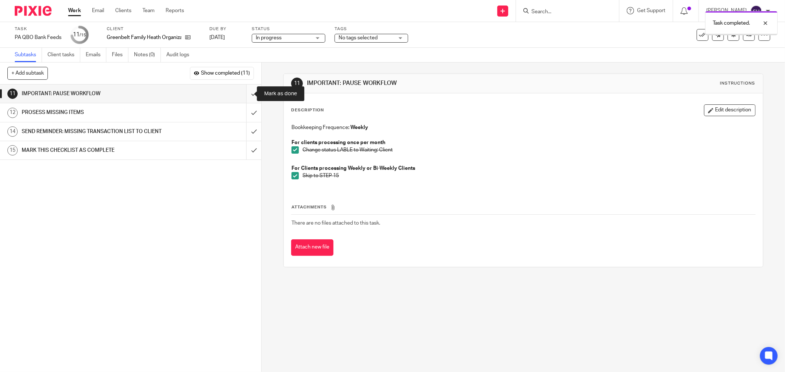
click at [249, 94] on input "submit" at bounding box center [130, 94] width 261 height 18
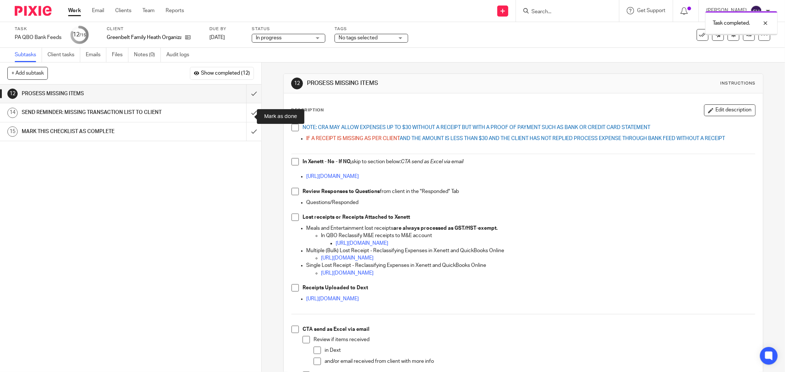
click at [247, 116] on input "submit" at bounding box center [130, 112] width 261 height 18
drag, startPoint x: 291, startPoint y: 159, endPoint x: 292, endPoint y: 145, distance: 14.0
click at [291, 159] on span at bounding box center [294, 161] width 7 height 7
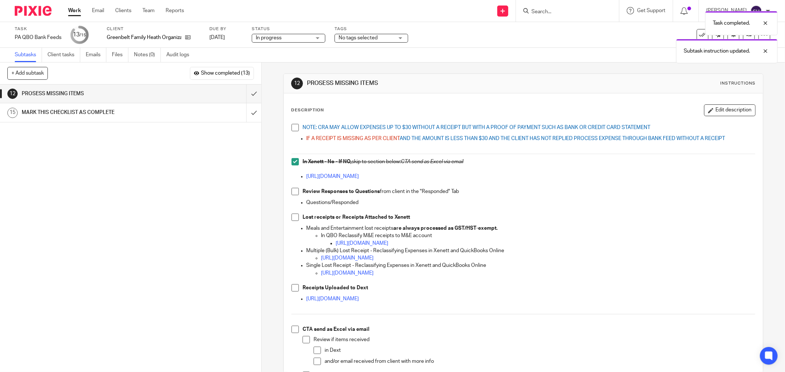
click at [293, 125] on span at bounding box center [294, 127] width 7 height 7
drag, startPoint x: 294, startPoint y: 186, endPoint x: 293, endPoint y: 190, distance: 3.8
click at [294, 188] on div "NOTE: CRA MAY ALLOW EXPENSES UP TO $30 WITHOUT A RECEIPT BUT WITH A PROOF OF PA…" at bounding box center [523, 263] width 471 height 286
click at [293, 190] on span at bounding box center [294, 191] width 7 height 7
click at [295, 216] on span at bounding box center [294, 217] width 7 height 7
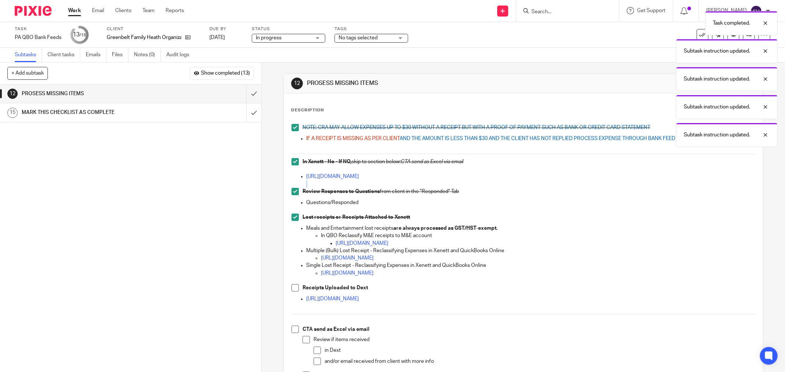
click at [293, 290] on span at bounding box center [294, 287] width 7 height 7
click at [293, 331] on span at bounding box center [294, 329] width 7 height 7
click at [304, 339] on span at bounding box center [306, 339] width 7 height 7
click at [314, 350] on span at bounding box center [317, 350] width 7 height 7
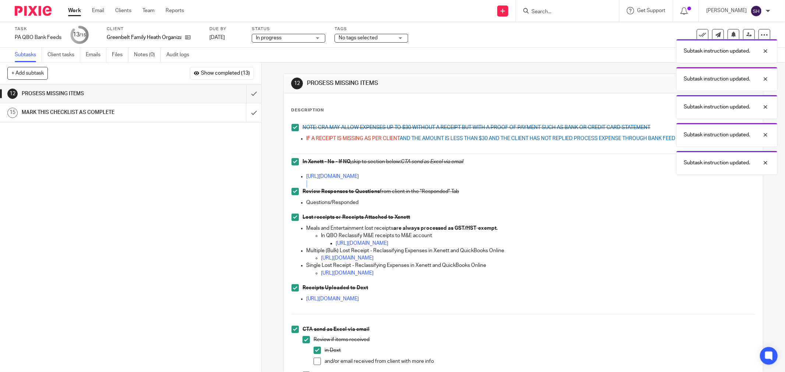
click at [314, 359] on span at bounding box center [317, 361] width 7 height 7
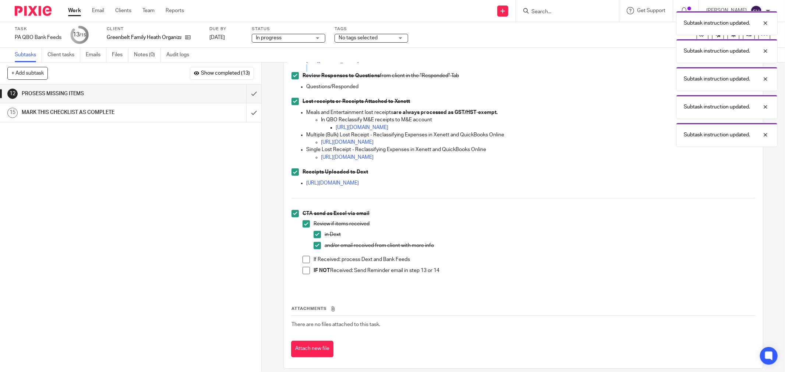
scroll to position [124, 0]
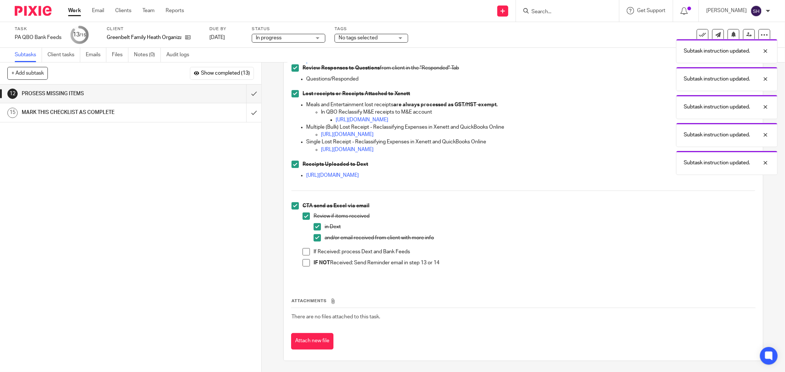
click at [308, 250] on li "If Received: process Dext and Bank Feeds" at bounding box center [529, 253] width 453 height 11
click at [307, 251] on span at bounding box center [306, 251] width 7 height 7
click at [307, 265] on span at bounding box center [306, 262] width 7 height 7
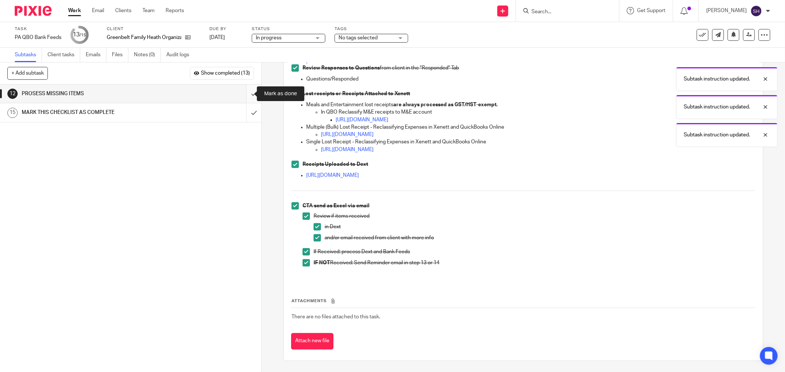
click at [242, 90] on input "submit" at bounding box center [130, 94] width 261 height 18
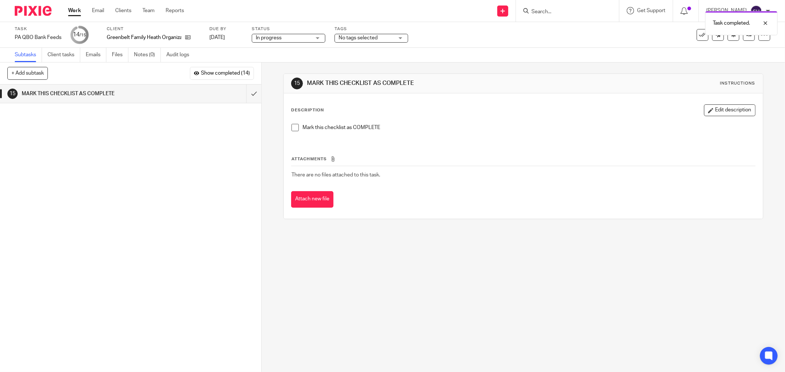
drag, startPoint x: 293, startPoint y: 130, endPoint x: 271, endPoint y: 117, distance: 26.1
click at [293, 130] on span at bounding box center [294, 127] width 7 height 7
click at [244, 96] on input "submit" at bounding box center [130, 94] width 261 height 18
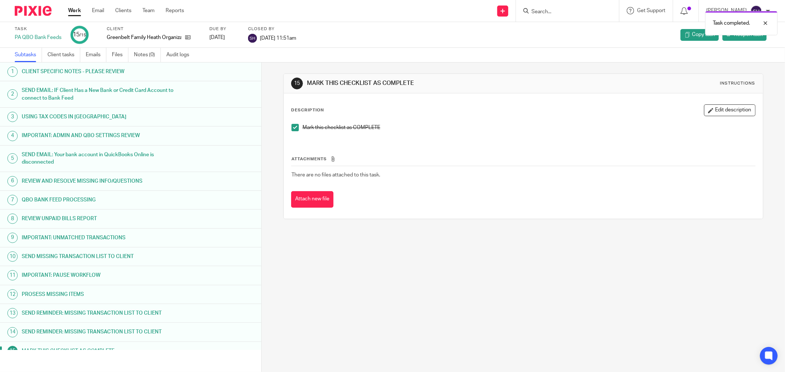
click at [74, 10] on link "Work" at bounding box center [74, 10] width 13 height 7
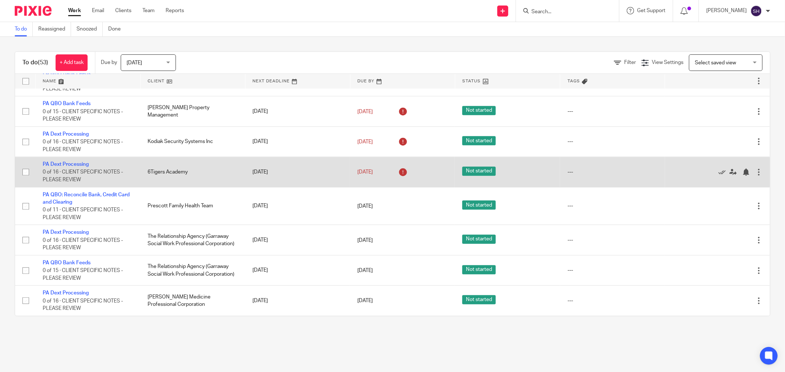
scroll to position [1546, 0]
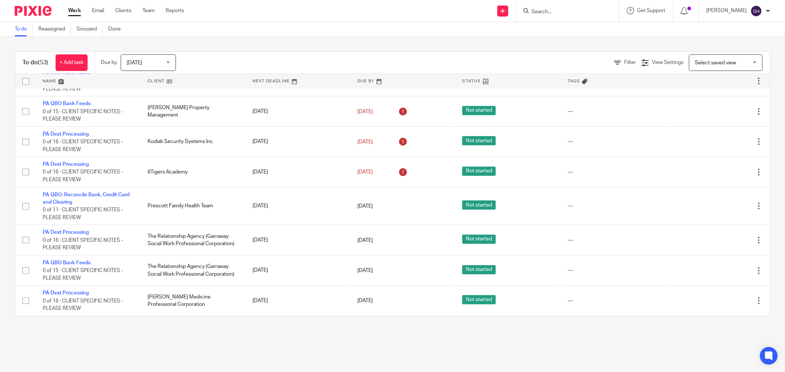
click at [182, 79] on link at bounding box center [193, 81] width 105 height 15
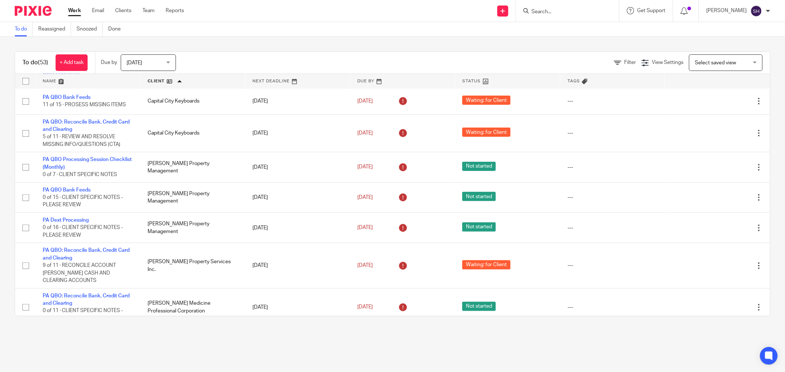
scroll to position [204, 0]
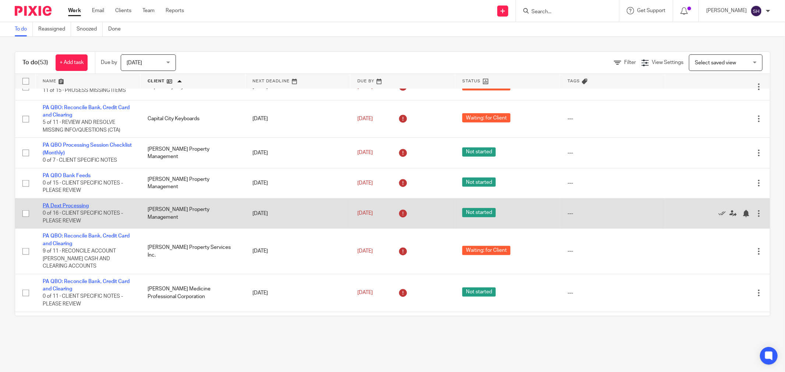
click at [61, 209] on link "PA Dext Processing" at bounding box center [66, 206] width 46 height 5
